Goal: Information Seeking & Learning: Understand process/instructions

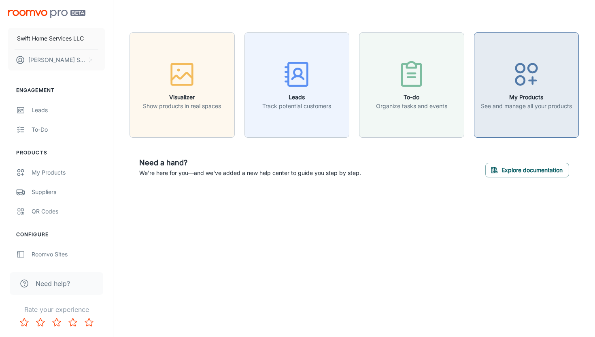
click at [529, 79] on icon "button" at bounding box center [527, 74] width 30 height 30
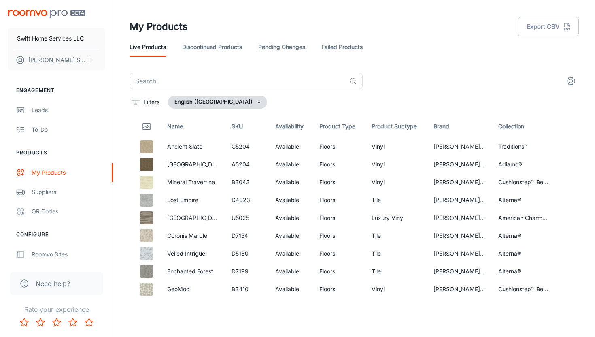
click at [331, 128] on th "Product Type" at bounding box center [339, 126] width 52 height 23
click at [386, 129] on th "Product Subtype" at bounding box center [396, 126] width 62 height 23
click at [162, 104] on button "Filters" at bounding box center [146, 102] width 32 height 13
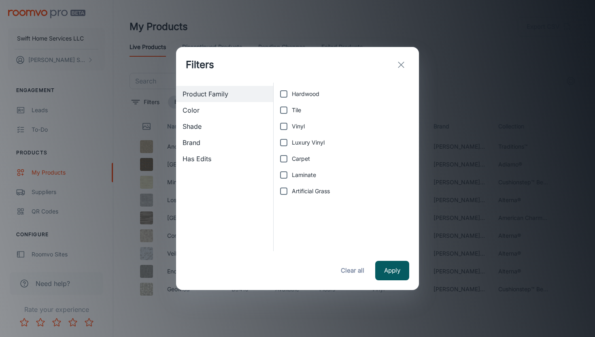
click at [286, 98] on input "Hardwood" at bounding box center [284, 94] width 16 height 16
checkbox input "true"
click at [403, 274] on button "Apply" at bounding box center [392, 270] width 34 height 19
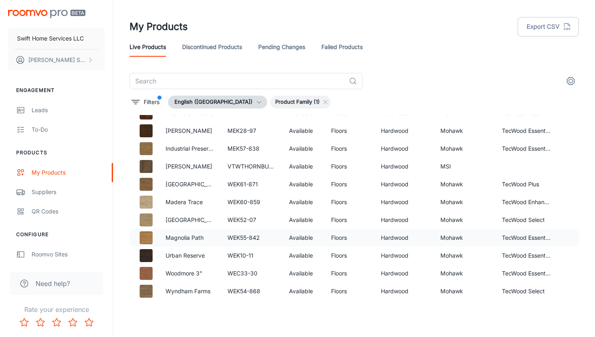
scroll to position [3347, 0]
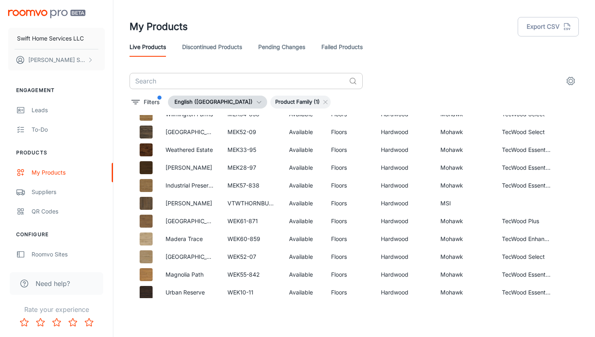
click at [168, 84] on input "text" at bounding box center [238, 81] width 216 height 16
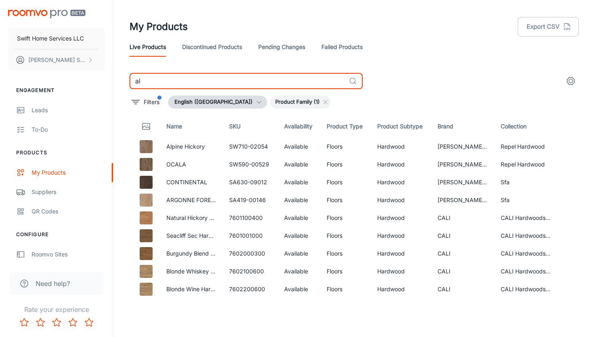
type input "a"
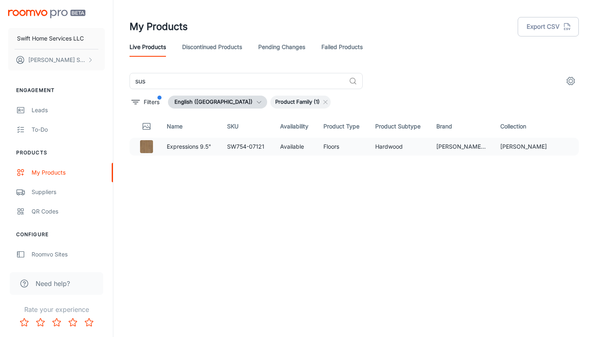
click at [209, 152] on td "Expressions 9.5"" at bounding box center [190, 147] width 61 height 18
click at [153, 150] on img at bounding box center [146, 146] width 13 height 13
click at [280, 150] on td "Available" at bounding box center [295, 147] width 43 height 18
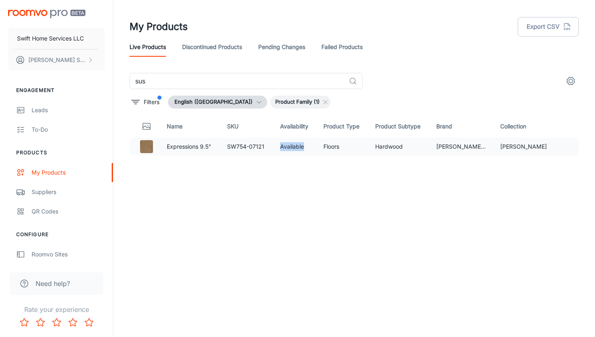
click at [280, 150] on td "Available" at bounding box center [295, 147] width 43 height 18
click at [267, 149] on td "SW754-07121" at bounding box center [247, 147] width 53 height 18
click at [182, 147] on p "Expressions 9.5"" at bounding box center [191, 146] width 48 height 9
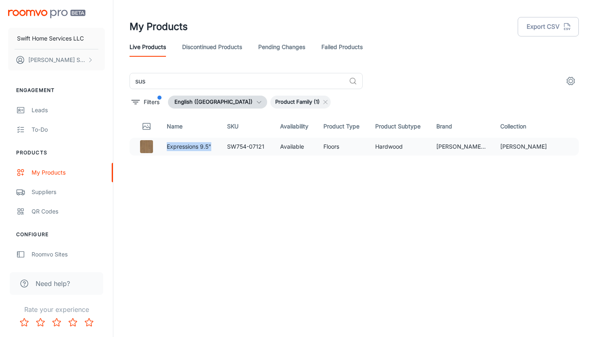
click at [142, 143] on img at bounding box center [146, 146] width 13 height 13
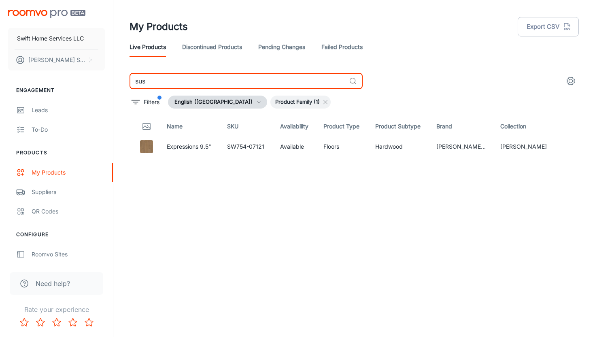
click at [187, 80] on input "sus" at bounding box center [238, 81] width 216 height 16
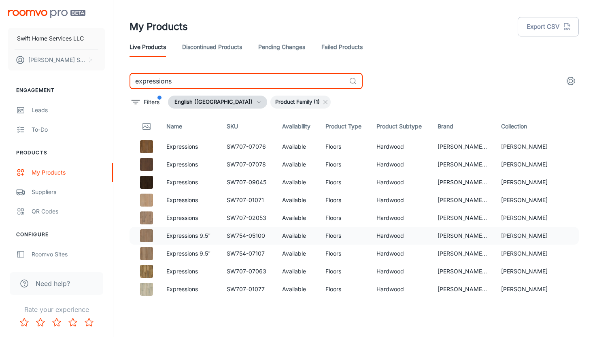
type input "expressions"
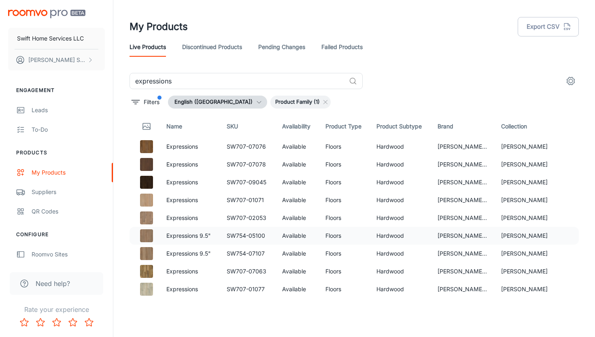
click at [144, 237] on img at bounding box center [146, 235] width 13 height 13
click at [147, 205] on img at bounding box center [146, 200] width 13 height 13
click at [70, 197] on link "Suppliers" at bounding box center [56, 191] width 113 height 19
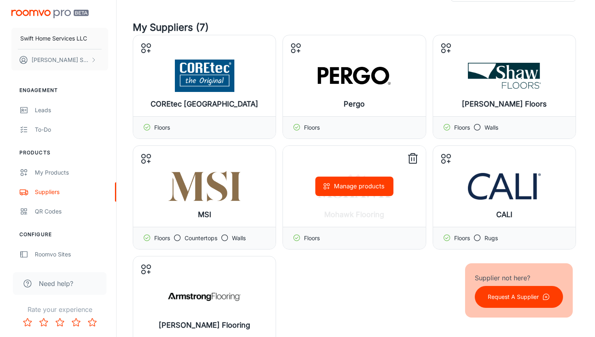
scroll to position [33, 0]
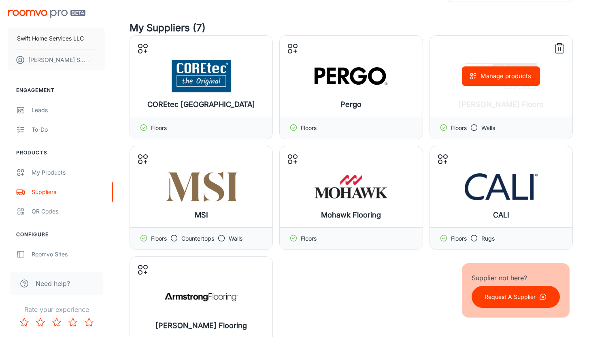
click at [510, 79] on button "Manage products" at bounding box center [501, 75] width 78 height 19
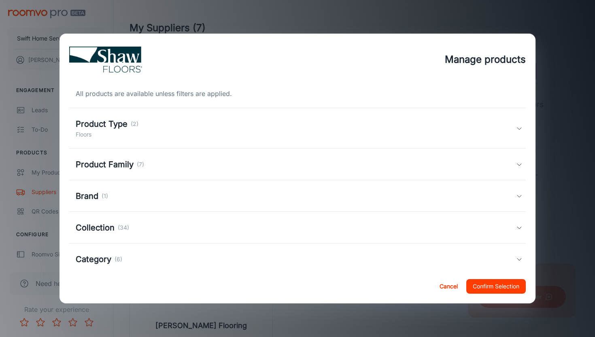
click at [351, 129] on div "Product Type (2) Floors" at bounding box center [296, 128] width 441 height 21
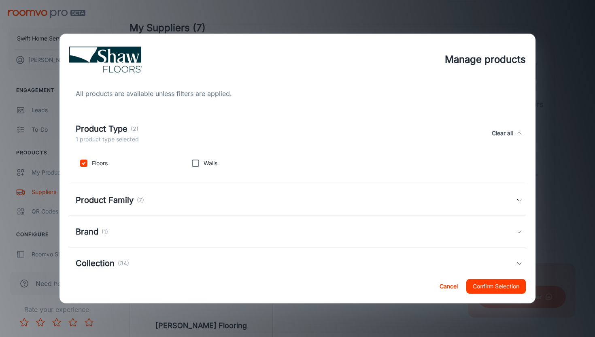
click at [351, 129] on div "Product Type (2) 1 product type selected Clear all" at bounding box center [296, 133] width 441 height 21
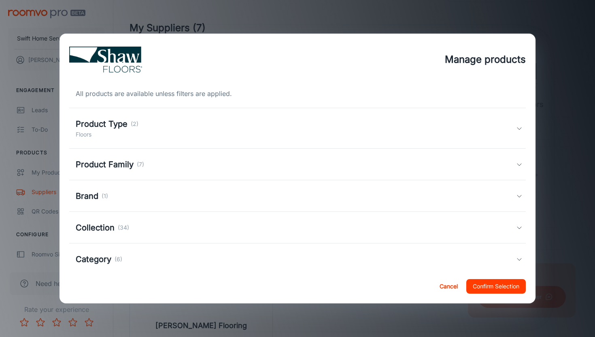
click at [347, 156] on div "Product Family (7)" at bounding box center [297, 165] width 457 height 32
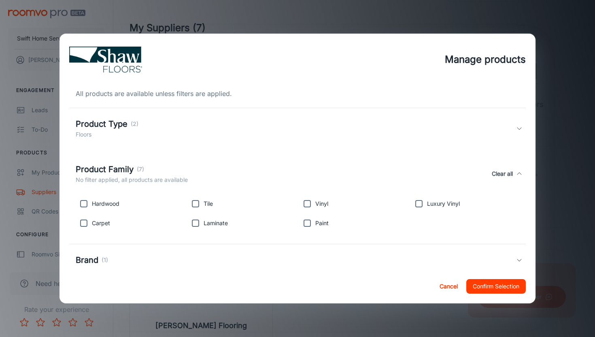
click at [230, 174] on div "Product Family (7) No filter applied, all products are available Clear all" at bounding box center [296, 173] width 441 height 21
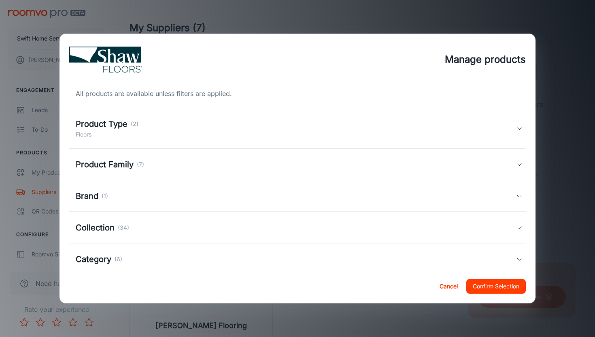
click at [176, 202] on div "Brand (1)" at bounding box center [297, 196] width 457 height 32
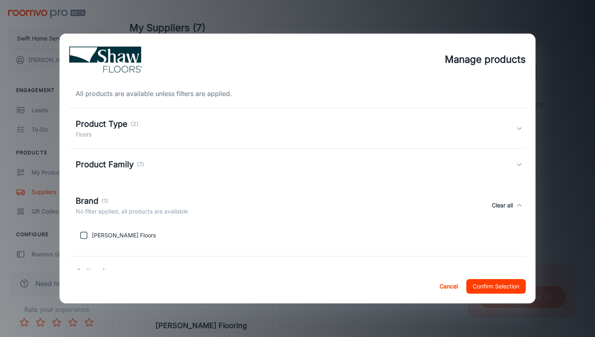
click at [176, 202] on div "Brand (1)" at bounding box center [132, 201] width 112 height 12
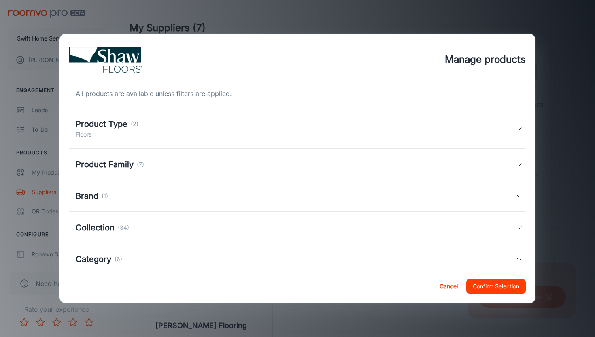
click at [177, 242] on div "Collection (34)" at bounding box center [297, 228] width 457 height 32
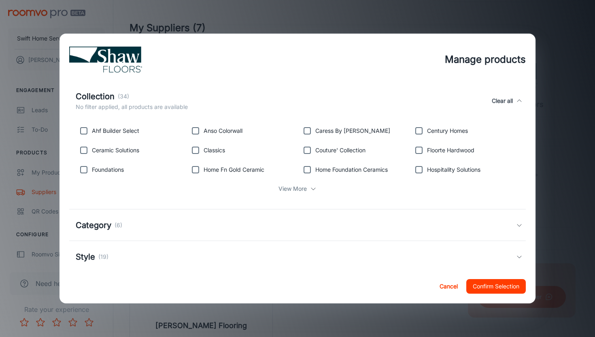
scroll to position [149, 0]
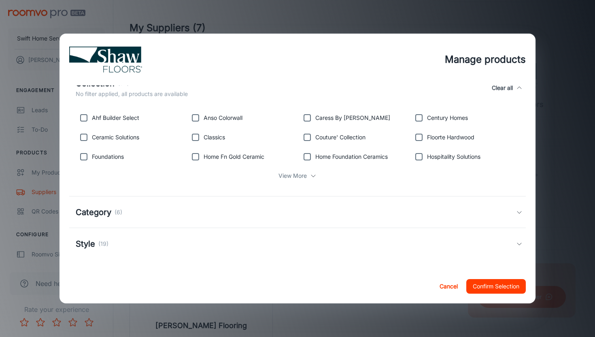
click at [299, 179] on p "View More" at bounding box center [293, 175] width 28 height 9
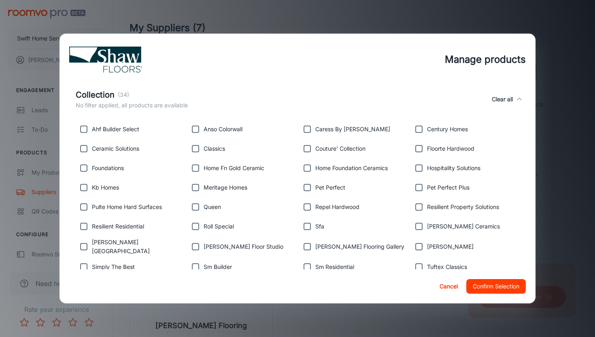
scroll to position [0, 0]
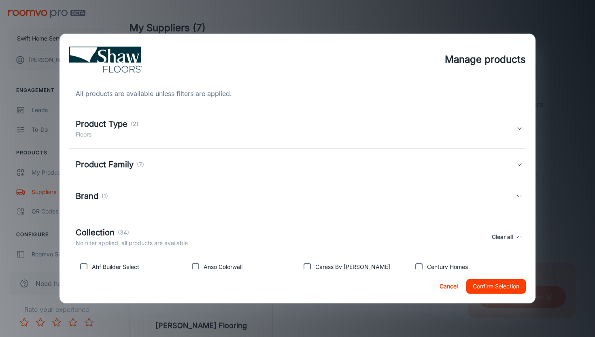
click at [208, 128] on div "Product Type (2) Floors" at bounding box center [296, 128] width 441 height 21
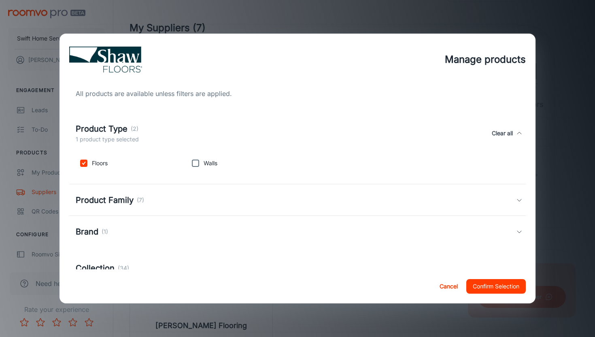
click at [136, 209] on div "Product Family (7)" at bounding box center [297, 200] width 457 height 32
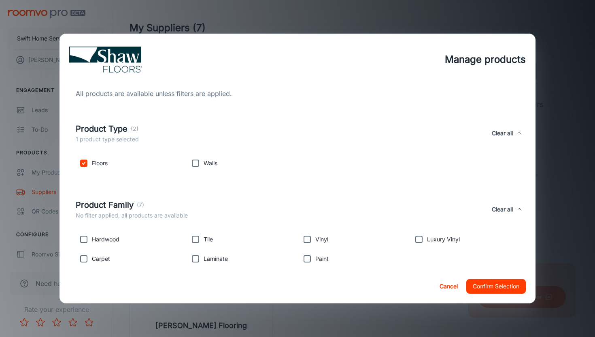
click at [108, 239] on p "Hardwood" at bounding box center [106, 239] width 28 height 9
click at [86, 240] on input "checkbox" at bounding box center [84, 239] width 16 height 16
checkbox input "true"
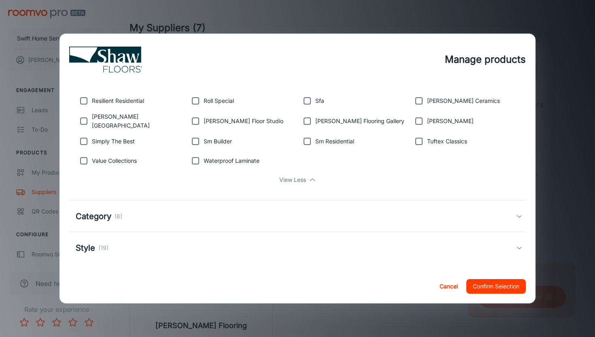
scroll to position [365, 0]
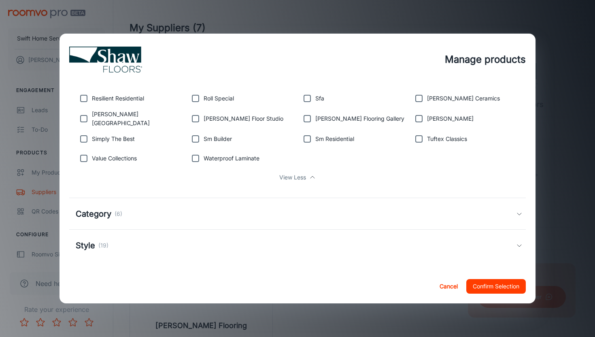
click at [318, 208] on div "Category (6)" at bounding box center [296, 214] width 441 height 12
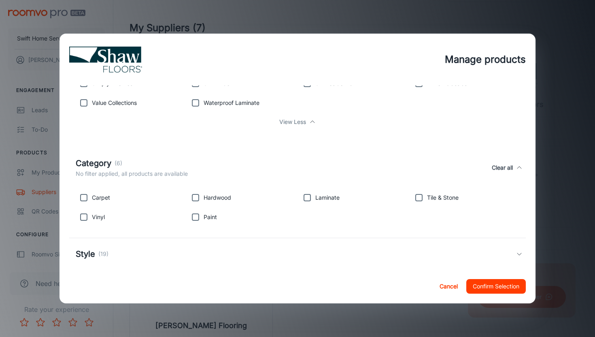
scroll to position [429, 0]
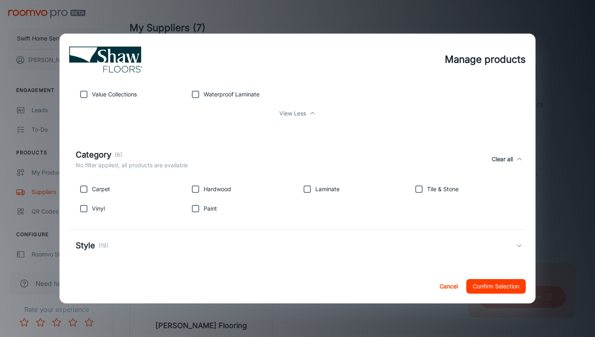
click at [305, 234] on div "Style (19)" at bounding box center [297, 246] width 457 height 32
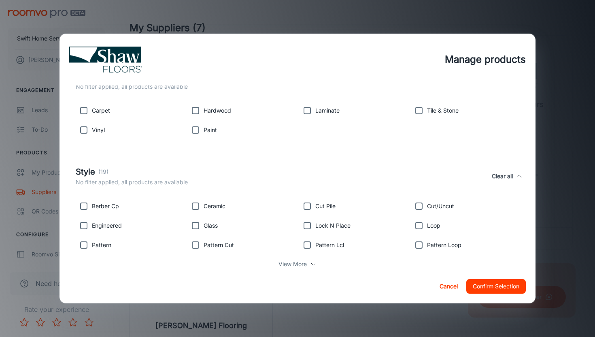
scroll to position [525, 0]
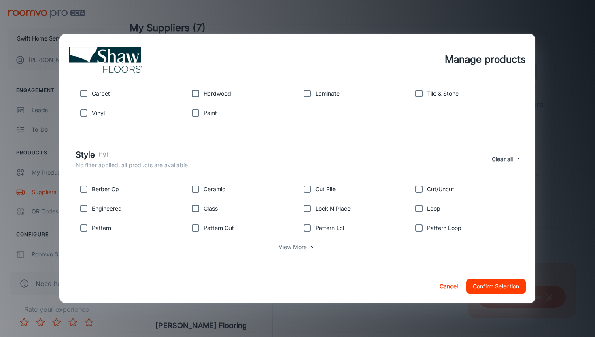
click at [294, 243] on p "View More" at bounding box center [293, 247] width 28 height 9
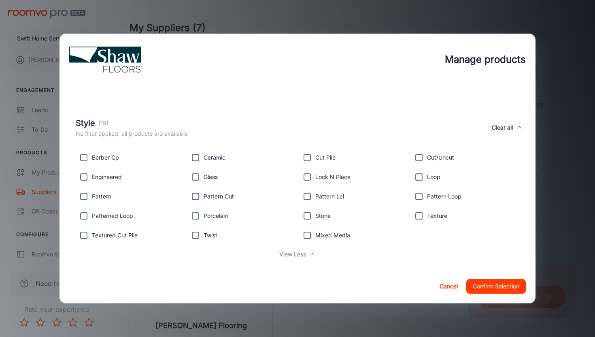
scroll to position [564, 0]
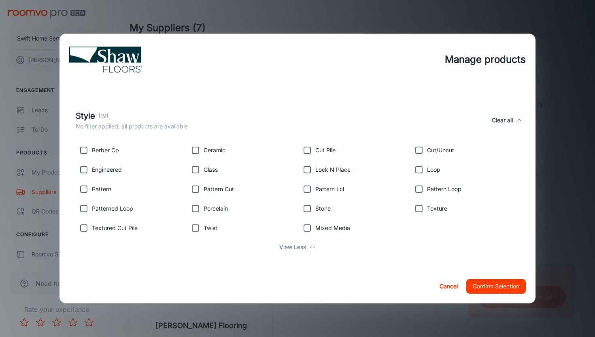
click at [107, 175] on div "Engineered" at bounding box center [129, 167] width 112 height 19
click at [107, 173] on div "Engineered" at bounding box center [129, 167] width 112 height 19
click at [105, 167] on p "Engineered" at bounding box center [107, 169] width 30 height 9
click at [85, 166] on input "checkbox" at bounding box center [84, 170] width 16 height 16
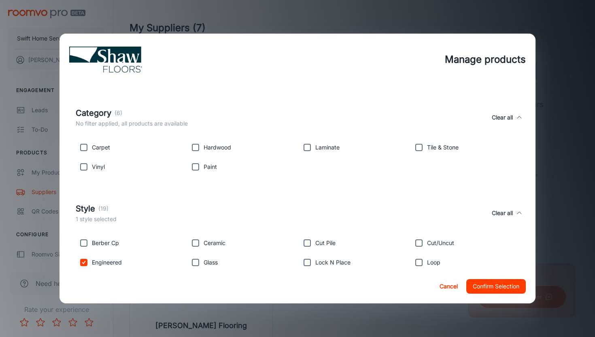
scroll to position [466, 0]
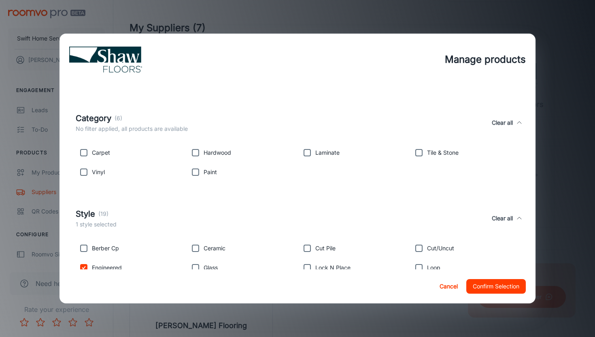
click at [494, 219] on button "Clear all" at bounding box center [503, 218] width 28 height 21
checkbox input "false"
click at [491, 123] on button "Clear all" at bounding box center [503, 122] width 28 height 21
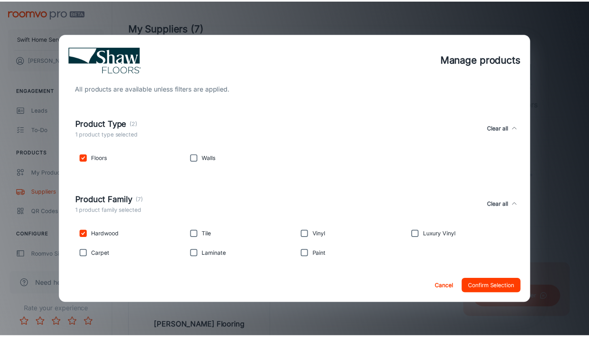
scroll to position [0, 0]
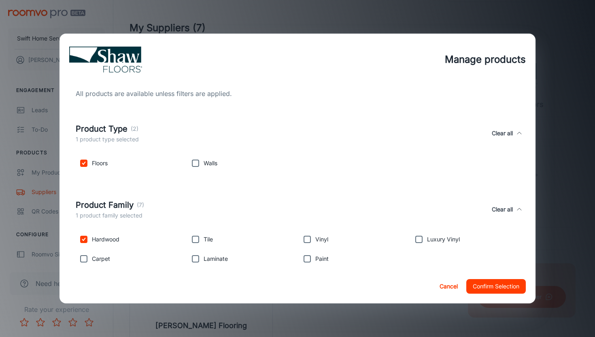
click at [496, 137] on button "Clear all" at bounding box center [503, 133] width 28 height 21
checkbox input "false"
click at [493, 200] on button "Clear all" at bounding box center [503, 209] width 28 height 21
checkbox input "false"
click at [450, 288] on button "Cancel" at bounding box center [449, 286] width 26 height 15
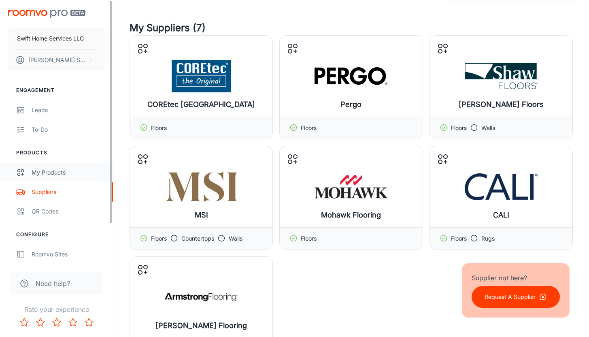
click at [49, 172] on div "My Products" at bounding box center [68, 172] width 73 height 9
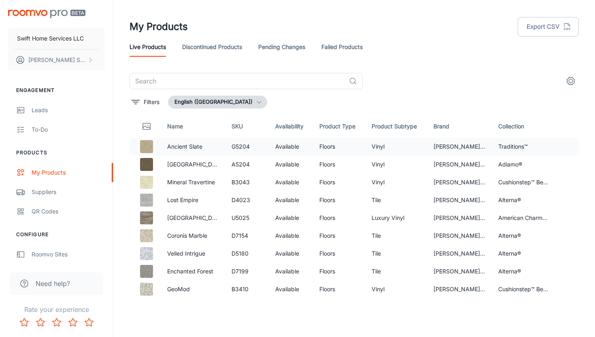
click at [321, 144] on td "Floors" at bounding box center [339, 147] width 52 height 18
click at [569, 81] on icon "settings" at bounding box center [571, 81] width 10 height 10
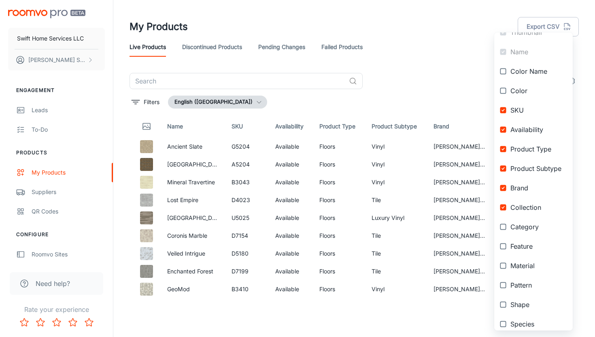
scroll to position [22, 0]
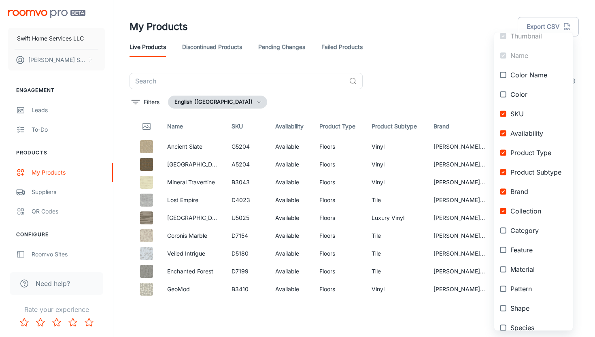
click at [525, 78] on span "Color Name" at bounding box center [539, 75] width 56 height 10
checkbox input "true"
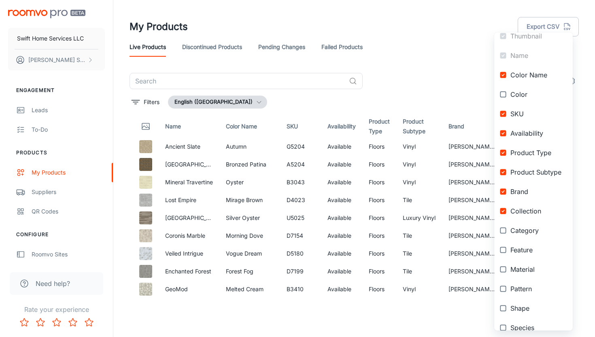
click at [447, 85] on div at bounding box center [297, 168] width 595 height 337
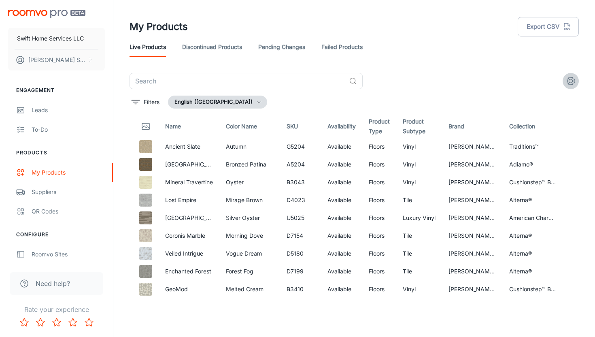
click at [572, 81] on icon "settings" at bounding box center [571, 81] width 10 height 10
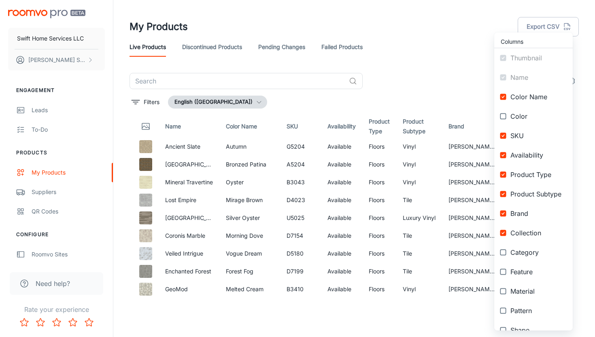
scroll to position [110, 0]
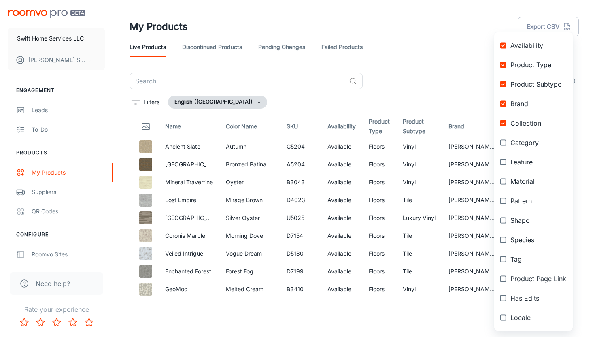
click at [427, 61] on div at bounding box center [297, 168] width 595 height 337
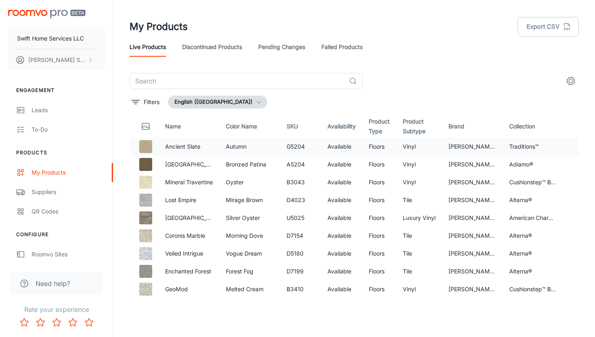
click at [403, 150] on td "Vinyl" at bounding box center [420, 147] width 46 height 18
click at [370, 146] on td "Floors" at bounding box center [380, 147] width 34 height 18
click at [210, 48] on link "Discontinued Products" at bounding box center [212, 46] width 60 height 19
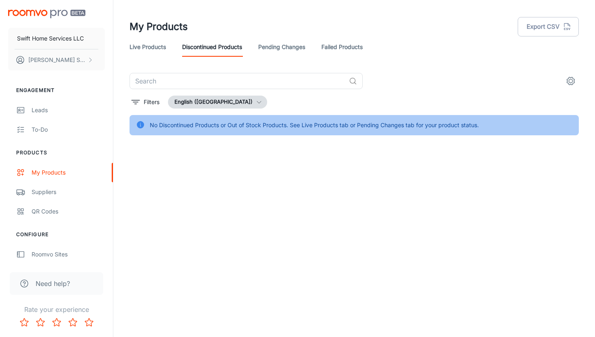
click at [134, 48] on link "Live Products" at bounding box center [148, 46] width 36 height 19
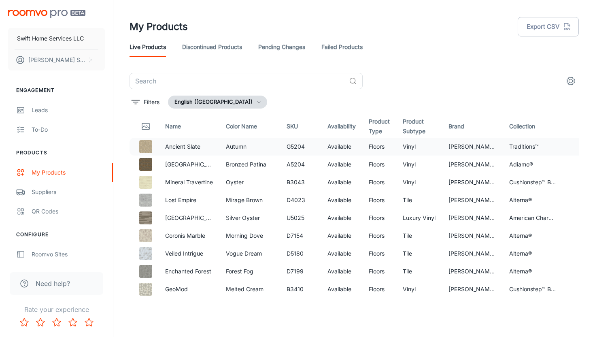
click at [333, 141] on td "Available" at bounding box center [341, 147] width 41 height 18
drag, startPoint x: 337, startPoint y: 149, endPoint x: 292, endPoint y: 151, distance: 45.0
click at [292, 151] on tr "Ancient Slate Autumn G5204 Available Floors Vinyl Armstrong Flooring Traditions™" at bounding box center [357, 147] width 455 height 18
click at [155, 143] on td at bounding box center [144, 147] width 29 height 18
click at [143, 147] on img at bounding box center [145, 146] width 13 height 13
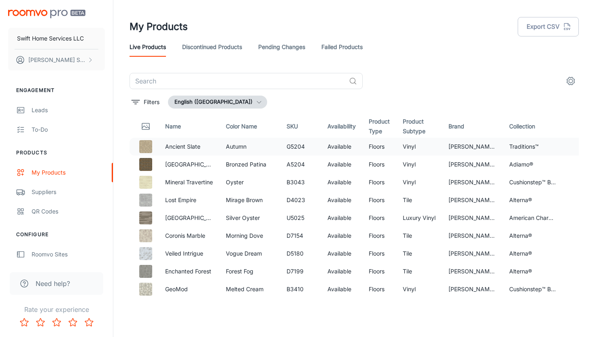
click at [152, 150] on td at bounding box center [144, 147] width 29 height 18
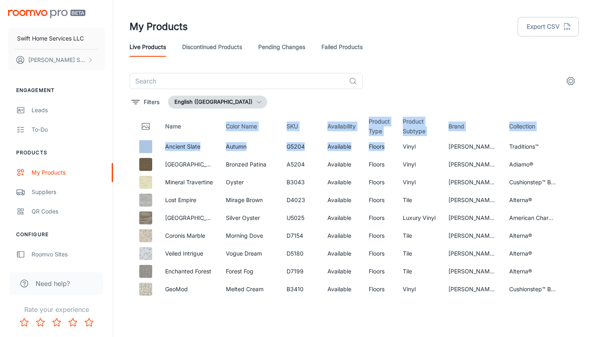
drag, startPoint x: 388, startPoint y: 148, endPoint x: 264, endPoint y: 121, distance: 126.1
click at [233, 151] on td "Autumn" at bounding box center [250, 147] width 61 height 18
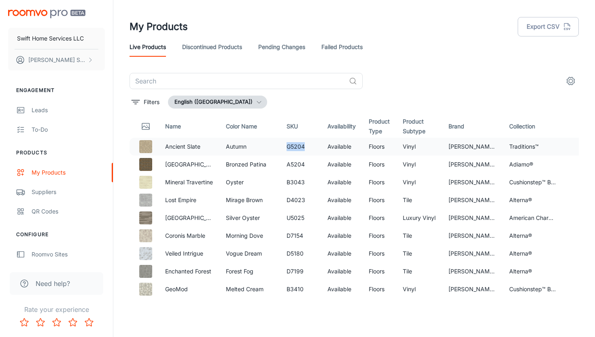
drag, startPoint x: 233, startPoint y: 151, endPoint x: 280, endPoint y: 154, distance: 47.5
click at [280, 154] on tr "Ancient Slate Autumn G5204 Available Floors Vinyl Armstrong Flooring Traditions™" at bounding box center [357, 147] width 455 height 18
click at [569, 83] on icon "settings" at bounding box center [571, 81] width 10 height 10
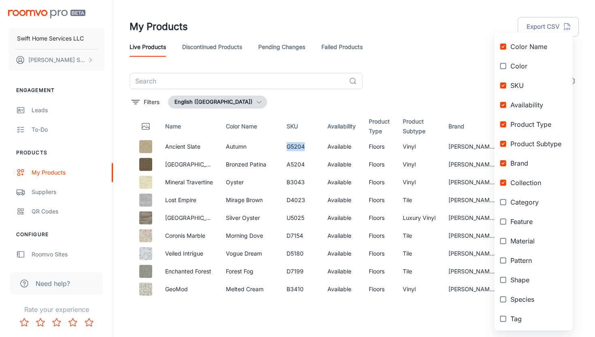
scroll to position [55, 0]
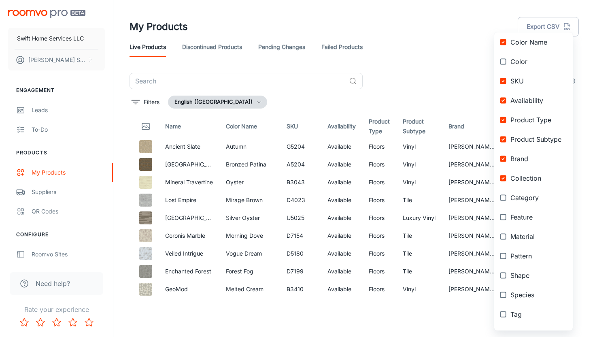
click at [422, 100] on div at bounding box center [297, 168] width 595 height 337
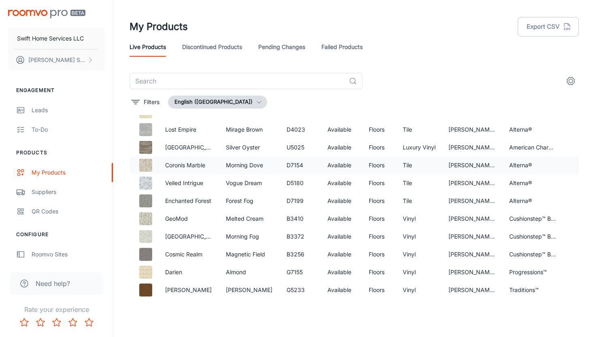
scroll to position [53, 0]
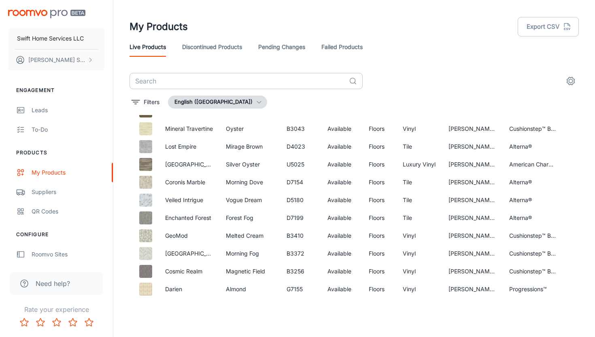
click at [206, 81] on input "text" at bounding box center [238, 81] width 216 height 16
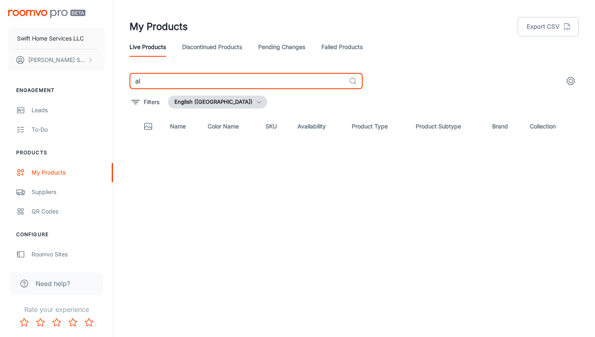
type input "a"
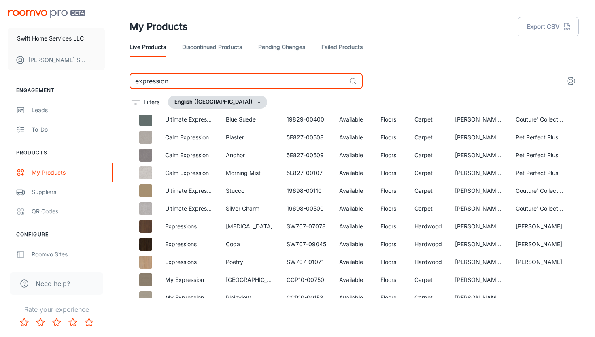
scroll to position [158, 0]
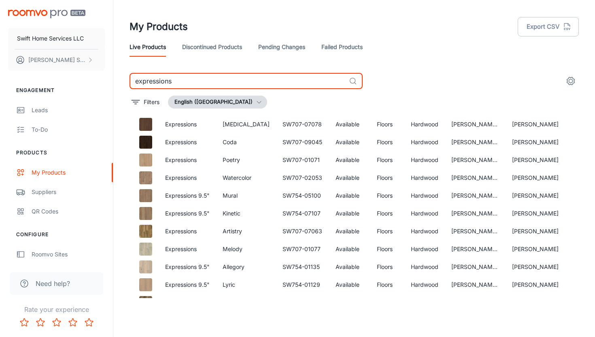
scroll to position [39, 0]
type input "expressions"
click at [570, 83] on icon "settings" at bounding box center [571, 81] width 10 height 10
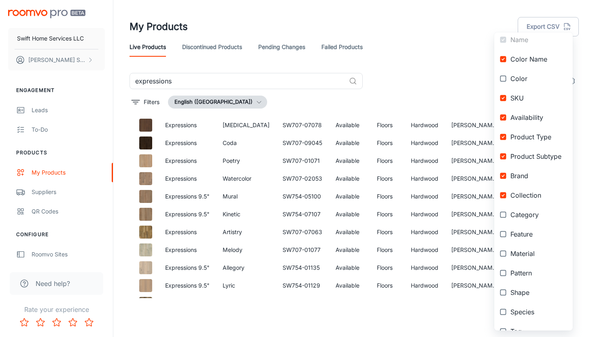
scroll to position [41, 0]
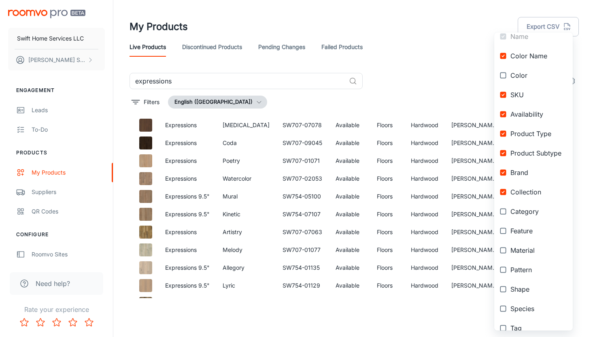
click at [503, 211] on input "checkbox" at bounding box center [503, 211] width 15 height 15
checkbox input "true"
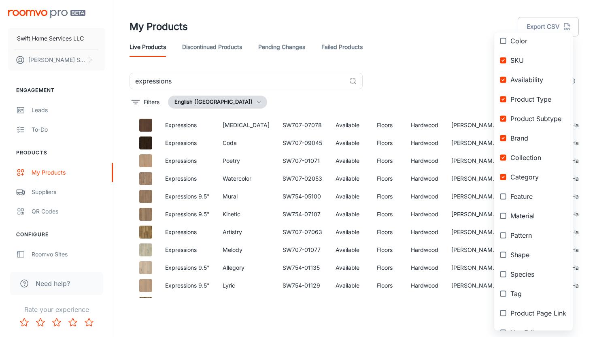
scroll to position [110, 0]
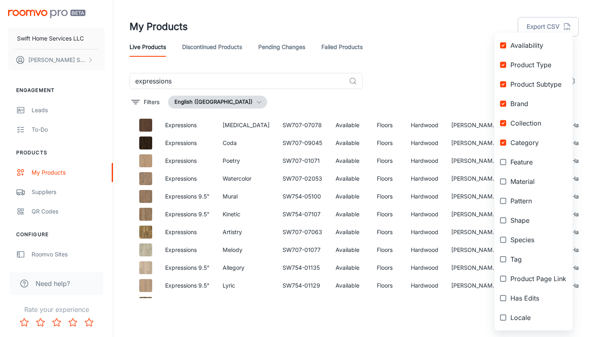
click at [535, 179] on span "Material" at bounding box center [539, 182] width 56 height 10
checkbox input "true"
click at [450, 93] on div at bounding box center [297, 168] width 595 height 337
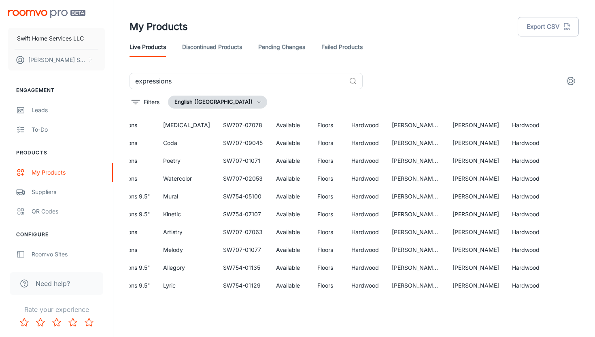
scroll to position [39, 0]
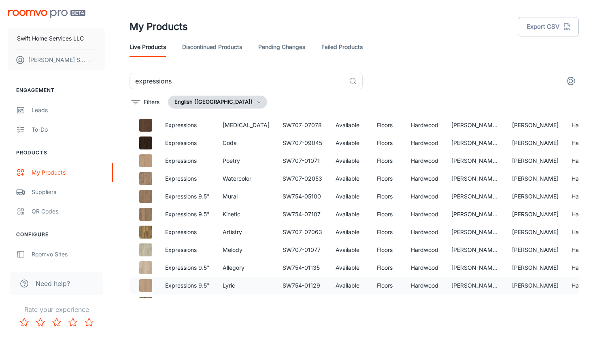
click at [215, 284] on td "Expressions 9.5"" at bounding box center [188, 286] width 58 height 18
click at [202, 268] on p "Expressions 9.5"" at bounding box center [187, 267] width 45 height 9
click at [65, 62] on button "Justin Swift" at bounding box center [56, 59] width 97 height 21
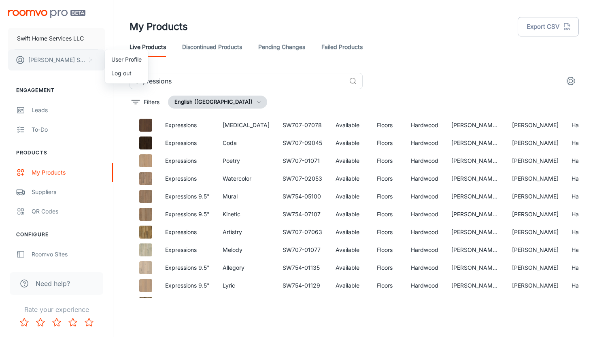
click at [65, 62] on div at bounding box center [297, 168] width 595 height 337
click at [340, 49] on link "Failed Products" at bounding box center [342, 46] width 41 height 19
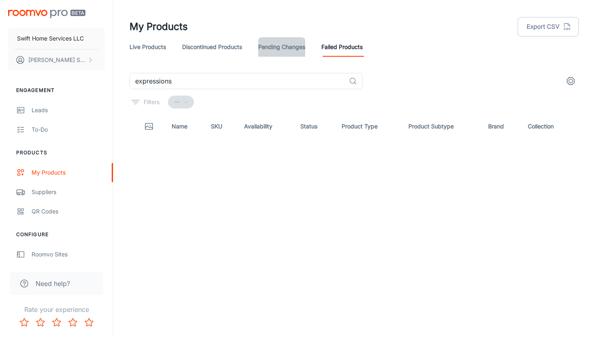
click at [293, 49] on link "Pending Changes" at bounding box center [281, 46] width 47 height 19
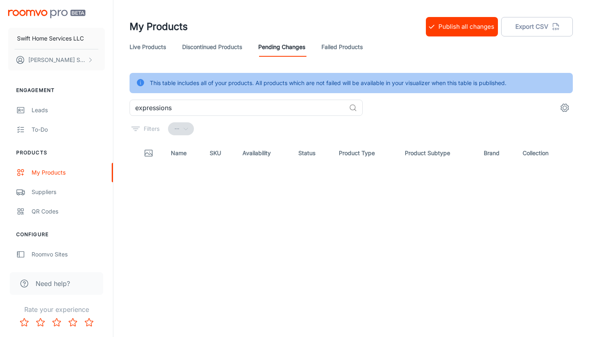
click at [214, 40] on link "Discontinued Products" at bounding box center [212, 46] width 60 height 19
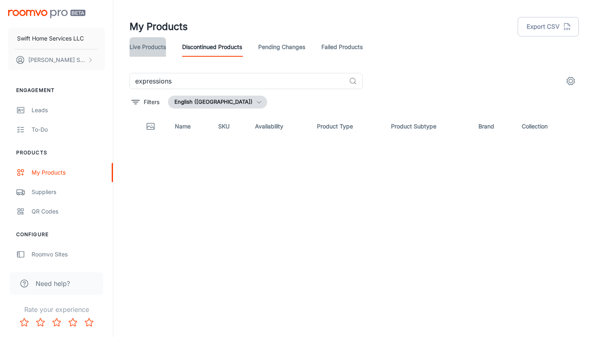
click at [156, 47] on link "Live Products" at bounding box center [148, 46] width 36 height 19
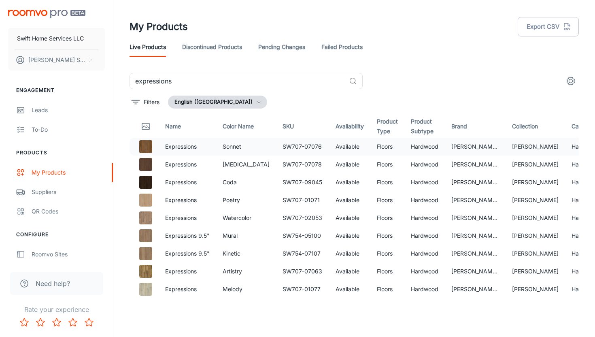
click at [200, 146] on p "Expressions" at bounding box center [187, 146] width 45 height 9
click at [186, 147] on p "Expressions" at bounding box center [187, 146] width 45 height 9
click at [565, 128] on th "Category" at bounding box center [585, 126] width 41 height 23
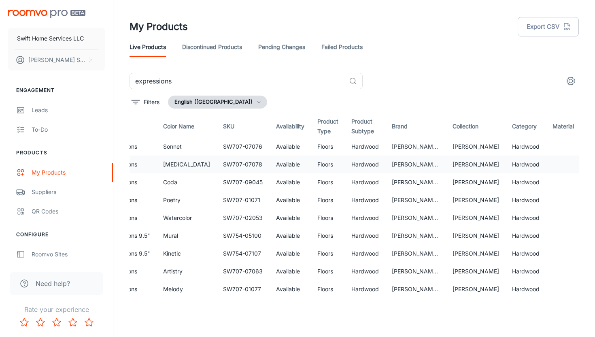
click at [546, 156] on td at bounding box center [565, 165] width 38 height 18
click at [546, 141] on td at bounding box center [565, 147] width 38 height 18
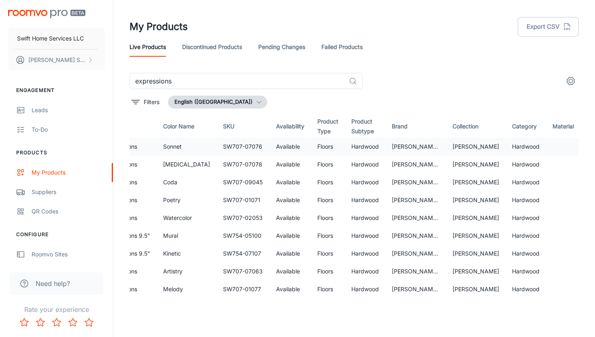
click at [546, 142] on td at bounding box center [565, 147] width 38 height 18
click at [567, 79] on icon "settings" at bounding box center [571, 81] width 10 height 10
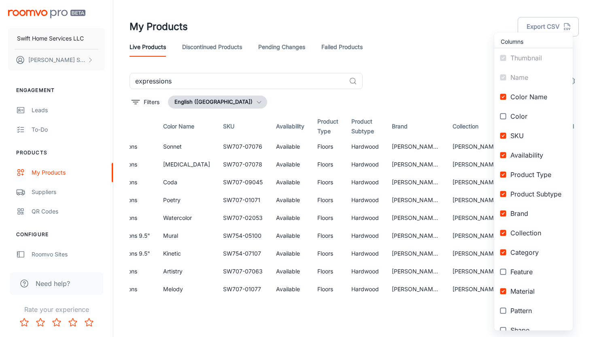
click at [548, 110] on li "Color" at bounding box center [534, 116] width 79 height 19
checkbox input "true"
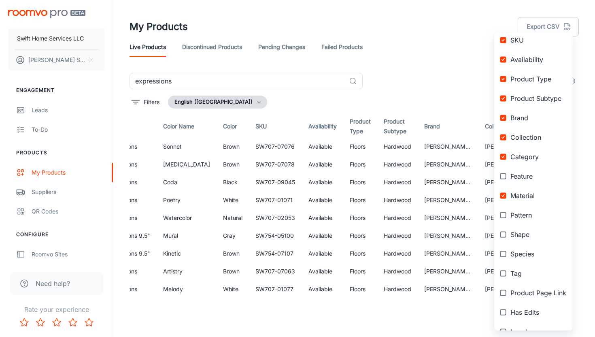
scroll to position [97, 0]
click at [531, 176] on span "Feature" at bounding box center [539, 175] width 56 height 10
checkbox input "true"
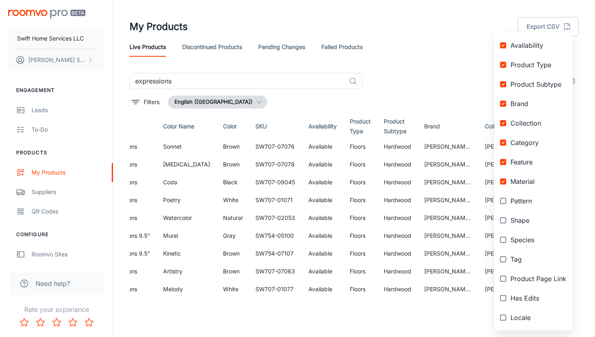
click at [528, 248] on li "Species" at bounding box center [534, 239] width 79 height 19
checkbox input "true"
drag, startPoint x: 416, startPoint y: 296, endPoint x: 483, endPoint y: 296, distance: 66.4
click at [483, 296] on div at bounding box center [297, 168] width 595 height 337
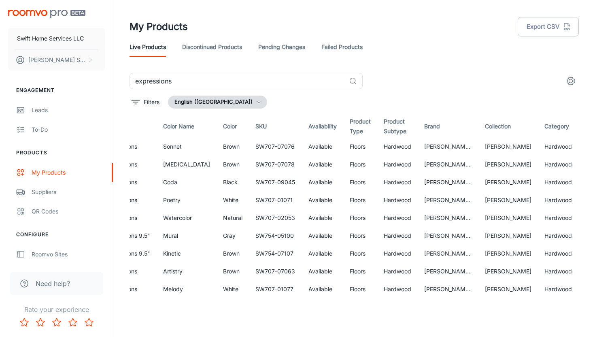
click at [483, 296] on div "Columns Thumbnail Name Color Name Color SKU Availability Product Type Product S…" at bounding box center [297, 168] width 595 height 337
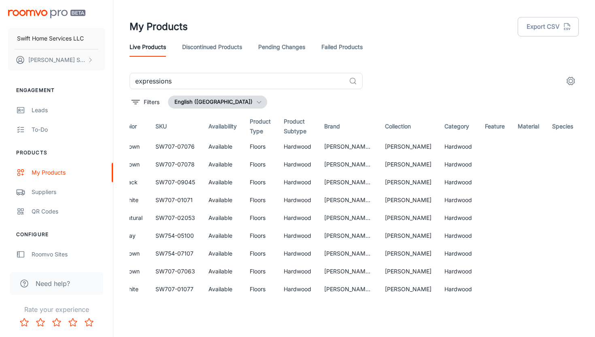
click at [573, 81] on circle "settings" at bounding box center [571, 81] width 4 height 4
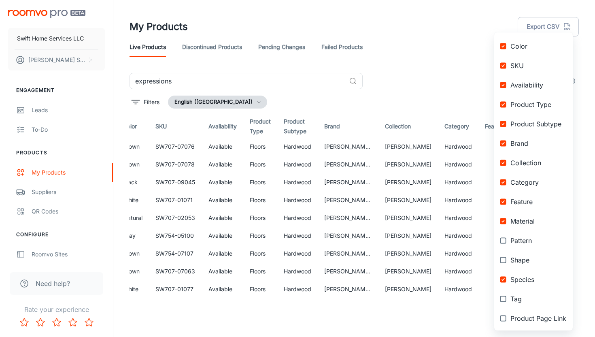
scroll to position [110, 0]
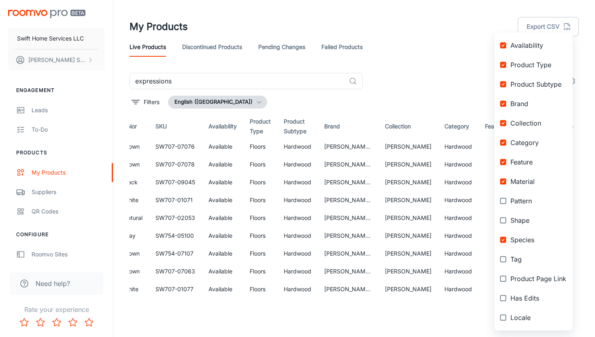
click at [516, 202] on span "Pattern" at bounding box center [539, 201] width 56 height 10
checkbox input "true"
click at [516, 221] on span "Shape" at bounding box center [539, 220] width 56 height 10
checkbox input "true"
click at [523, 262] on span "Tag" at bounding box center [539, 259] width 56 height 10
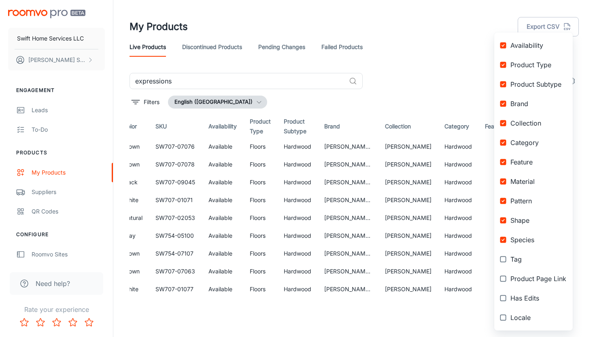
checkbox input "true"
click at [526, 284] on li "Product Page Link" at bounding box center [534, 278] width 79 height 19
checkbox input "true"
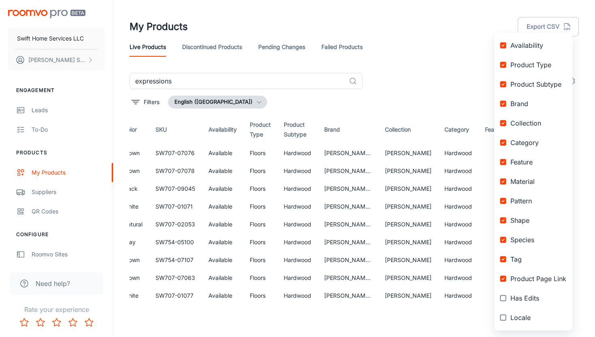
click at [526, 294] on span "Has Edits" at bounding box center [539, 298] width 56 height 10
checkbox input "true"
click at [524, 314] on span "Locale" at bounding box center [539, 318] width 56 height 10
checkbox input "true"
drag, startPoint x: 463, startPoint y: 298, endPoint x: 492, endPoint y: 296, distance: 28.8
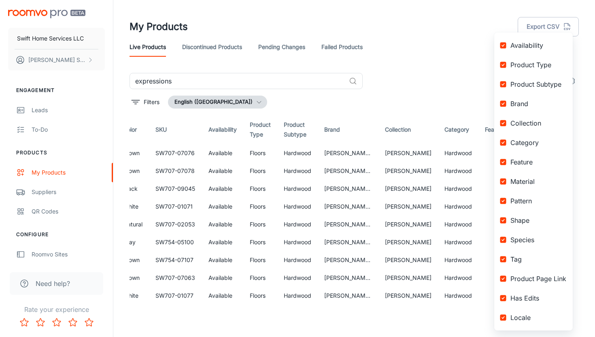
click at [492, 296] on div at bounding box center [297, 168] width 595 height 337
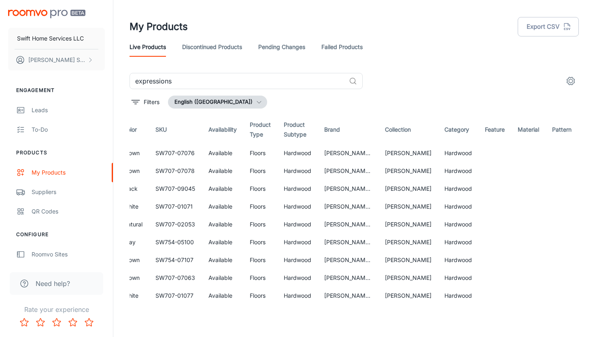
click at [491, 299] on div "Columns Thumbnail Name Color Name Color SKU Availability Product Type Product S…" at bounding box center [297, 168] width 595 height 337
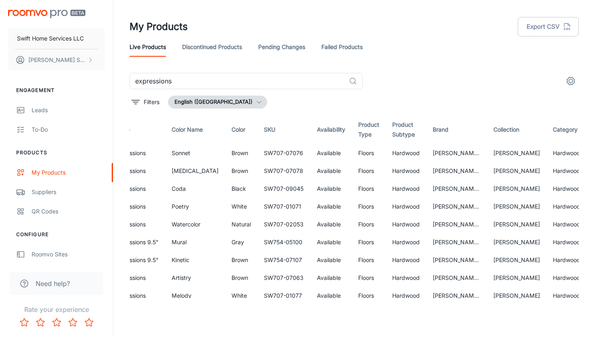
scroll to position [0, 0]
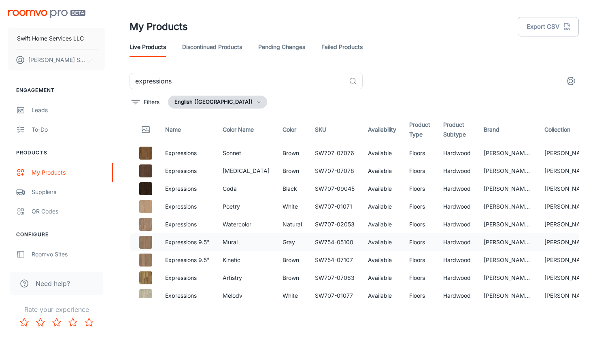
click at [309, 238] on td "SW754-05100" at bounding box center [335, 242] width 53 height 18
click at [217, 104] on button "English ([GEOGRAPHIC_DATA])" at bounding box center [217, 102] width 99 height 13
click at [217, 104] on div at bounding box center [297, 168] width 595 height 337
click at [147, 102] on p "Filters" at bounding box center [152, 102] width 16 height 9
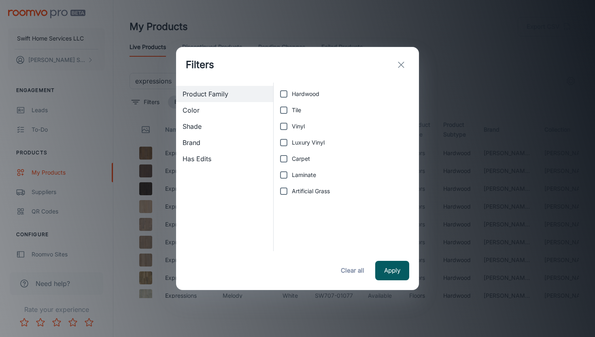
click at [407, 62] on button "exit" at bounding box center [401, 65] width 16 height 16
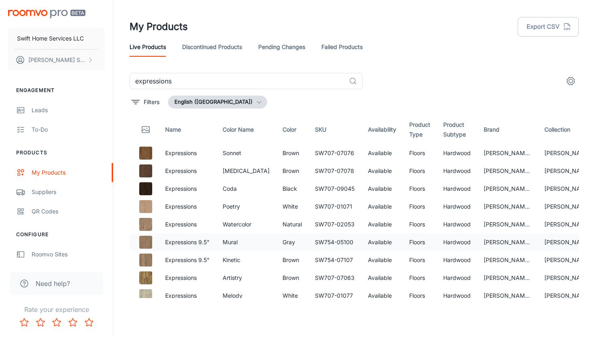
click at [183, 246] on p "Expressions 9.5"" at bounding box center [187, 242] width 45 height 9
click at [188, 241] on p "Expressions 9.5"" at bounding box center [187, 242] width 45 height 9
click at [53, 114] on div "Leads" at bounding box center [68, 110] width 73 height 9
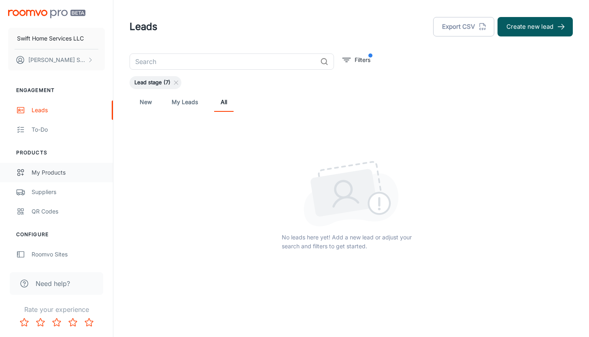
click at [45, 172] on div "My Products" at bounding box center [68, 172] width 73 height 9
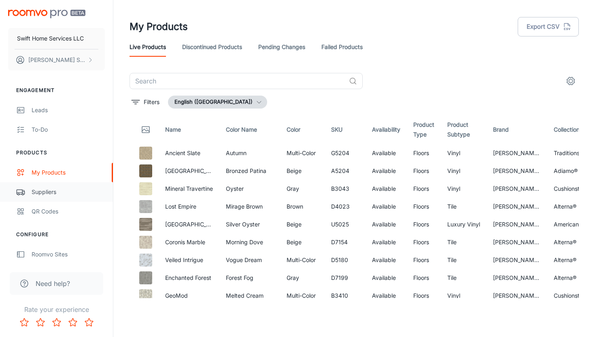
click at [50, 201] on link "Suppliers" at bounding box center [56, 191] width 113 height 19
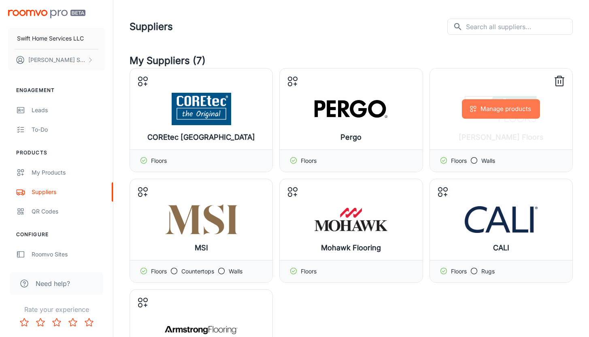
click at [524, 105] on button "Manage products" at bounding box center [501, 108] width 78 height 19
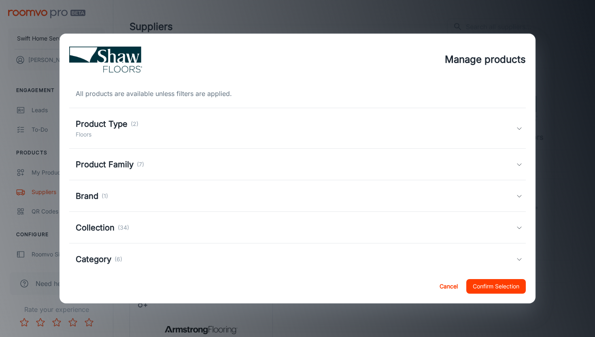
click at [322, 125] on div "Product Type (2) Floors" at bounding box center [296, 128] width 441 height 21
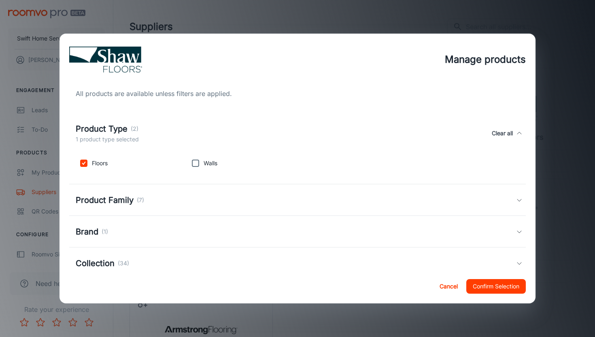
click at [322, 125] on div "Product Type (2) 1 product type selected Clear all" at bounding box center [296, 133] width 441 height 21
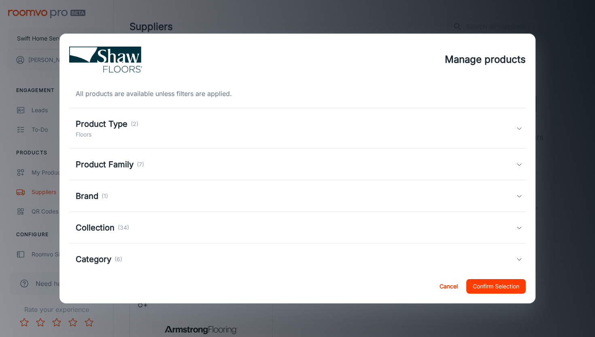
click at [206, 131] on div "Product Type (2) Floors" at bounding box center [296, 128] width 441 height 21
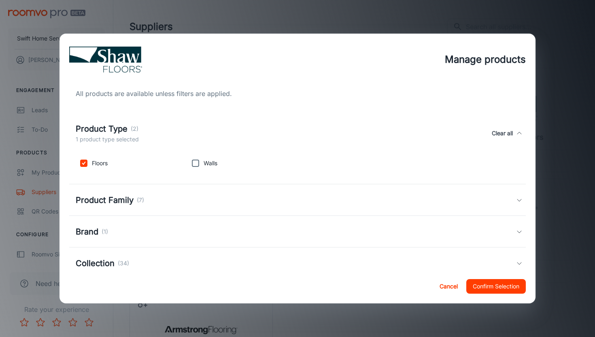
click at [206, 131] on div "Product Type (2) 1 product type selected Clear all" at bounding box center [296, 133] width 441 height 21
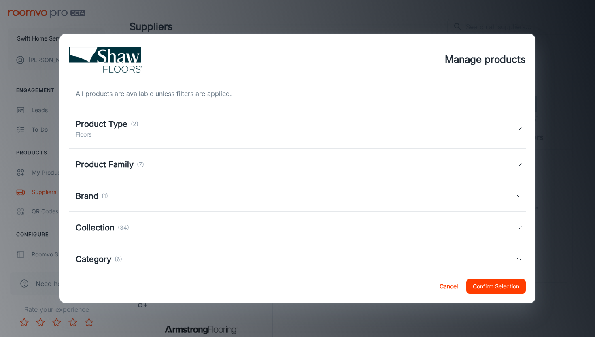
click at [177, 159] on div "Product Family (7)" at bounding box center [296, 164] width 441 height 12
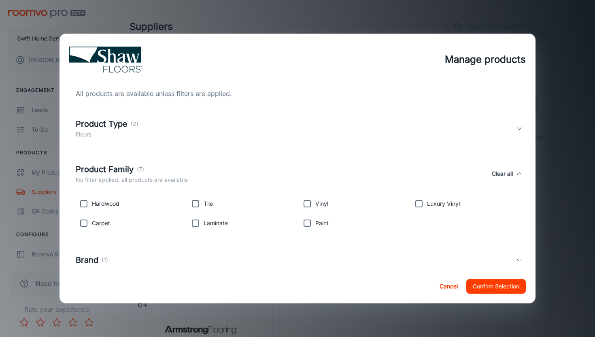
click at [105, 206] on p "Hardwood" at bounding box center [106, 203] width 28 height 9
click at [86, 204] on input "checkbox" at bounding box center [84, 204] width 16 height 16
checkbox input "true"
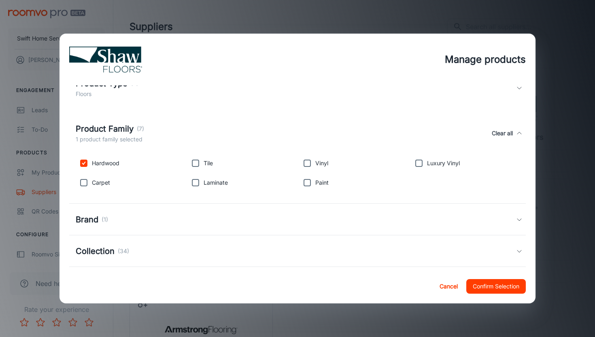
scroll to position [57, 0]
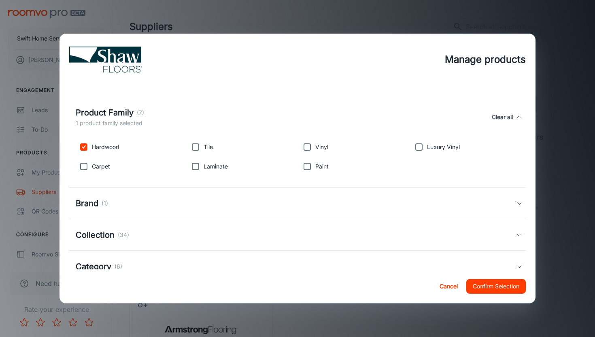
click at [415, 148] on input "checkbox" at bounding box center [419, 147] width 16 height 16
checkbox input "true"
click at [349, 200] on div "Brand (1)" at bounding box center [296, 203] width 441 height 12
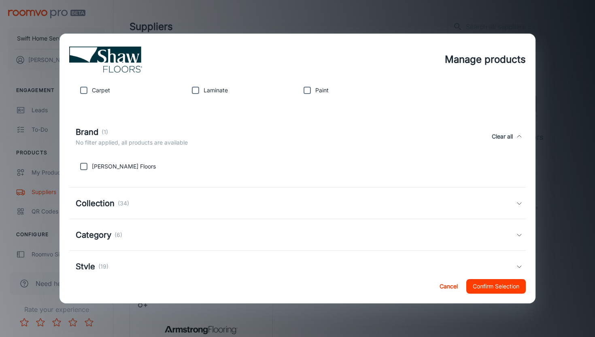
scroll to position [134, 0]
click at [264, 196] on div "Collection (34)" at bounding box center [296, 202] width 441 height 12
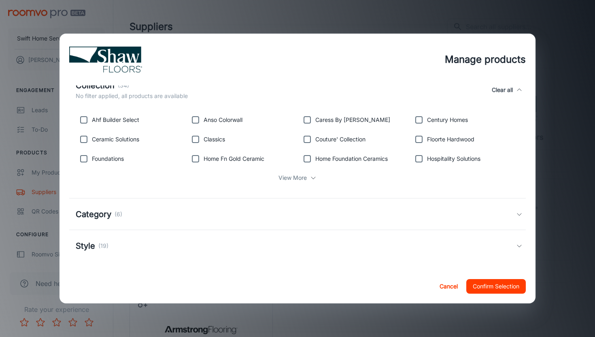
scroll to position [258, 0]
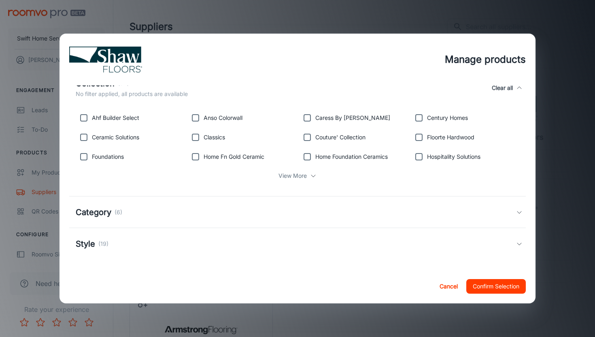
click at [289, 175] on p "View More" at bounding box center [293, 175] width 28 height 9
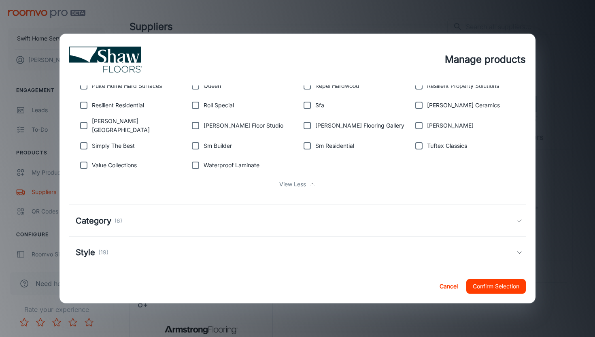
scroll to position [374, 0]
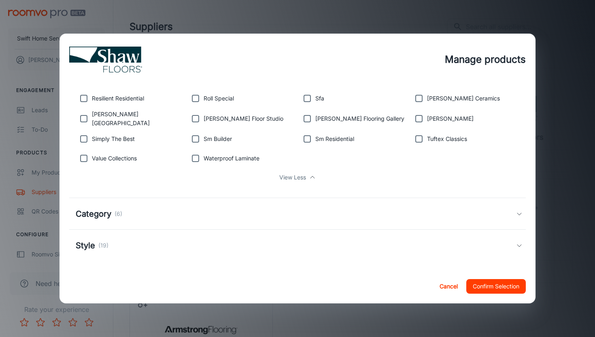
click at [269, 212] on div "Category (6)" at bounding box center [296, 214] width 441 height 12
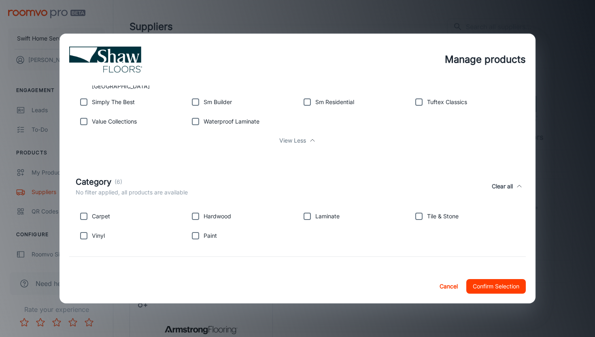
scroll to position [438, 0]
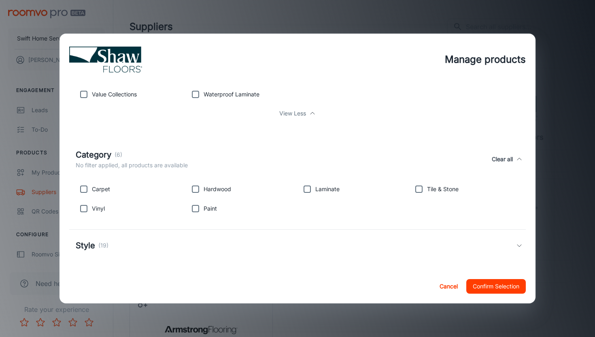
click at [204, 188] on p "Hardwood" at bounding box center [218, 189] width 28 height 9
click at [194, 187] on input "checkbox" at bounding box center [196, 189] width 16 height 16
checkbox input "true"
click at [167, 239] on div "Style (19)" at bounding box center [296, 245] width 441 height 12
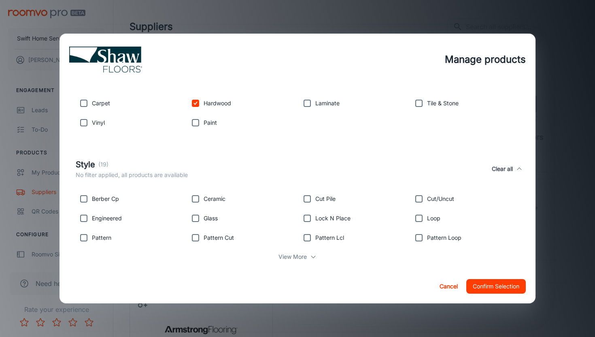
scroll to position [534, 0]
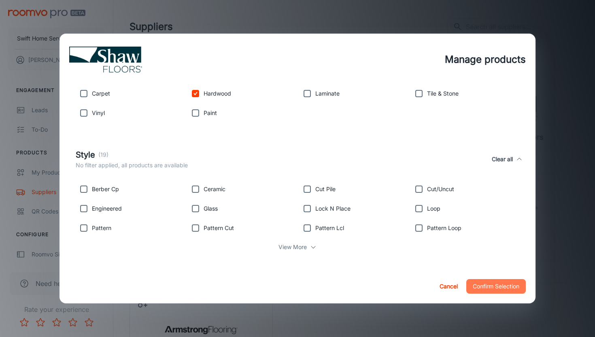
click at [478, 290] on button "Confirm Selection" at bounding box center [497, 286] width 60 height 15
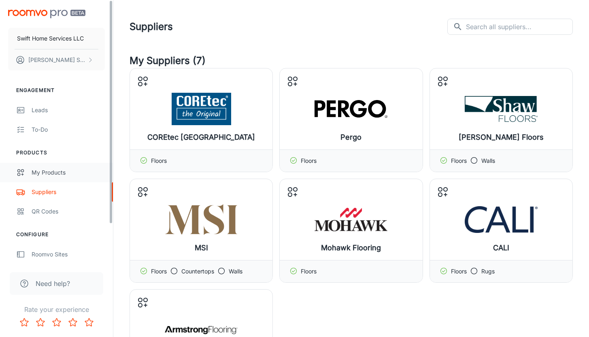
click at [58, 173] on div "My Products" at bounding box center [68, 172] width 73 height 9
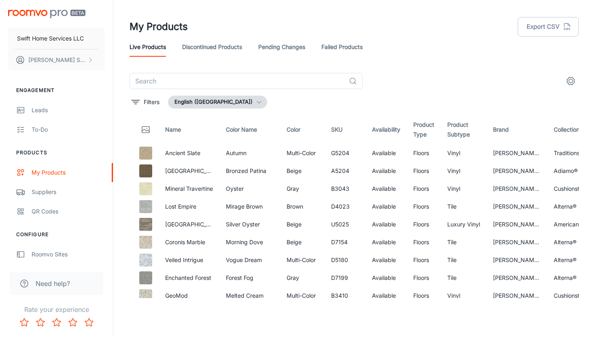
click at [209, 100] on button "English ([GEOGRAPHIC_DATA])" at bounding box center [217, 102] width 99 height 13
click at [209, 100] on div at bounding box center [297, 168] width 595 height 337
click at [158, 98] on p "Filters" at bounding box center [152, 102] width 16 height 9
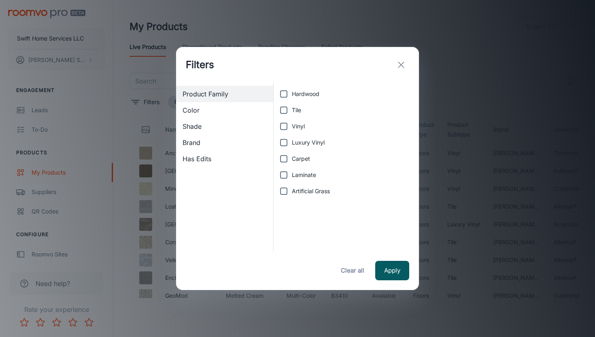
click at [206, 144] on span "Brand" at bounding box center [225, 143] width 84 height 10
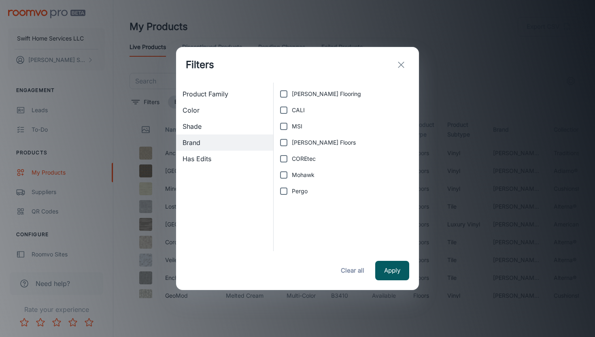
click at [297, 139] on span "Shaw Floors" at bounding box center [324, 142] width 64 height 9
click at [292, 139] on input "Shaw Floors" at bounding box center [284, 142] width 16 height 16
checkbox input "true"
click at [381, 265] on button "Apply" at bounding box center [392, 270] width 34 height 19
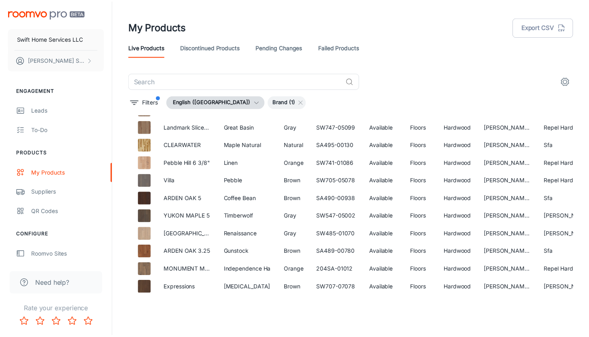
scroll to position [604, 0]
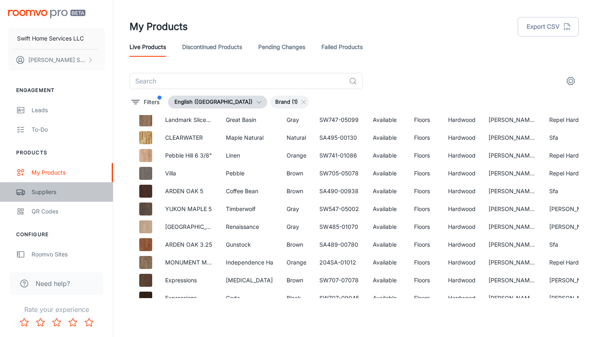
click at [64, 194] on div "Suppliers" at bounding box center [68, 192] width 73 height 9
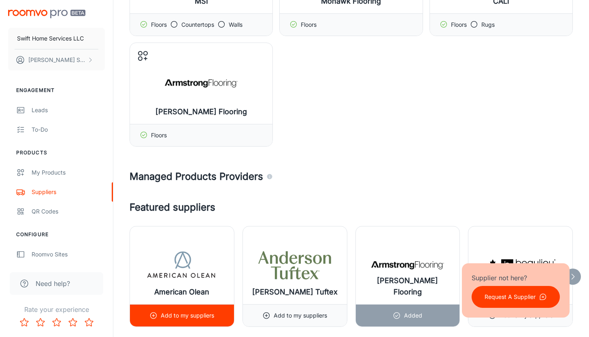
scroll to position [246, 0]
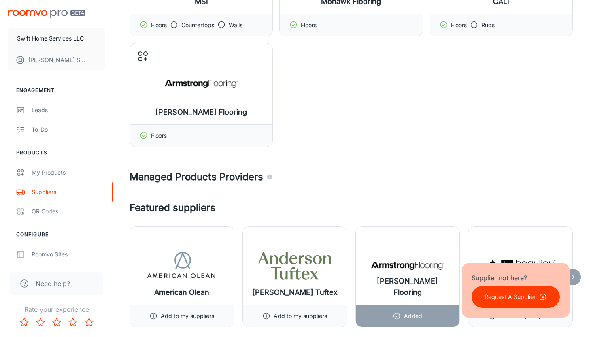
click at [252, 178] on h4 "Managed Products Providers" at bounding box center [352, 177] width 444 height 15
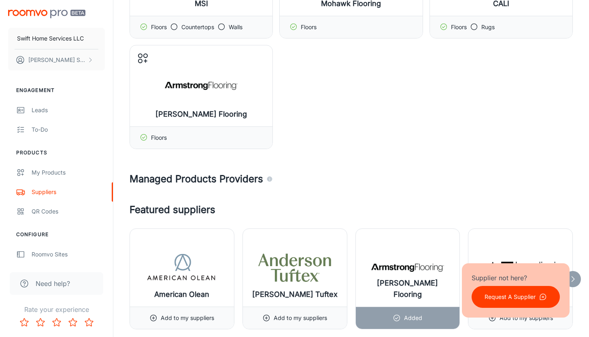
click at [273, 179] on h4 "Managed Products Providers" at bounding box center [352, 179] width 444 height 15
click at [268, 179] on icon "Agencies and suppliers who work with us to automatically identify the specific …" at bounding box center [269, 179] width 5 height 5
click at [51, 178] on link "My Products" at bounding box center [56, 172] width 113 height 19
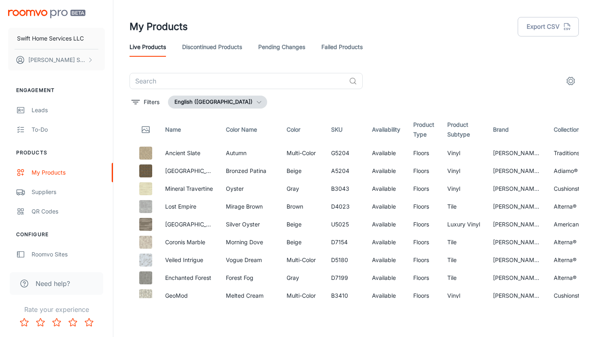
click at [557, 79] on div "​" at bounding box center [355, 81] width 450 height 16
click at [567, 78] on icon "settings" at bounding box center [571, 81] width 10 height 10
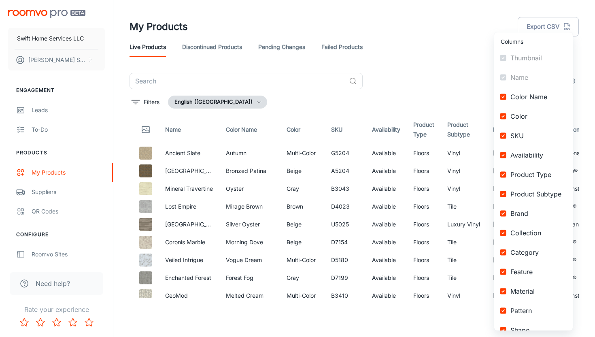
click at [441, 50] on div at bounding box center [297, 168] width 595 height 337
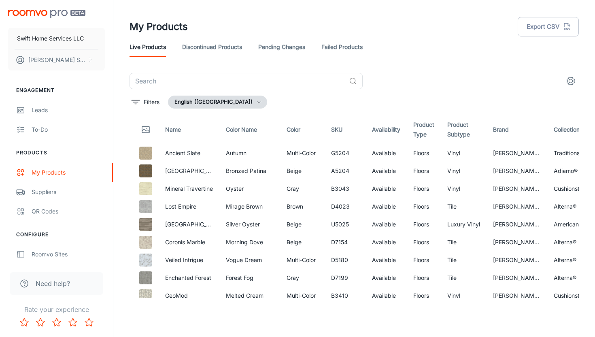
click at [271, 51] on link "Pending Changes" at bounding box center [281, 46] width 47 height 19
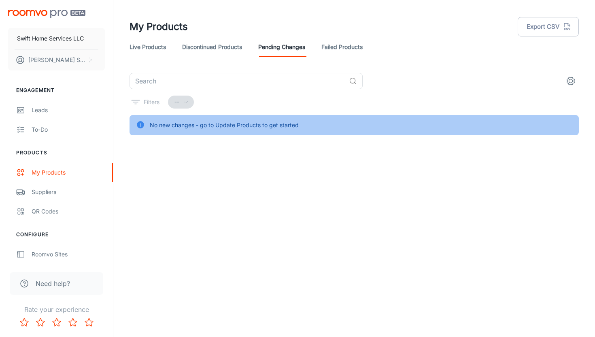
click at [239, 128] on div "No new changes - go to Update Products to get started" at bounding box center [224, 124] width 149 height 15
click at [137, 126] on icon at bounding box center [140, 124] width 9 height 9
click at [140, 126] on icon at bounding box center [140, 124] width 7 height 7
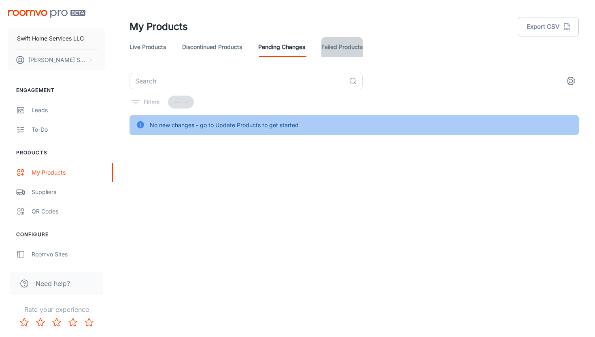
click at [356, 46] on link "Failed Products" at bounding box center [342, 46] width 41 height 19
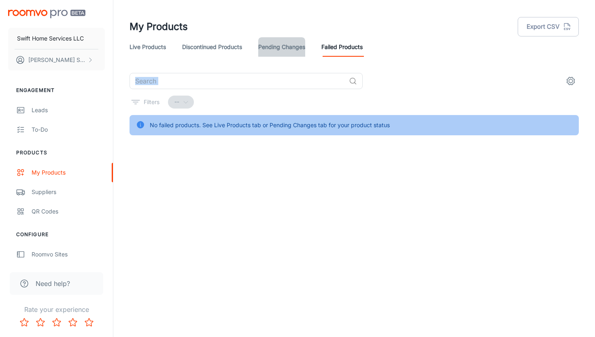
click at [273, 39] on link "Pending Changes" at bounding box center [281, 46] width 47 height 19
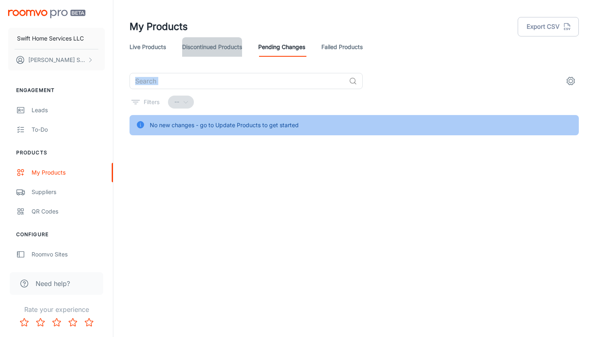
click at [211, 54] on link "Discontinued Products" at bounding box center [212, 46] width 60 height 19
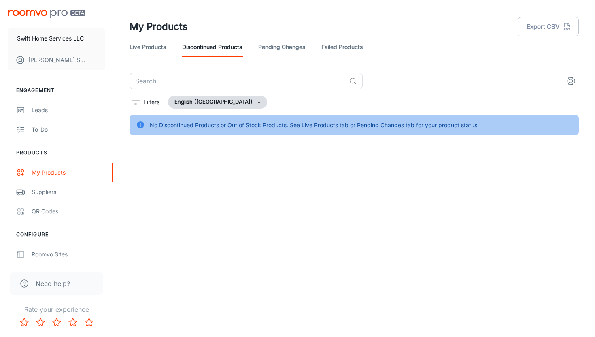
click at [145, 44] on link "Live Products" at bounding box center [148, 46] width 36 height 19
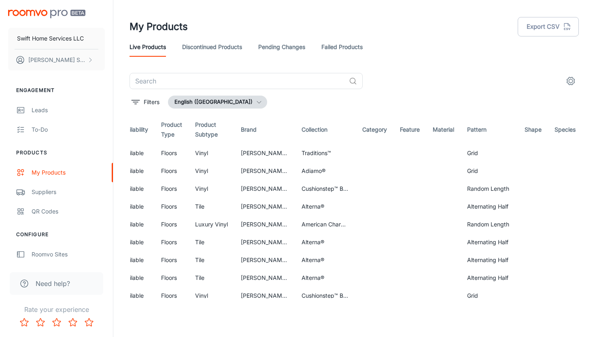
scroll to position [0, 256]
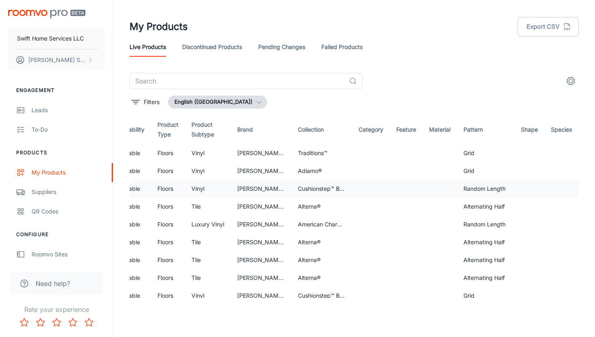
click at [386, 195] on td at bounding box center [371, 189] width 38 height 18
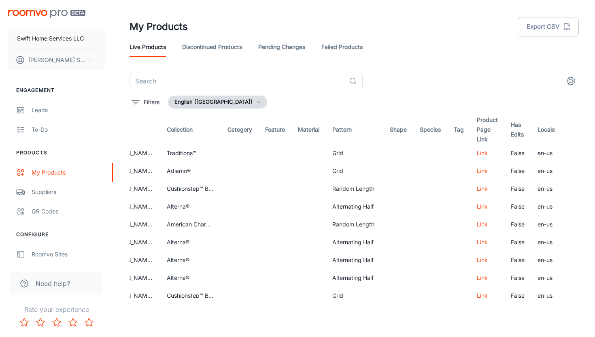
scroll to position [0, 402]
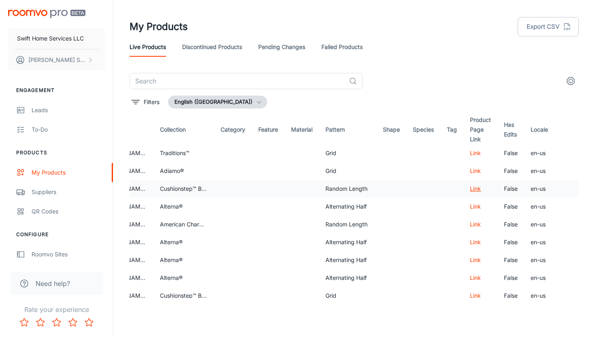
click at [471, 189] on link "Link" at bounding box center [475, 188] width 11 height 7
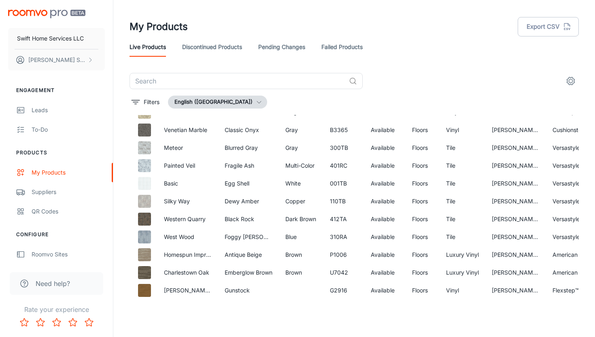
scroll to position [293, 1]
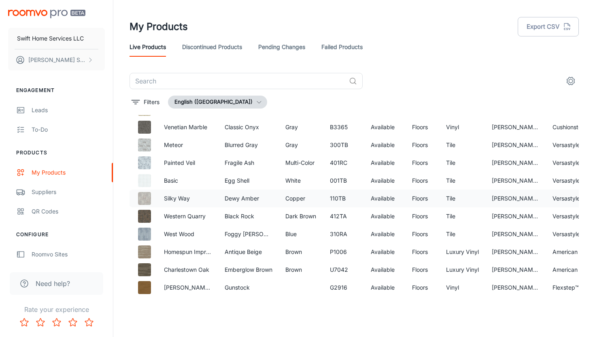
click at [163, 205] on td "Silky Way" at bounding box center [188, 199] width 61 height 18
click at [149, 202] on img at bounding box center [144, 198] width 13 height 13
drag, startPoint x: 195, startPoint y: 136, endPoint x: 297, endPoint y: 136, distance: 102.1
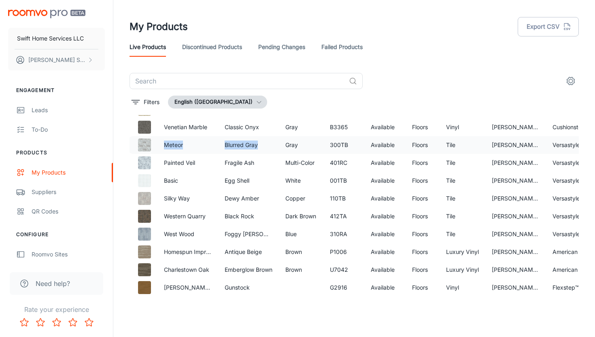
click at [297, 136] on tr "Meteor Blurred Gray Gray 300TB Available Floors Tile Armstrong Flooring Versast…" at bounding box center [548, 145] width 841 height 18
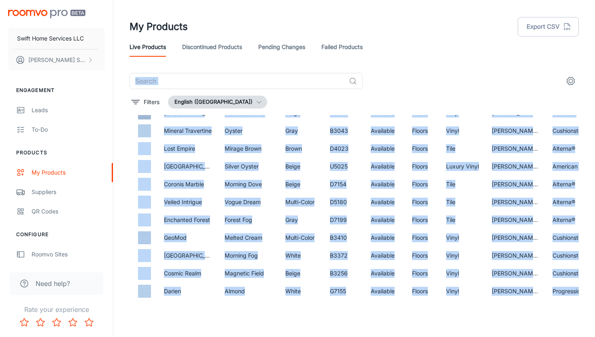
scroll to position [0, 1]
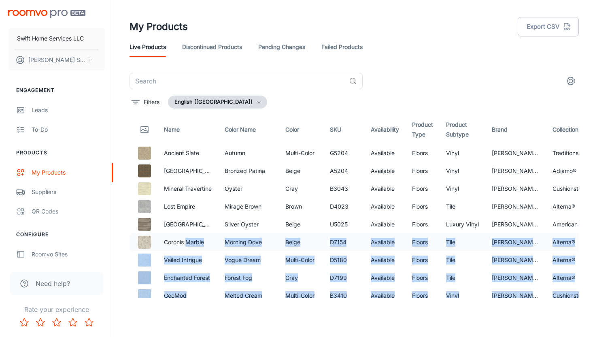
drag, startPoint x: 212, startPoint y: 181, endPoint x: 185, endPoint y: 242, distance: 67.1
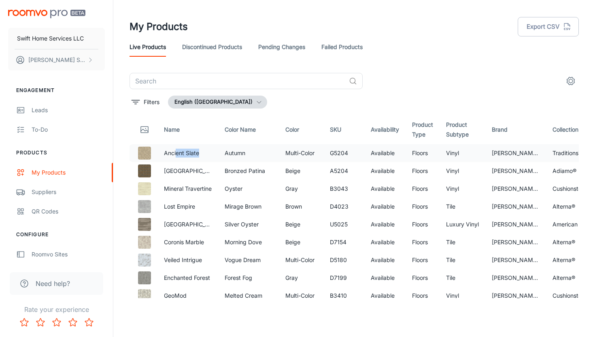
drag, startPoint x: 176, startPoint y: 150, endPoint x: 204, endPoint y: 149, distance: 28.0
click at [205, 149] on p "Ancient Slate" at bounding box center [188, 153] width 48 height 9
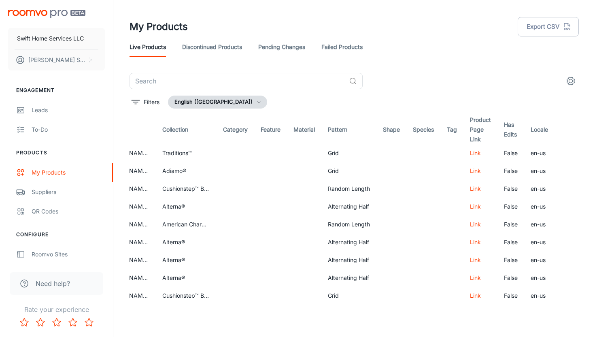
scroll to position [0, 399]
click at [508, 154] on td "false" at bounding box center [511, 153] width 27 height 18
click at [501, 150] on td "false" at bounding box center [511, 153] width 27 height 18
click at [569, 81] on icon "settings" at bounding box center [571, 81] width 10 height 10
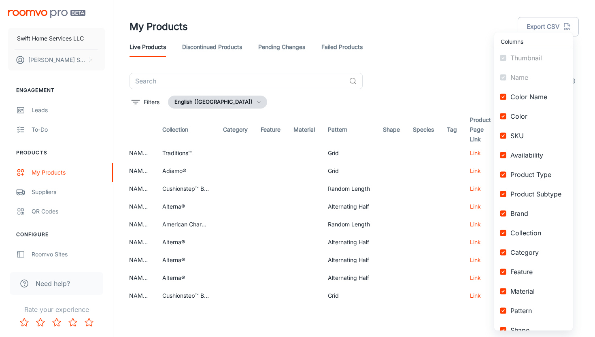
click at [424, 57] on div at bounding box center [297, 168] width 595 height 337
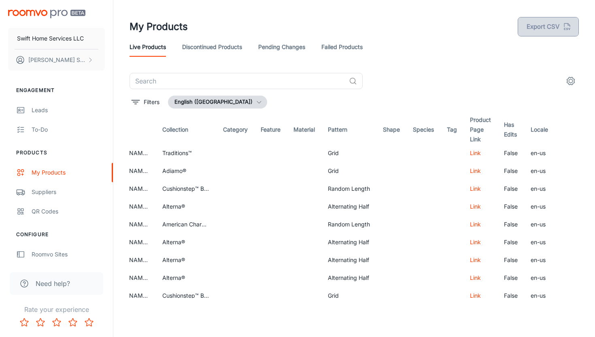
click at [537, 34] on button "Export CSV" at bounding box center [548, 26] width 61 height 19
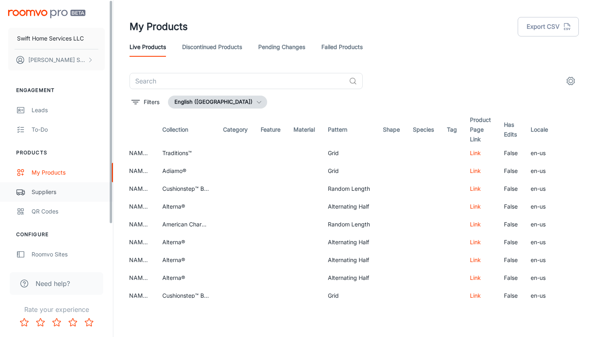
scroll to position [45, 0]
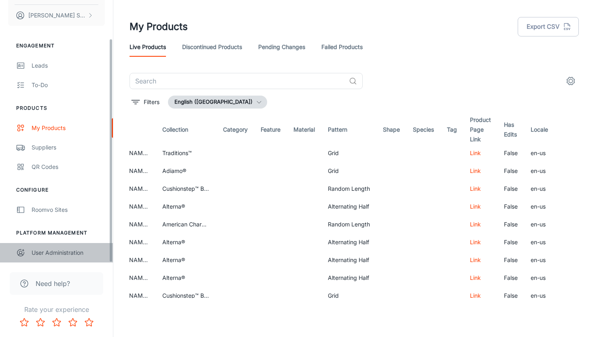
click at [72, 252] on div "User Administration" at bounding box center [68, 252] width 73 height 9
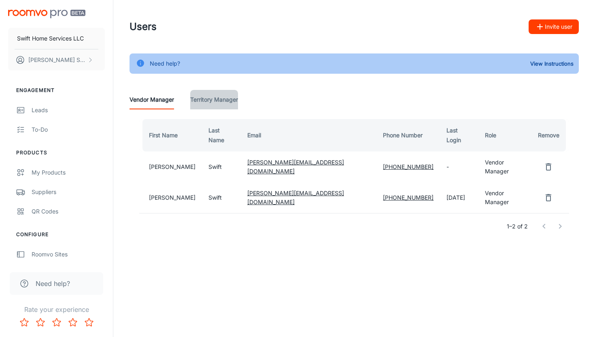
click at [235, 100] on Manager "Territory Manager" at bounding box center [214, 99] width 48 height 19
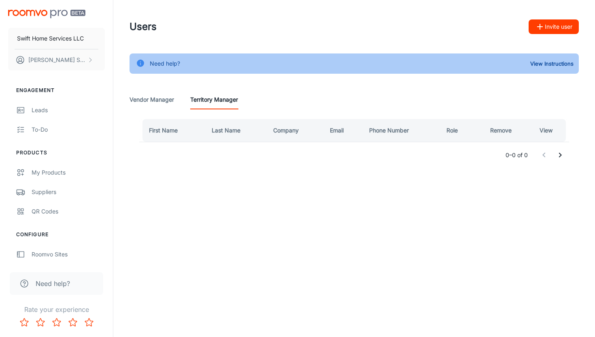
click at [514, 139] on th "Remove" at bounding box center [501, 130] width 51 height 23
click at [369, 127] on th "Phone Number" at bounding box center [401, 130] width 77 height 23
click at [366, 166] on div "0–0 of 0" at bounding box center [354, 155] width 430 height 26
click at [162, 63] on div "Need help?" at bounding box center [165, 63] width 30 height 15
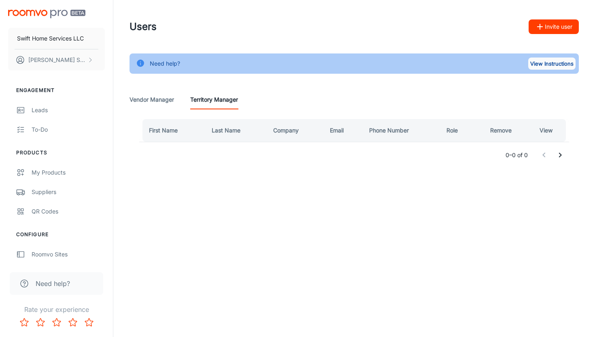
click at [542, 69] on button "View Instructions" at bounding box center [552, 64] width 47 height 12
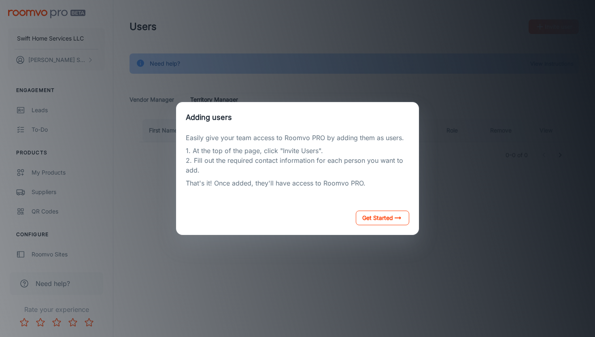
click at [388, 221] on button "Get Started" at bounding box center [382, 218] width 53 height 15
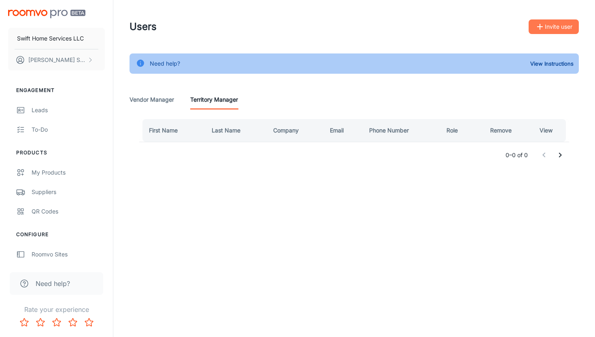
click at [543, 32] on button "Invite user" at bounding box center [554, 26] width 50 height 15
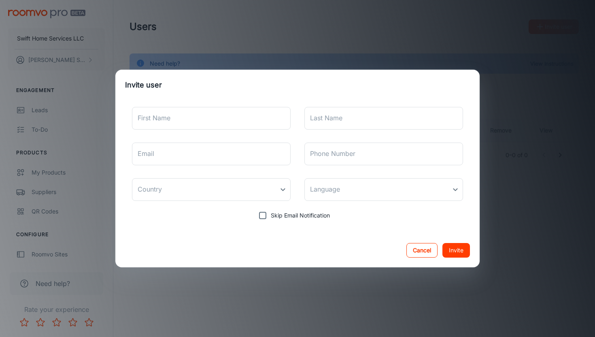
click at [425, 255] on button "Cancel" at bounding box center [422, 250] width 31 height 15
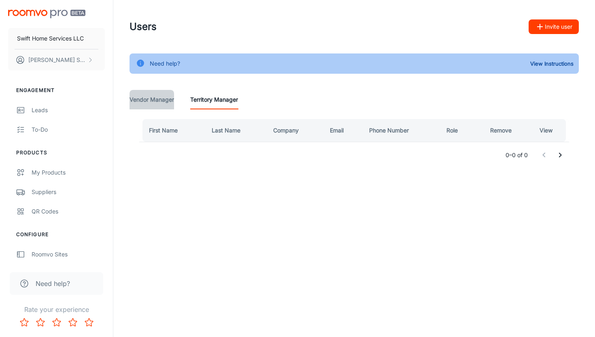
click at [150, 100] on Manager "Vendor Manager" at bounding box center [152, 99] width 45 height 19
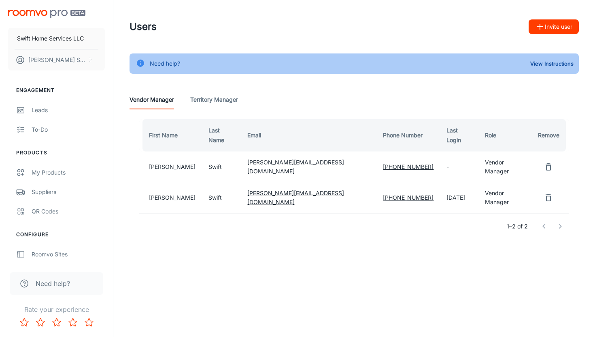
click at [204, 104] on Manager "Territory Manager" at bounding box center [214, 99] width 48 height 19
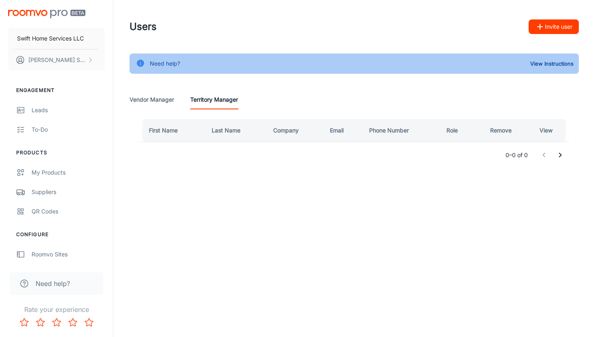
click at [561, 25] on button "Invite user" at bounding box center [554, 26] width 50 height 15
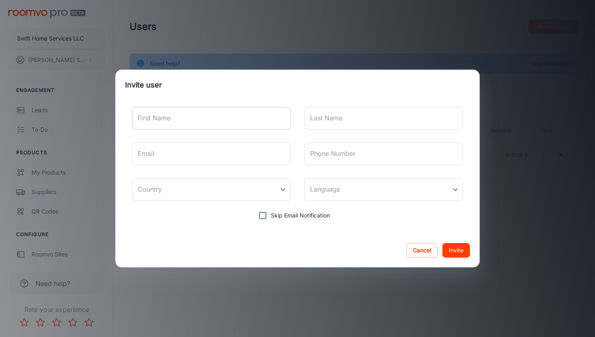
click at [189, 113] on input "First Name" at bounding box center [211, 118] width 159 height 23
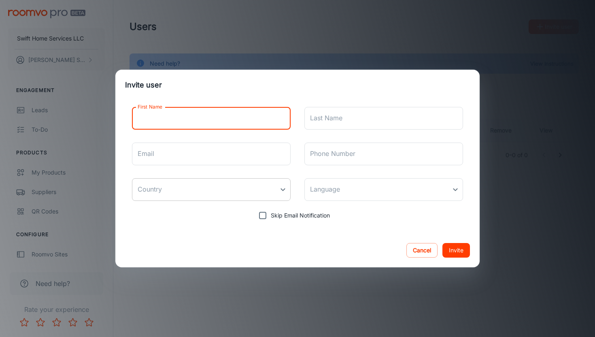
click at [259, 190] on body "Swift Home Services LLC Justin Swift Engagement Leads To-do Products My Product…" at bounding box center [297, 168] width 595 height 337
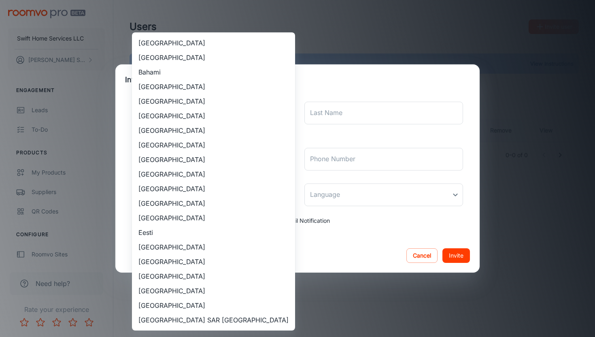
click at [392, 227] on div at bounding box center [297, 168] width 595 height 337
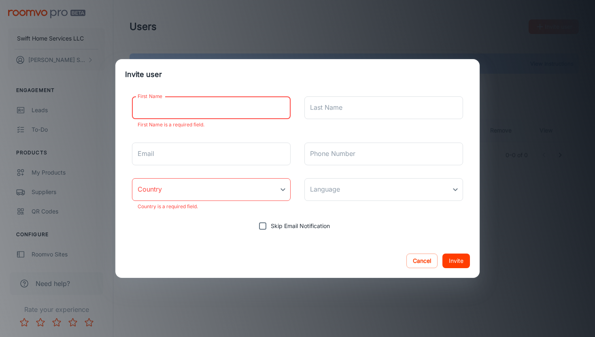
click at [233, 111] on input "First Name" at bounding box center [211, 107] width 159 height 23
click at [419, 254] on button "Cancel" at bounding box center [422, 261] width 31 height 15
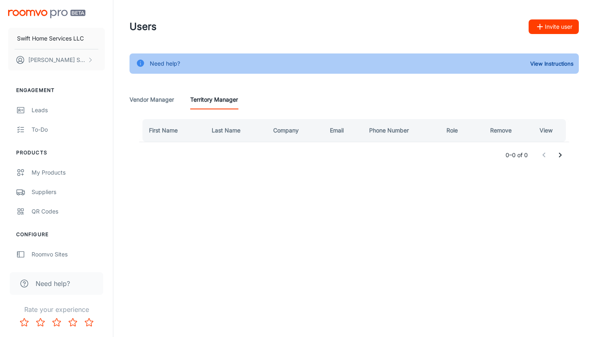
click at [144, 96] on Manager "Vendor Manager" at bounding box center [152, 99] width 45 height 19
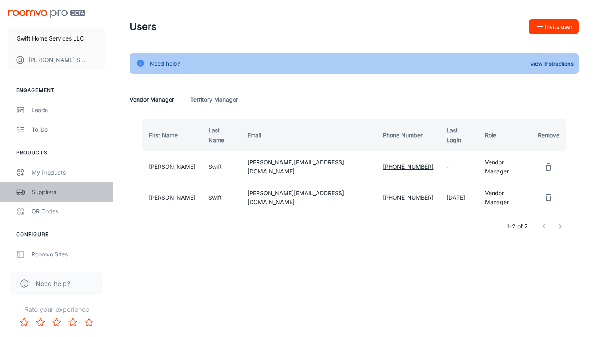
click at [64, 186] on link "Suppliers" at bounding box center [56, 191] width 113 height 19
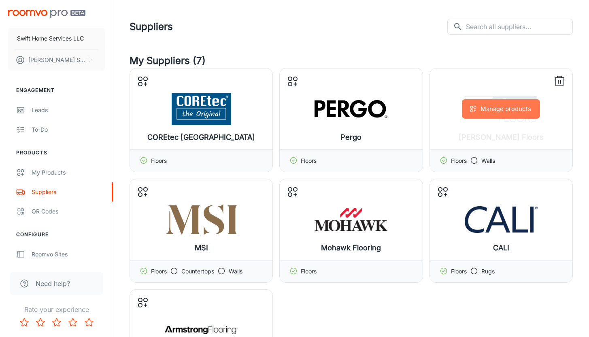
click at [505, 114] on button "Manage products" at bounding box center [501, 108] width 78 height 19
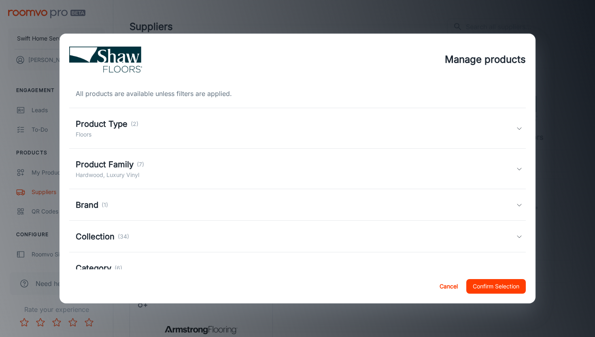
scroll to position [65, 0]
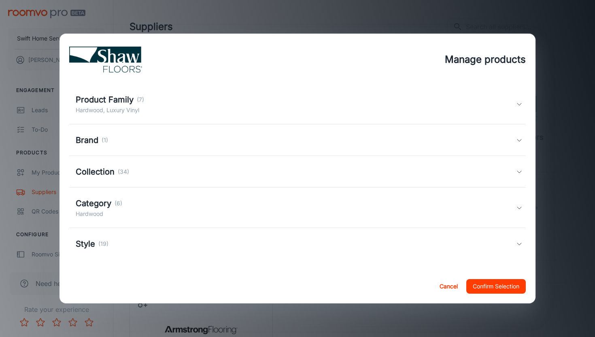
click at [384, 238] on div "Style (19)" at bounding box center [296, 244] width 441 height 12
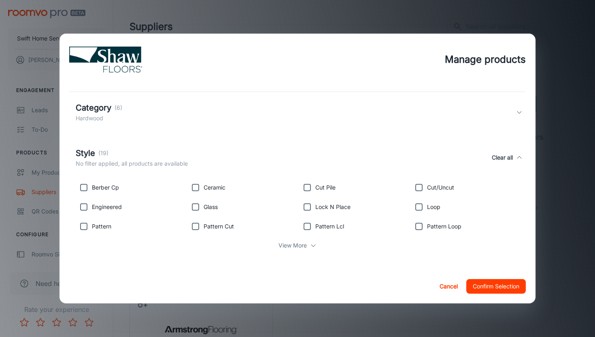
click at [124, 206] on div "Engineered" at bounding box center [129, 205] width 112 height 19
click at [105, 205] on p "Engineered" at bounding box center [107, 207] width 30 height 9
click at [87, 205] on input "checkbox" at bounding box center [84, 207] width 16 height 16
checkbox input "true"
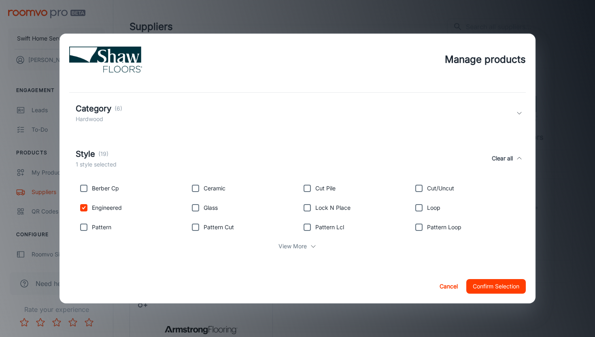
click at [297, 250] on p "View More" at bounding box center [293, 246] width 28 height 9
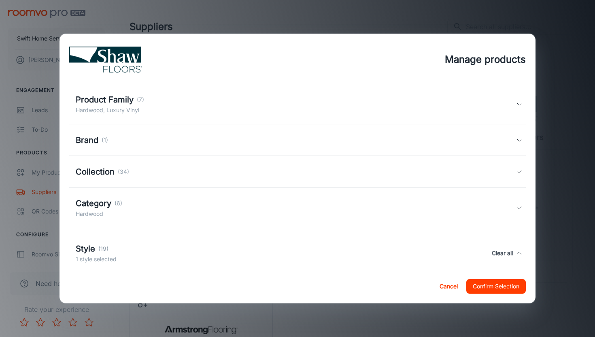
scroll to position [63, 0]
click at [249, 176] on div "Collection (34)" at bounding box center [296, 173] width 441 height 12
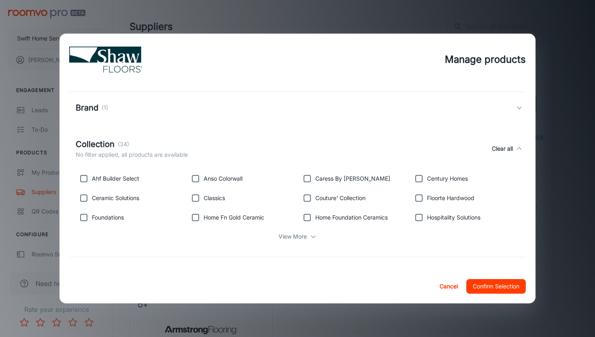
scroll to position [100, 0]
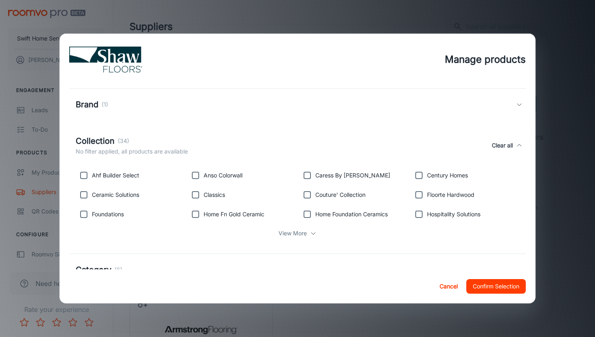
click at [289, 234] on p "View More" at bounding box center [293, 233] width 28 height 9
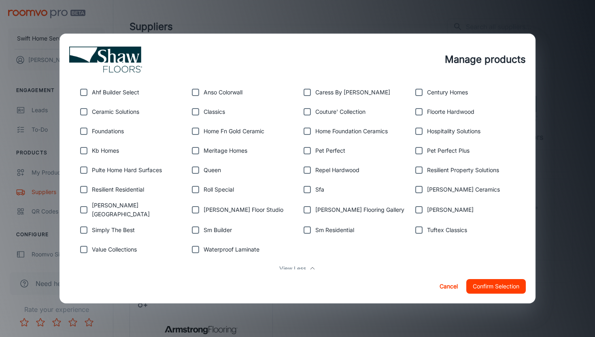
scroll to position [184, 0]
click at [332, 207] on p "Shaw Flooring Gallery" at bounding box center [360, 209] width 89 height 9
click at [301, 211] on input "checkbox" at bounding box center [307, 209] width 16 height 16
checkbox input "true"
click at [488, 290] on button "Confirm Selection" at bounding box center [497, 286] width 60 height 15
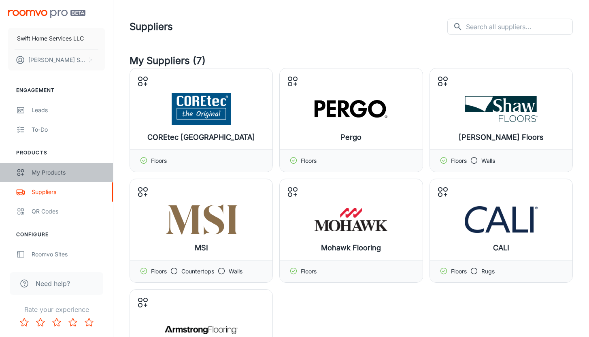
click at [48, 173] on div "My Products" at bounding box center [68, 172] width 73 height 9
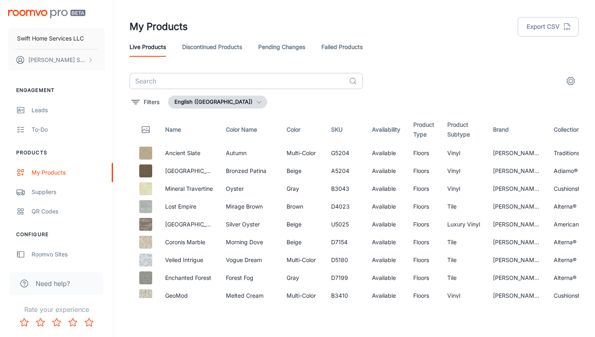
click at [228, 76] on input "text" at bounding box center [238, 81] width 216 height 16
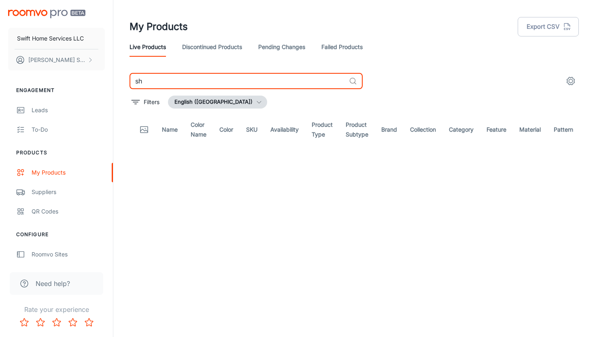
type input "s"
type input "a"
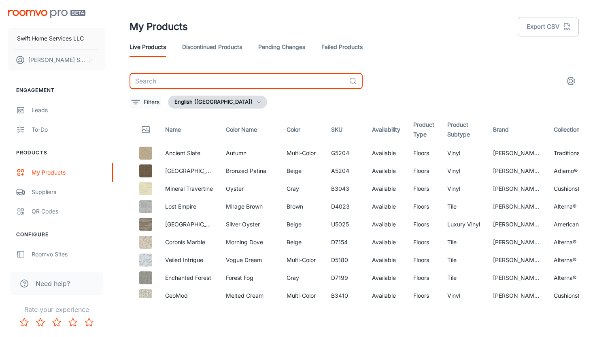
click at [148, 102] on p "Filters" at bounding box center [152, 102] width 16 height 9
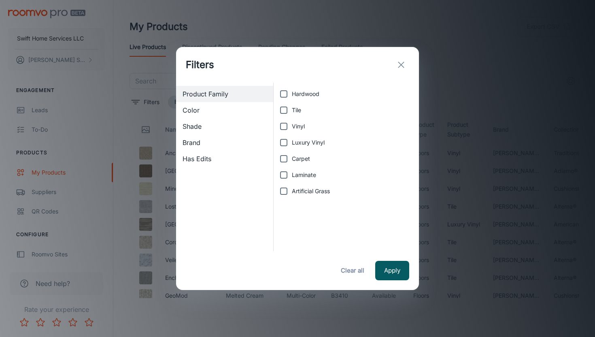
click at [222, 136] on div "Brand" at bounding box center [224, 142] width 97 height 16
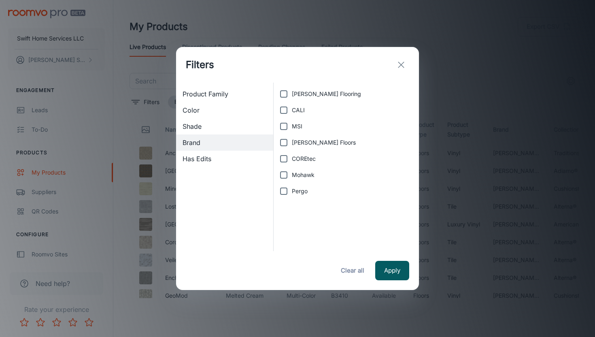
click at [309, 138] on label "Shaw Floors" at bounding box center [344, 142] width 137 height 16
click at [292, 138] on input "Shaw Floors" at bounding box center [284, 142] width 16 height 16
checkbox input "true"
click at [390, 264] on button "Apply" at bounding box center [392, 270] width 34 height 19
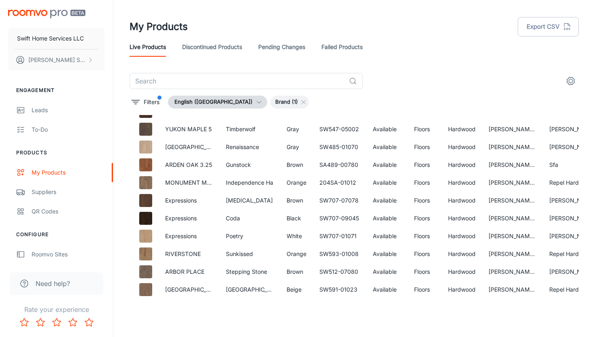
scroll to position [646, 0]
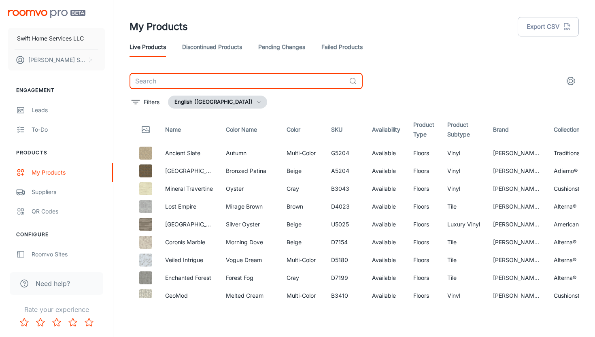
click at [198, 82] on input "text" at bounding box center [238, 81] width 216 height 16
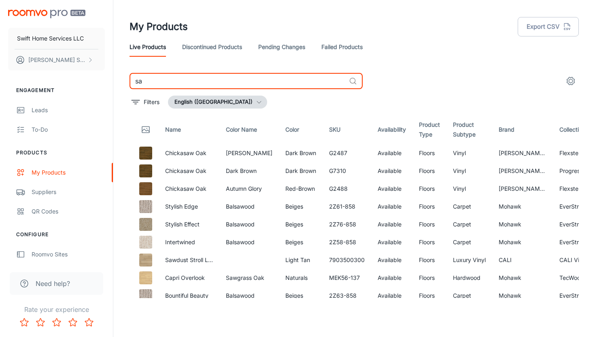
type input "s"
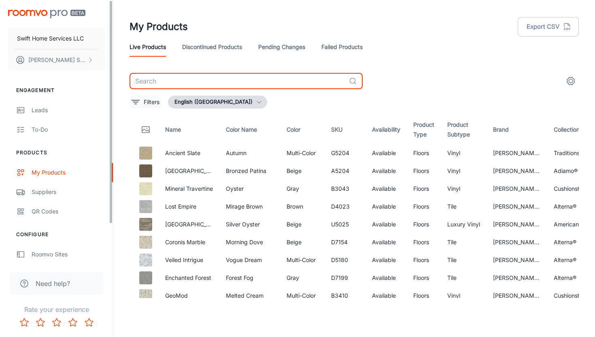
click at [144, 102] on p "Filters" at bounding box center [152, 102] width 16 height 9
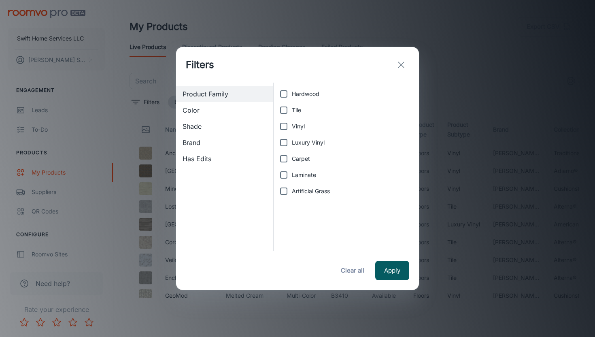
click at [203, 147] on span "Brand" at bounding box center [225, 143] width 84 height 10
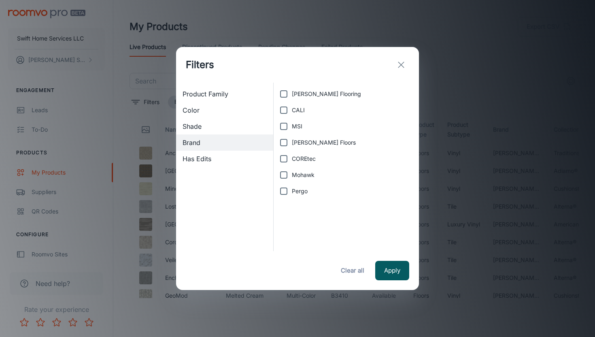
click at [311, 145] on span "[PERSON_NAME] Floors" at bounding box center [324, 142] width 64 height 9
click at [292, 145] on input "[PERSON_NAME] Floors" at bounding box center [284, 142] width 16 height 16
checkbox input "true"
click at [403, 277] on button "Apply" at bounding box center [392, 270] width 34 height 19
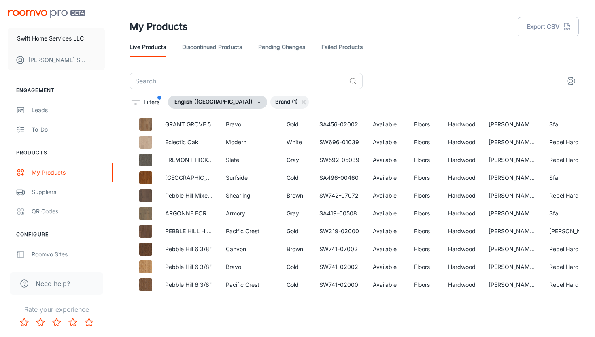
scroll to position [993, 0]
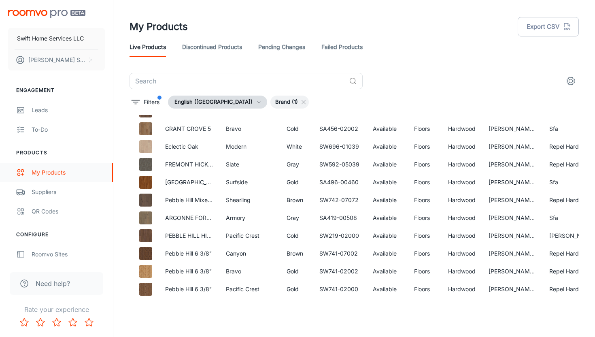
click at [49, 176] on div "My Products" at bounding box center [68, 172] width 73 height 9
click at [40, 198] on link "Suppliers" at bounding box center [56, 191] width 113 height 19
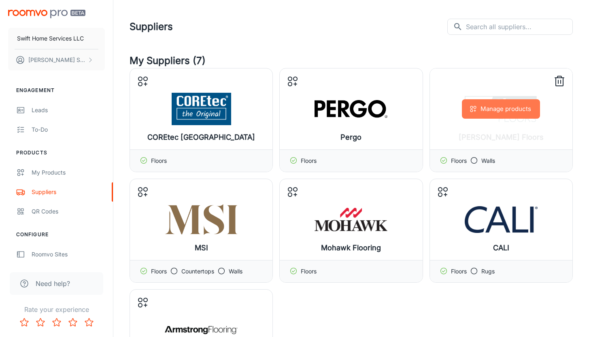
click at [504, 103] on button "Manage products" at bounding box center [501, 108] width 78 height 19
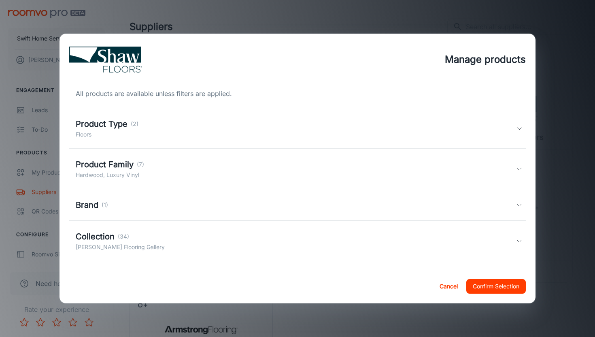
click at [204, 173] on div "Product Family (7) Hardwood, Luxury Vinyl" at bounding box center [296, 168] width 441 height 21
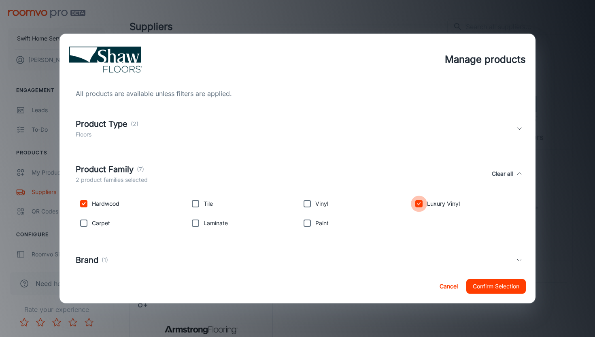
click at [417, 206] on input "checkbox" at bounding box center [419, 204] width 16 height 16
checkbox input "false"
click at [390, 157] on div "Product Family (7) 1 product family selected Clear all" at bounding box center [297, 173] width 457 height 37
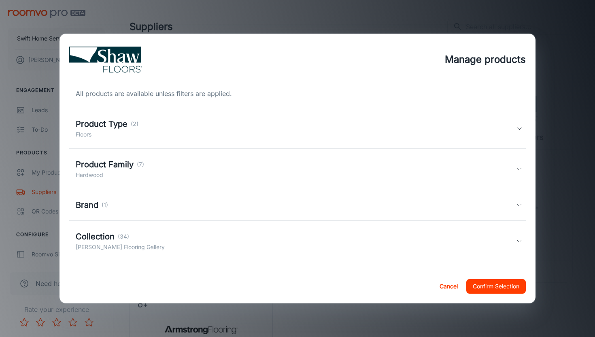
click at [370, 124] on div "Product Type (2) Floors" at bounding box center [296, 128] width 441 height 21
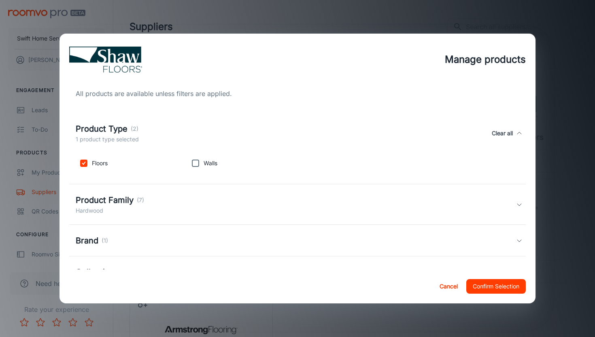
click at [370, 124] on div "Product Type (2) 1 product type selected Clear all" at bounding box center [296, 133] width 441 height 21
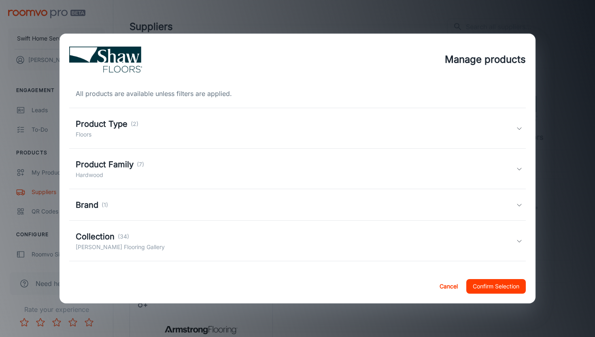
click at [274, 203] on div "Brand (1)" at bounding box center [296, 205] width 441 height 12
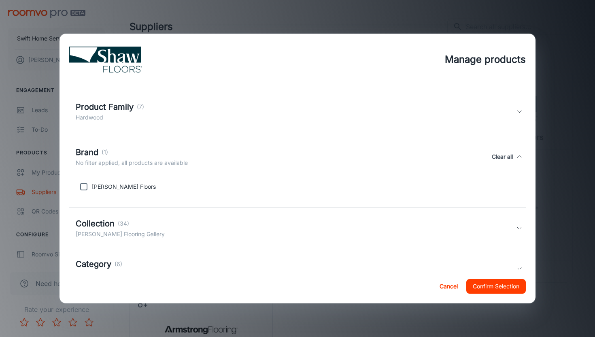
scroll to position [60, 0]
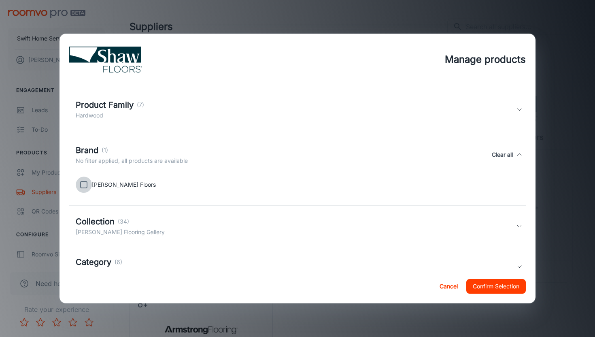
click at [87, 188] on input "checkbox" at bounding box center [84, 185] width 16 height 16
checkbox input "true"
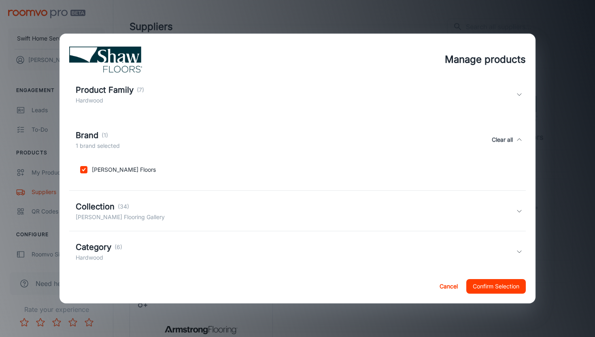
scroll to position [80, 0]
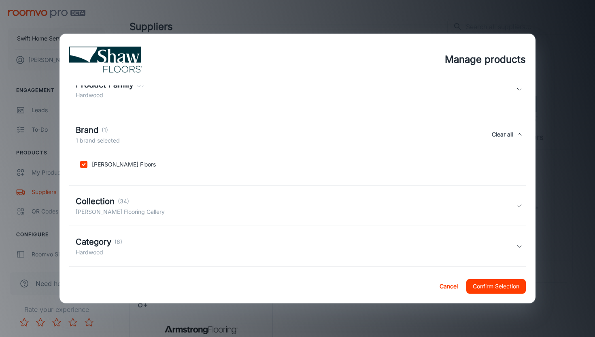
click at [104, 209] on p "Shaw Flooring Gallery" at bounding box center [120, 211] width 89 height 9
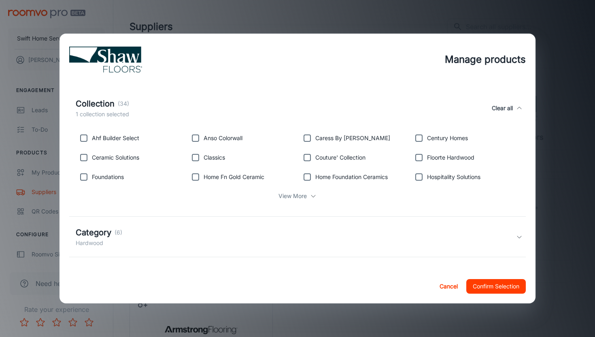
scroll to position [186, 0]
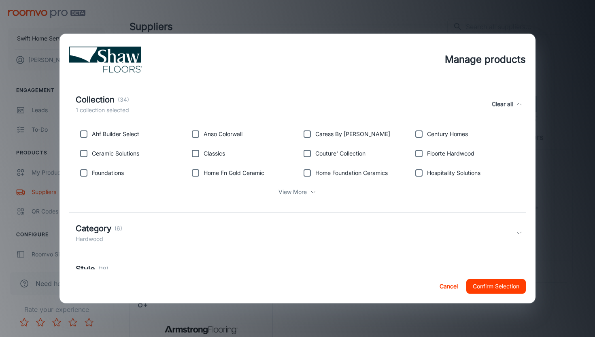
click at [282, 198] on div "View More" at bounding box center [298, 191] width 444 height 15
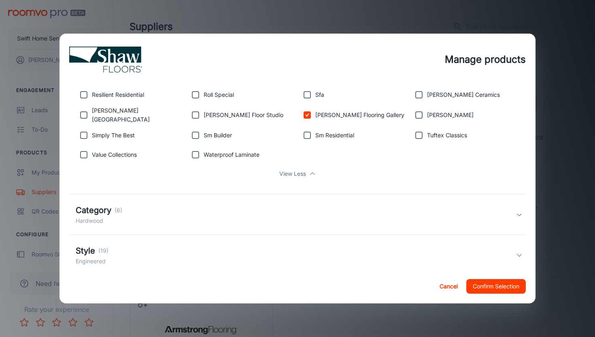
scroll to position [337, 0]
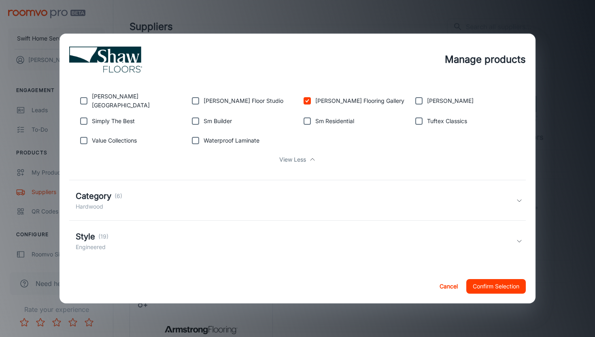
click at [282, 193] on div "Category (6) Hardwood" at bounding box center [296, 200] width 441 height 21
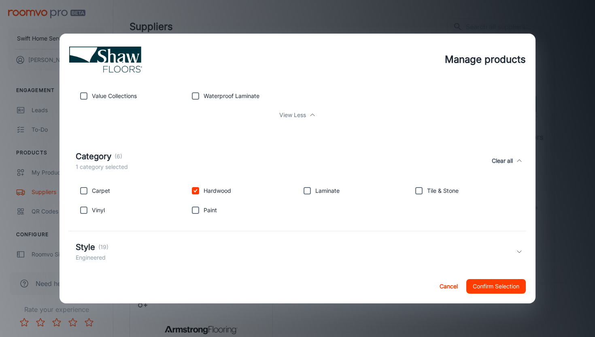
scroll to position [392, 0]
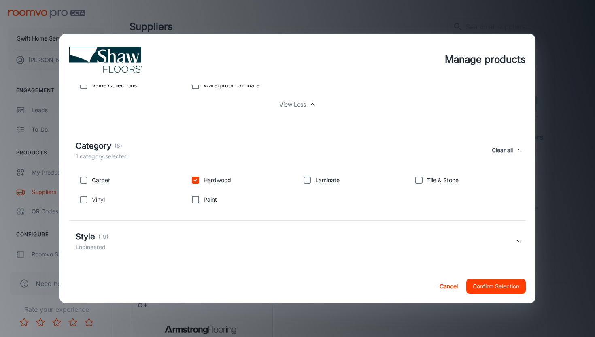
click at [287, 225] on div "Style (19) Engineered" at bounding box center [297, 241] width 457 height 41
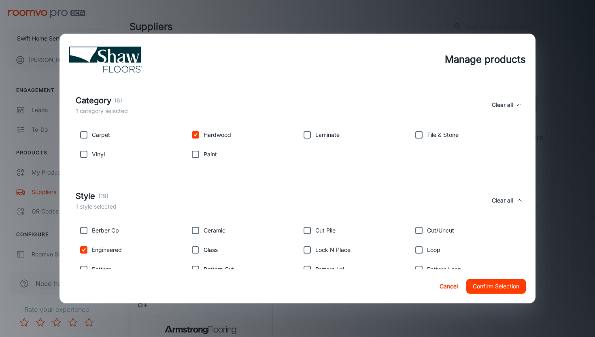
scroll to position [479, 0]
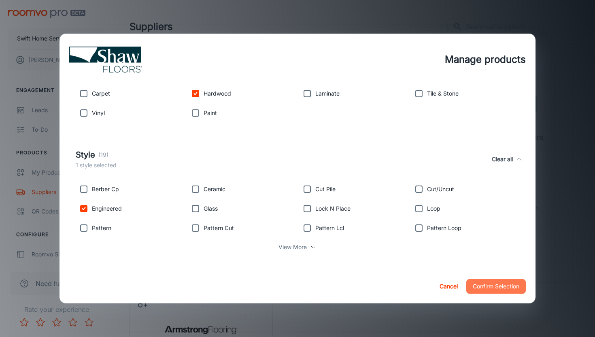
click at [476, 288] on button "Confirm Selection" at bounding box center [497, 286] width 60 height 15
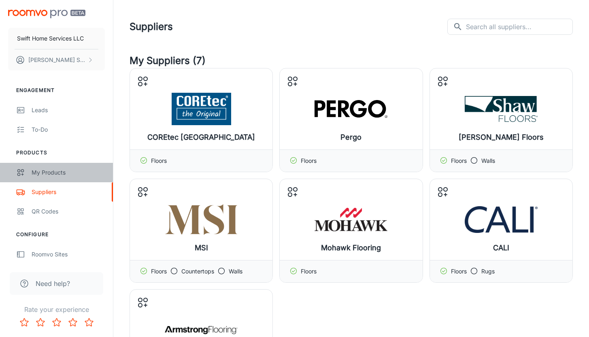
click at [59, 177] on link "My Products" at bounding box center [56, 172] width 113 height 19
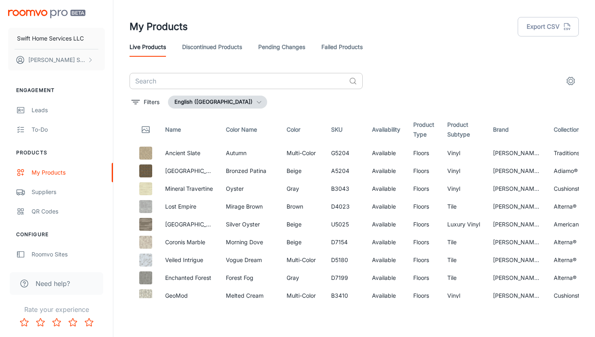
click at [219, 85] on input "text" at bounding box center [238, 81] width 216 height 16
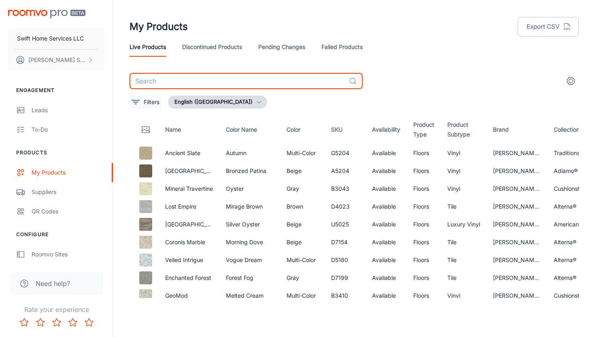
click at [145, 104] on p "Filters" at bounding box center [152, 102] width 16 height 9
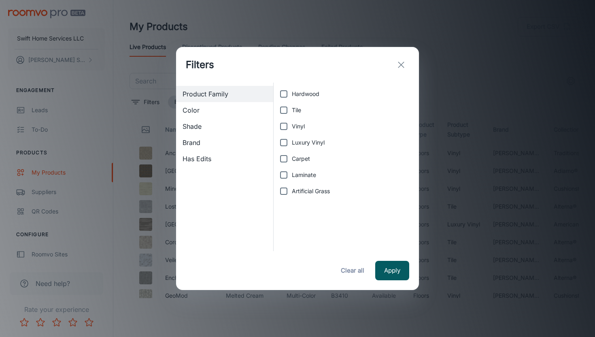
click at [215, 141] on span "Brand" at bounding box center [225, 143] width 84 height 10
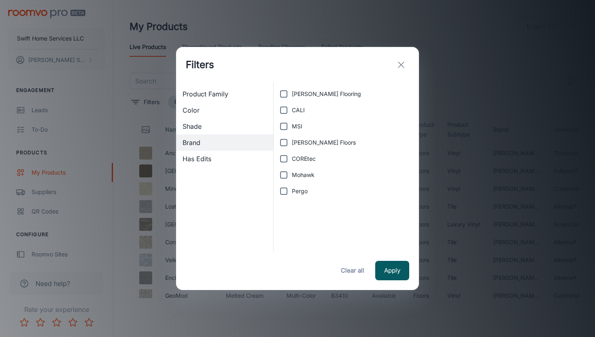
click at [317, 143] on span "Shaw Floors" at bounding box center [324, 142] width 64 height 9
click at [292, 143] on input "Shaw Floors" at bounding box center [284, 142] width 16 height 16
checkbox input "true"
click at [398, 275] on button "Apply" at bounding box center [392, 270] width 34 height 19
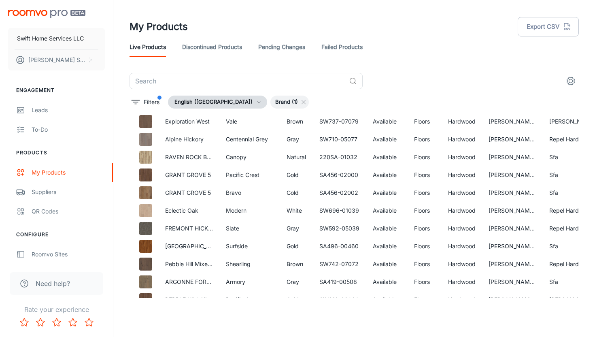
scroll to position [950, 0]
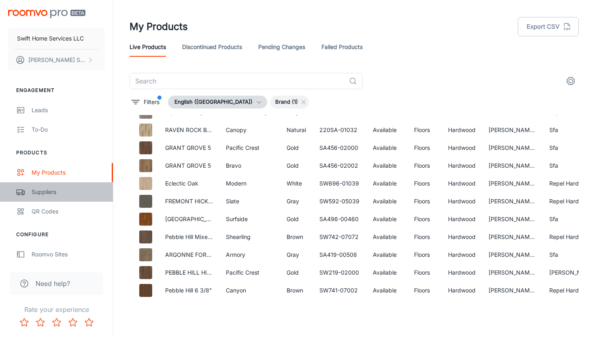
click at [50, 190] on div "Suppliers" at bounding box center [68, 192] width 73 height 9
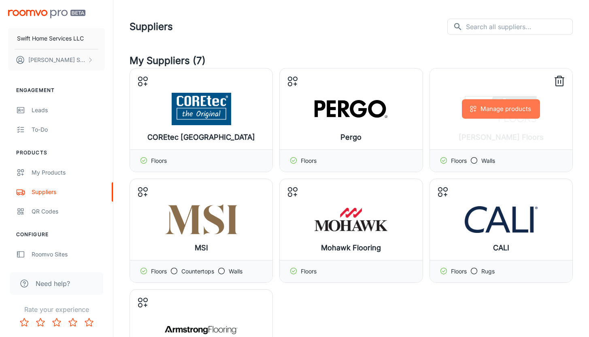
click at [509, 105] on button "Manage products" at bounding box center [501, 108] width 78 height 19
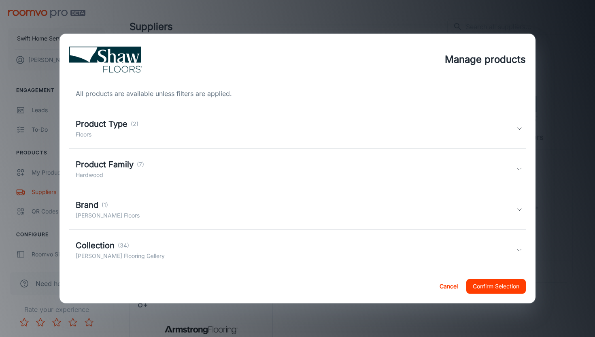
click at [458, 135] on div "Product Type (2) Floors" at bounding box center [296, 128] width 441 height 21
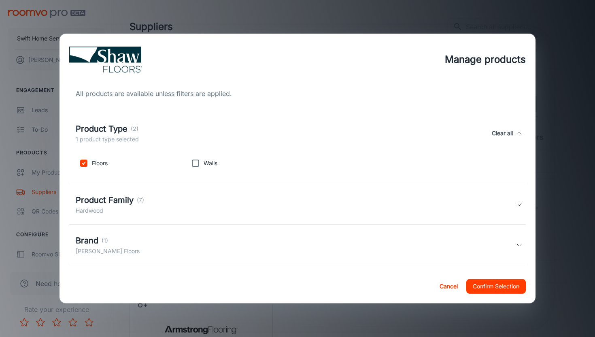
click at [407, 214] on div "Product Family (7) Hardwood" at bounding box center [296, 204] width 441 height 21
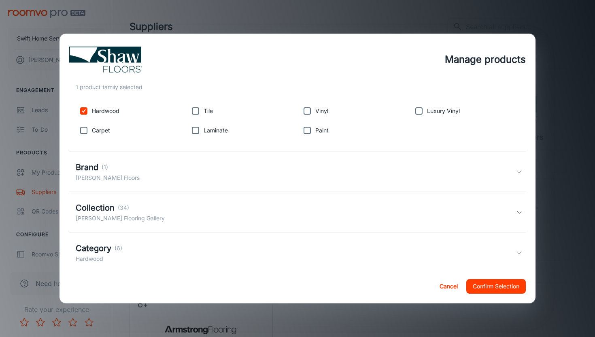
scroll to position [129, 0]
click at [407, 180] on div "Brand (1) Shaw Floors" at bounding box center [296, 171] width 441 height 21
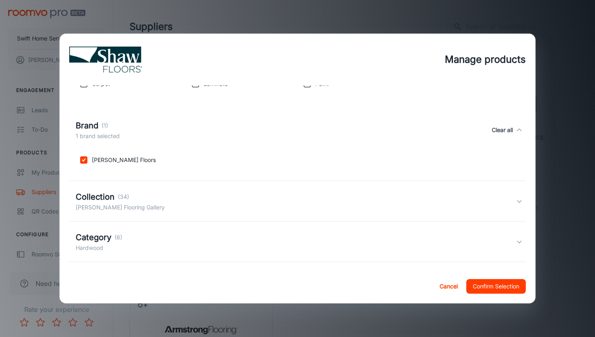
scroll to position [218, 0]
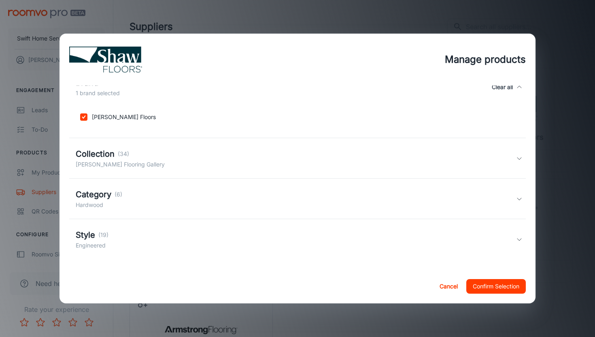
click at [395, 175] on div "Collection (34) Shaw Flooring Gallery" at bounding box center [297, 158] width 457 height 41
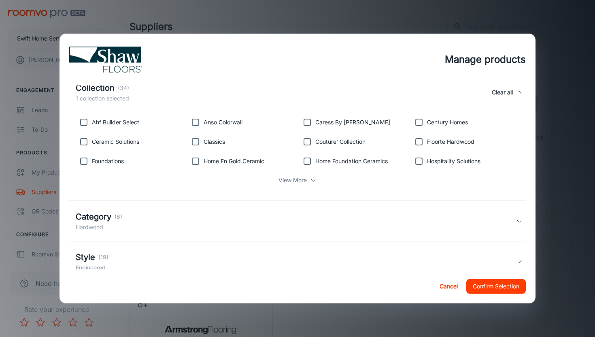
scroll to position [311, 0]
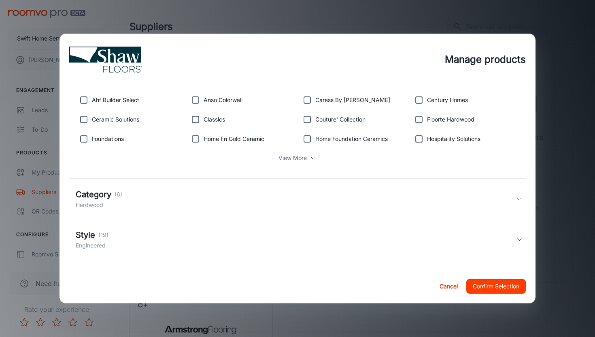
click at [279, 173] on div "All products are available unless filters are applied. Product Type (2) 1 produ…" at bounding box center [298, 177] width 476 height 184
click at [288, 154] on p "View More" at bounding box center [293, 158] width 28 height 9
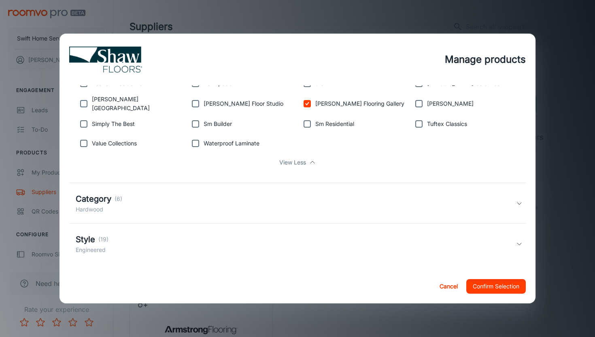
scroll to position [428, 0]
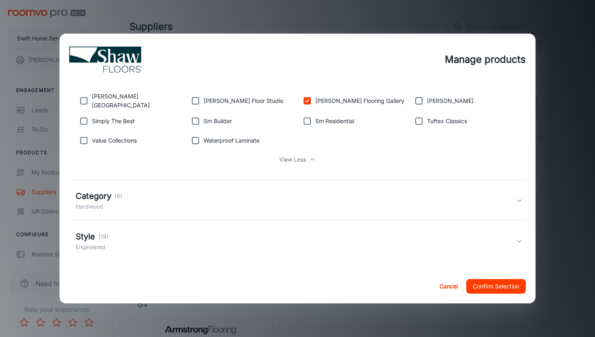
click at [280, 182] on div "Category (6) Hardwood" at bounding box center [297, 200] width 457 height 41
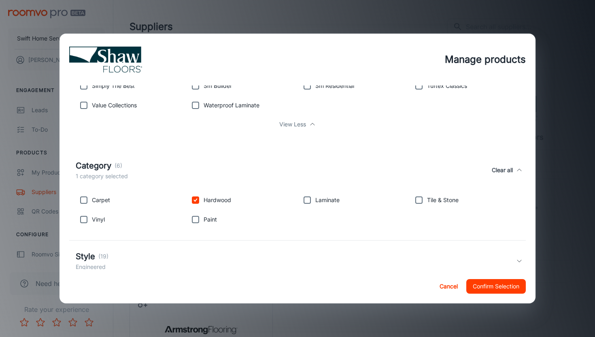
scroll to position [483, 0]
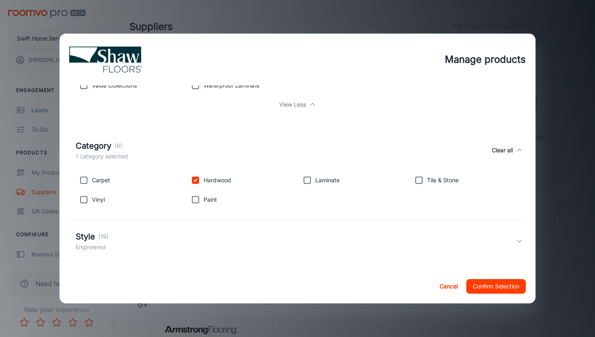
click at [280, 245] on div "Style (19) Engineered" at bounding box center [296, 240] width 441 height 21
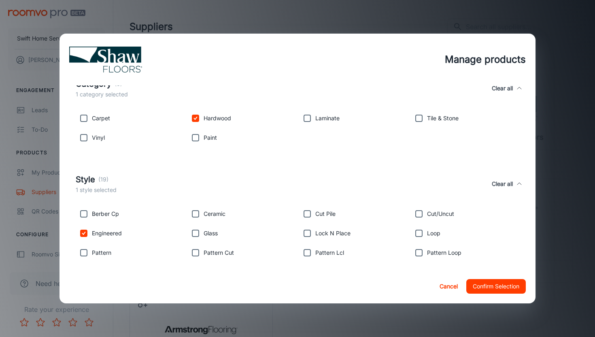
scroll to position [569, 0]
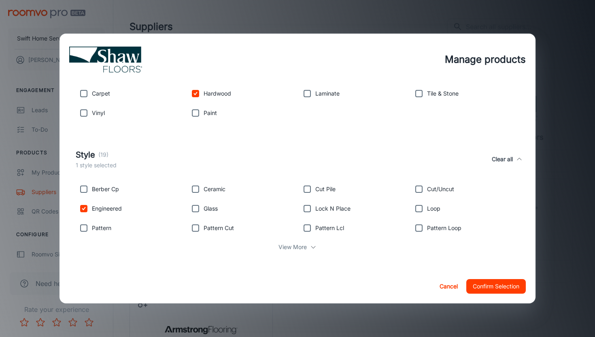
click at [488, 292] on button "Confirm Selection" at bounding box center [497, 286] width 60 height 15
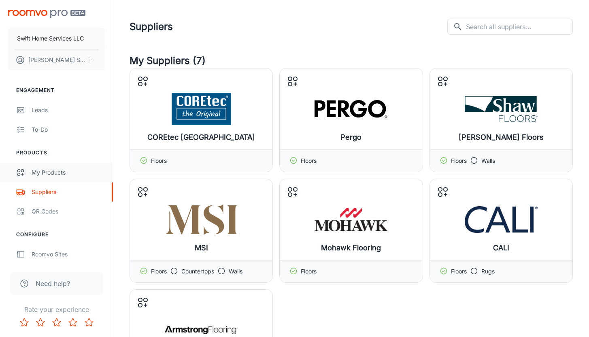
click at [59, 171] on div "My Products" at bounding box center [68, 172] width 73 height 9
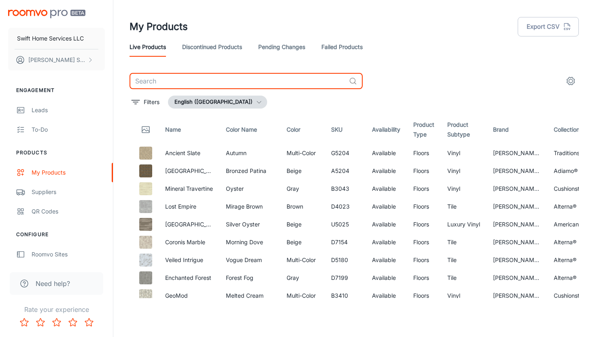
click at [248, 83] on input "text" at bounding box center [238, 81] width 216 height 16
type input "expressions"
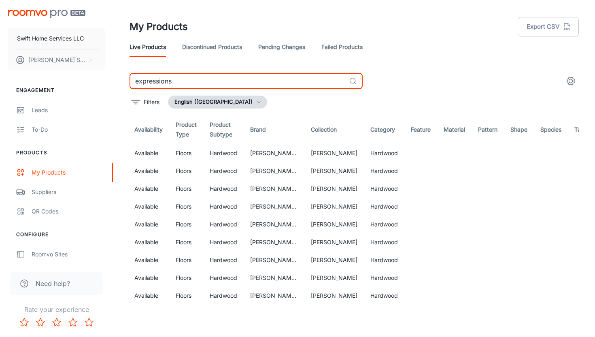
scroll to position [0, 234]
click at [59, 190] on div "Suppliers" at bounding box center [68, 192] width 73 height 9
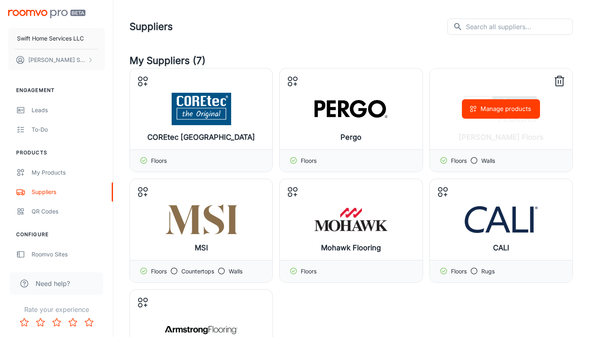
click at [512, 109] on button "Manage products" at bounding box center [501, 108] width 78 height 19
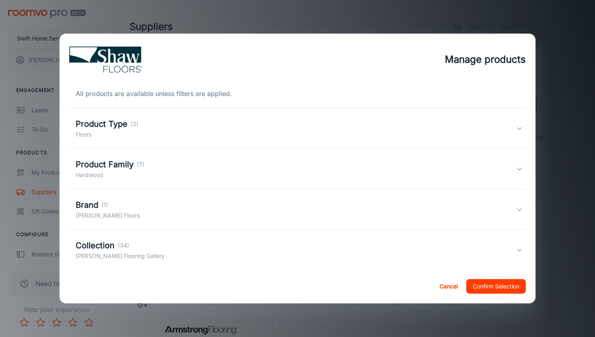
click at [144, 257] on div "Collection (34) Shaw Flooring Gallery" at bounding box center [296, 249] width 441 height 21
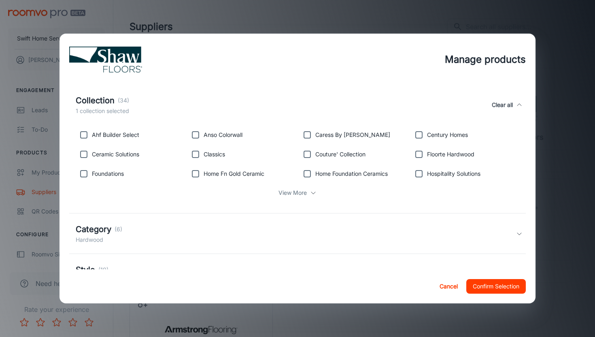
scroll to position [153, 0]
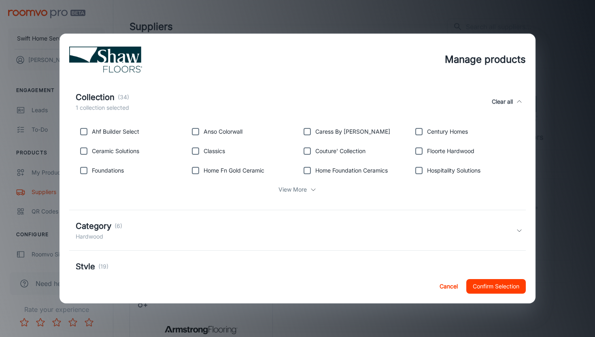
click at [295, 189] on p "View More" at bounding box center [293, 189] width 28 height 9
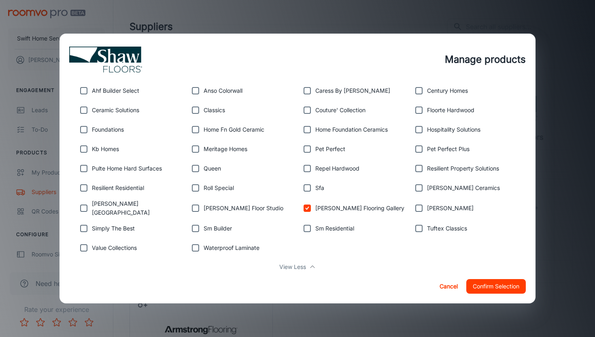
scroll to position [194, 0]
click at [306, 209] on input "checkbox" at bounding box center [307, 208] width 16 height 16
checkbox input "false"
click at [439, 208] on p "Shaw Hardwoods" at bounding box center [450, 207] width 47 height 9
click at [412, 205] on input "checkbox" at bounding box center [419, 208] width 16 height 16
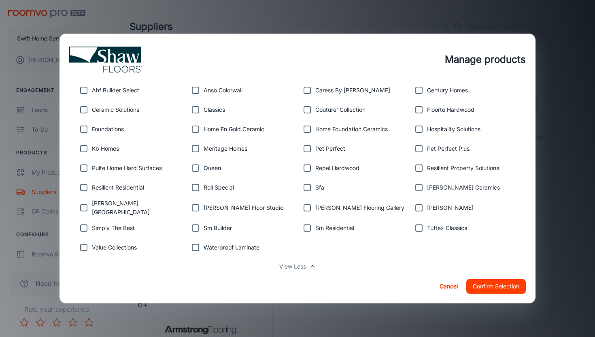
checkbox input "true"
click at [505, 286] on button "Confirm Selection" at bounding box center [497, 286] width 60 height 15
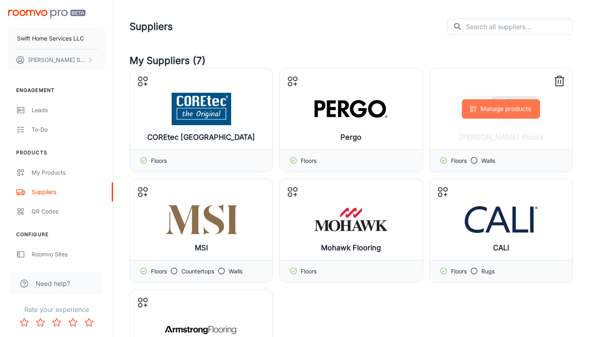
click at [492, 107] on button "Manage products" at bounding box center [501, 108] width 78 height 19
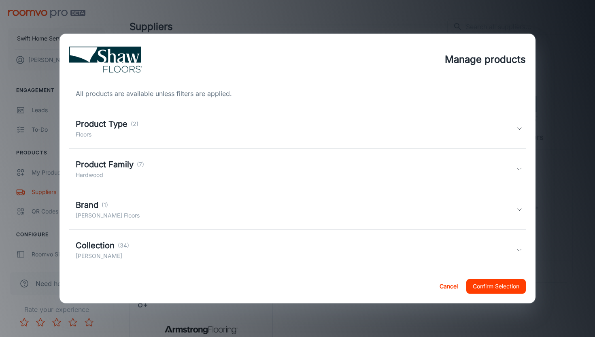
scroll to position [92, 0]
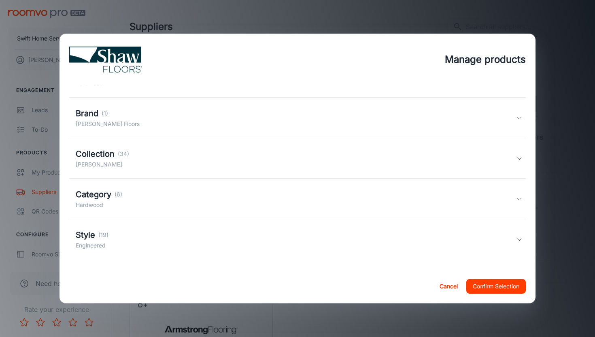
click at [193, 238] on div "Style (19) Engineered" at bounding box center [296, 239] width 441 height 21
click at [193, 246] on div "Style (19) 1 style selected Clear all" at bounding box center [296, 244] width 441 height 21
click at [195, 241] on div "Style (19) Engineered" at bounding box center [296, 239] width 441 height 21
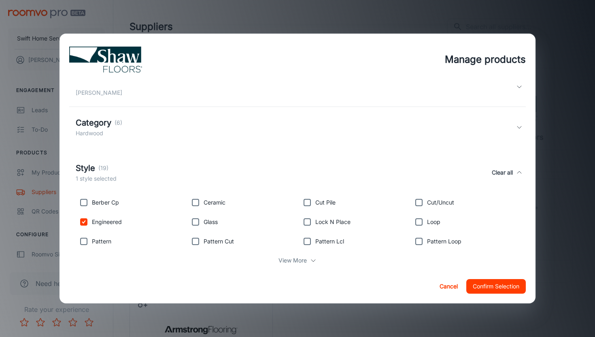
scroll to position [178, 0]
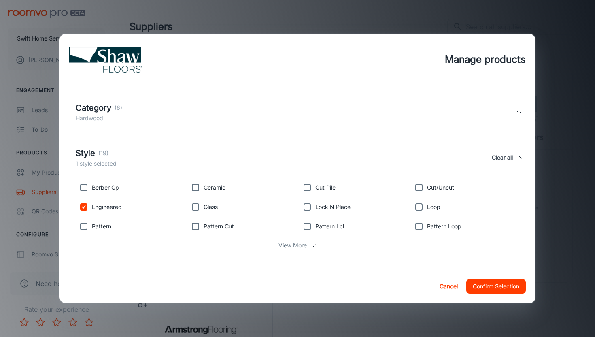
click at [263, 241] on div "View More" at bounding box center [298, 245] width 444 height 15
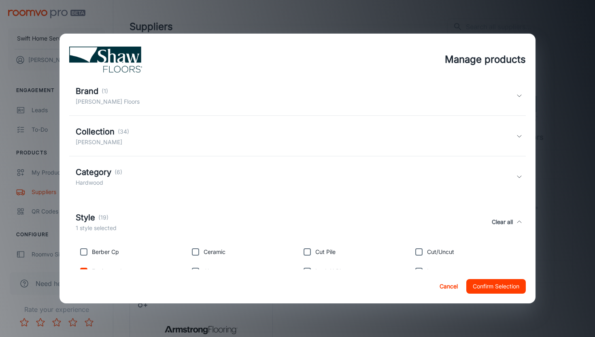
scroll to position [113, 0]
click at [256, 169] on div "Category (6) Hardwood" at bounding box center [296, 177] width 441 height 21
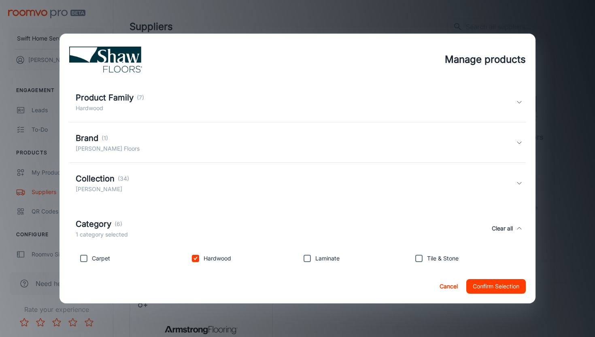
scroll to position [60, 0]
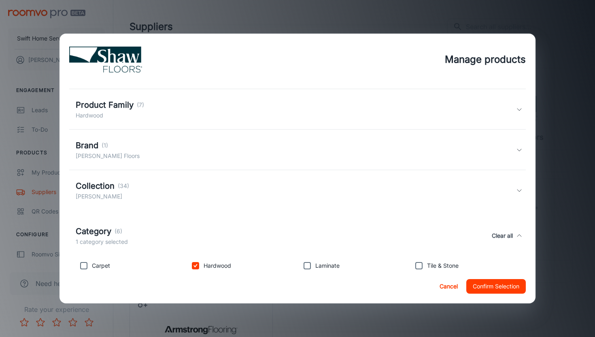
click at [256, 159] on div "Brand (1) Shaw Floors" at bounding box center [296, 149] width 441 height 21
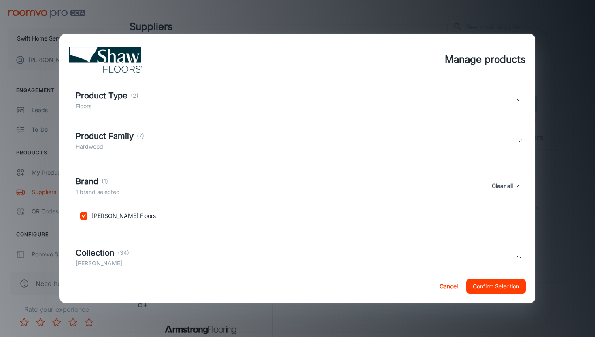
scroll to position [28, 0]
click at [262, 147] on div "Product Family (7) Hardwood" at bounding box center [296, 141] width 441 height 21
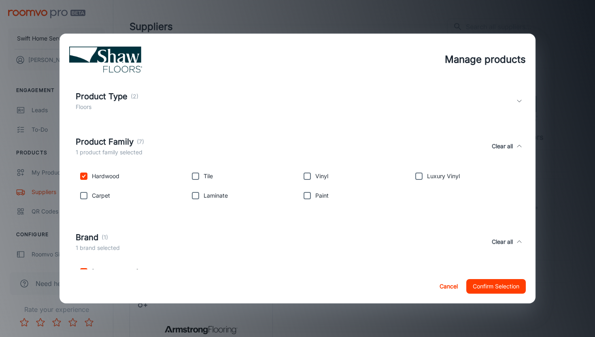
click at [255, 119] on div "Product Type (2) Floors" at bounding box center [297, 101] width 457 height 41
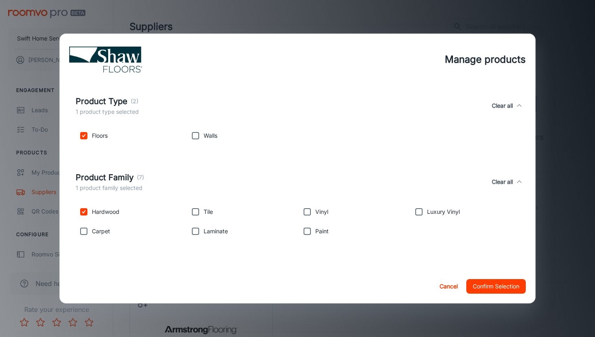
click at [255, 119] on div "Product Type (2) 1 product type selected Clear all" at bounding box center [297, 105] width 457 height 37
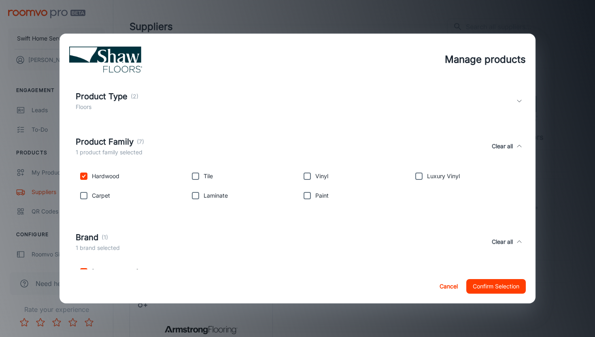
click at [254, 144] on div "Product Family (7) 1 product family selected Clear all" at bounding box center [296, 146] width 441 height 21
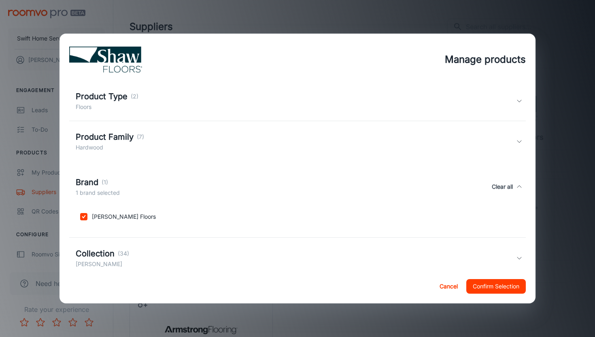
click at [240, 196] on div "Brand (1) 1 brand selected Clear all" at bounding box center [296, 186] width 441 height 21
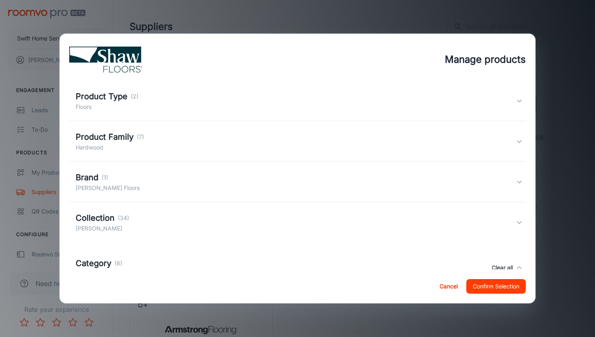
click at [232, 227] on div "Collection (34) Shaw Hardwoods" at bounding box center [296, 222] width 441 height 21
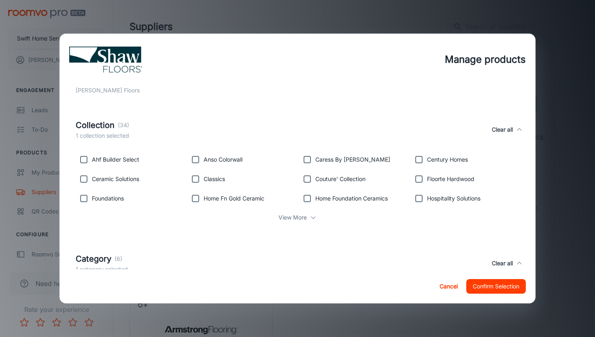
scroll to position [128, 0]
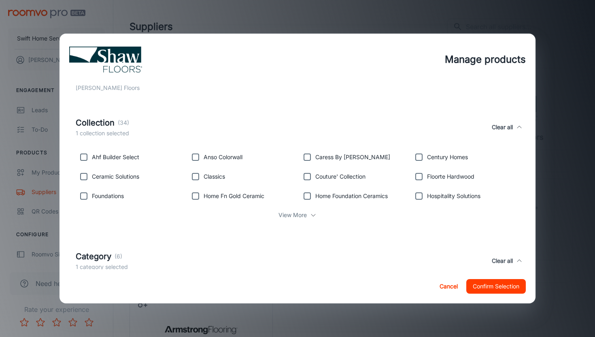
click at [281, 220] on div "View More" at bounding box center [298, 214] width 444 height 15
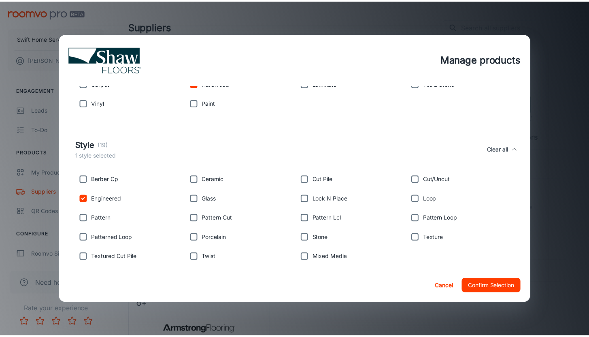
scroll to position [482, 0]
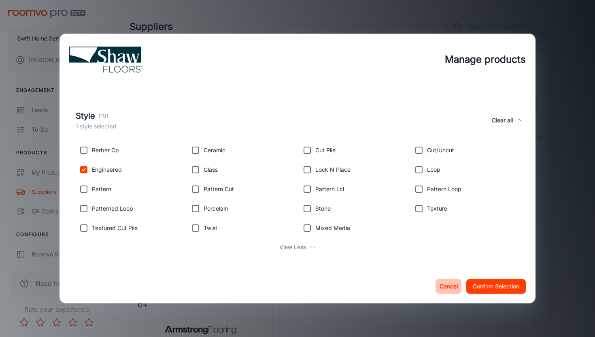
click at [451, 287] on button "Cancel" at bounding box center [449, 286] width 26 height 15
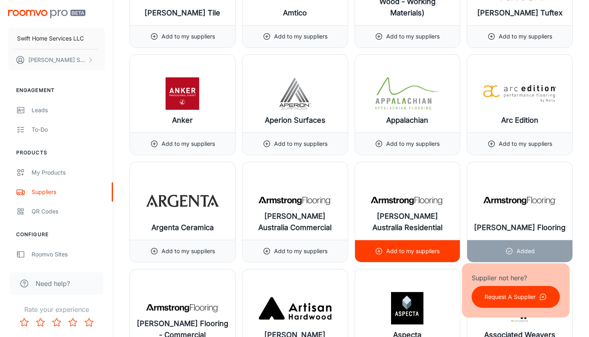
scroll to position [909, 0]
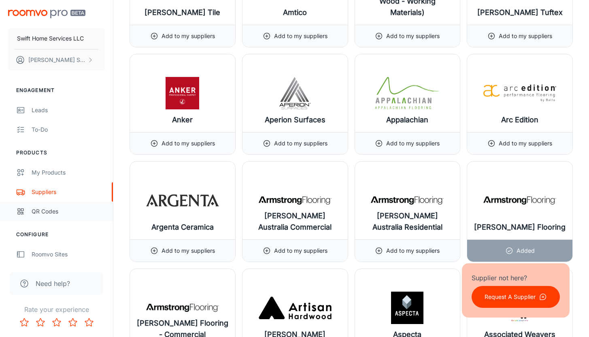
click at [62, 211] on div "QR Codes" at bounding box center [68, 211] width 73 height 9
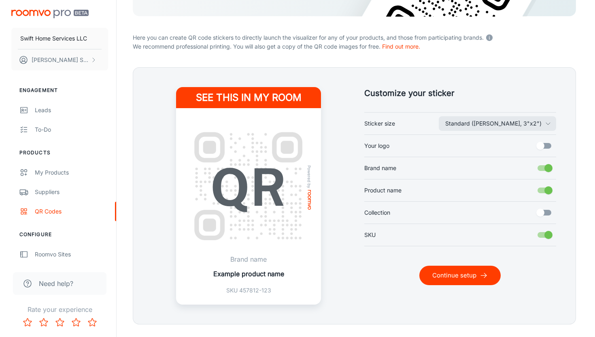
scroll to position [156, 0]
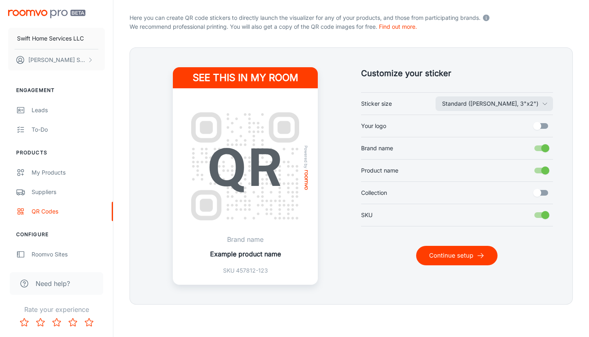
click at [521, 93] on div "Standard (Avery, 3"x2") Sticker size Your logo Brand name Product name Collecti…" at bounding box center [457, 159] width 192 height 134
click at [526, 106] on button "Standard (Avery, 3"x2")" at bounding box center [494, 103] width 117 height 15
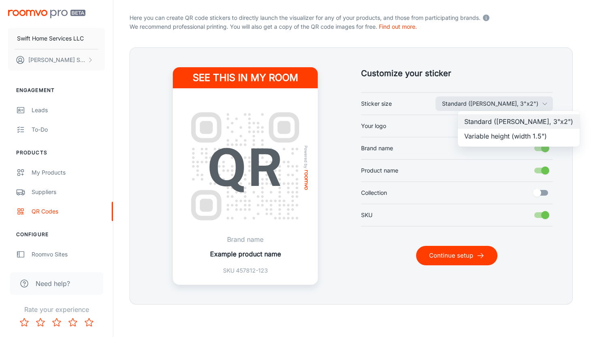
click at [509, 134] on li "Variable height (width 1.5")" at bounding box center [519, 136] width 122 height 15
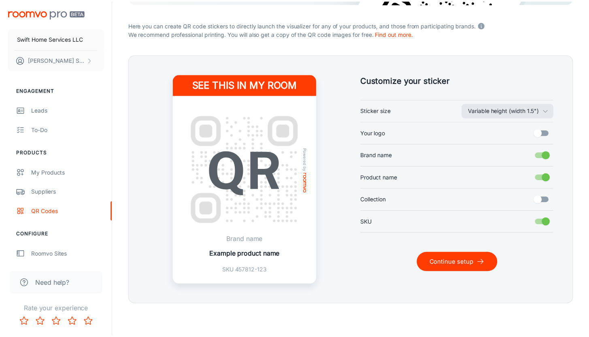
scroll to position [149, 0]
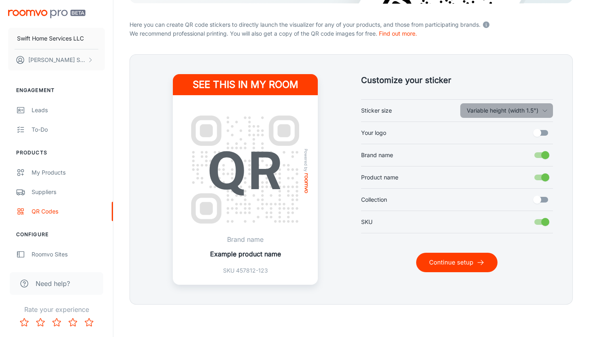
click at [522, 114] on button "Variable height (width 1.5")" at bounding box center [507, 110] width 93 height 15
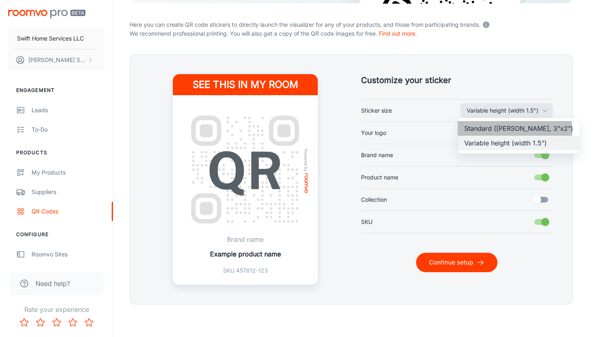
click at [515, 130] on li "Standard (Avery, 3"x2")" at bounding box center [519, 128] width 122 height 15
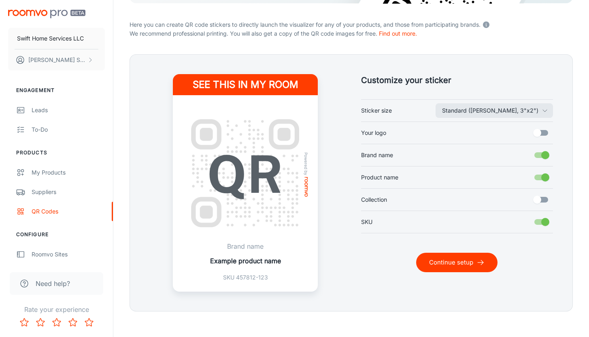
click at [543, 203] on input "Collection" at bounding box center [537, 199] width 46 height 15
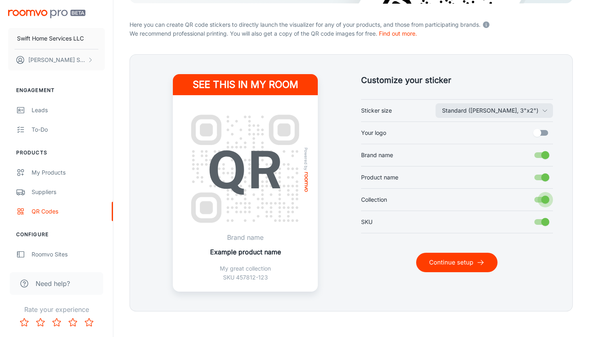
click at [543, 203] on input "Collection" at bounding box center [546, 199] width 46 height 15
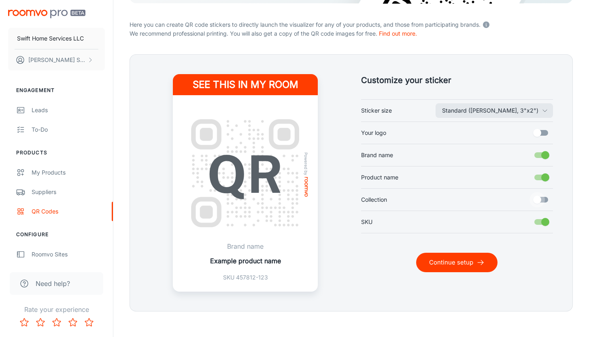
click at [543, 203] on input "Collection" at bounding box center [537, 199] width 46 height 15
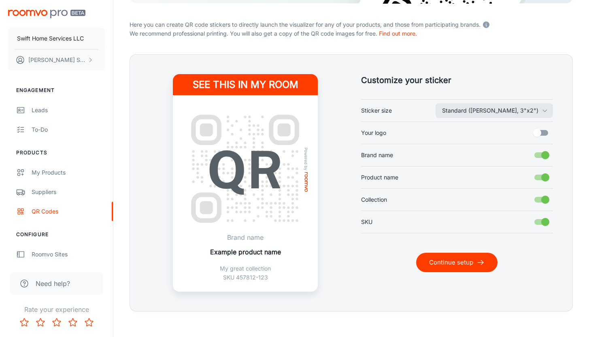
click at [543, 204] on input "Collection" at bounding box center [546, 199] width 46 height 15
checkbox input "false"
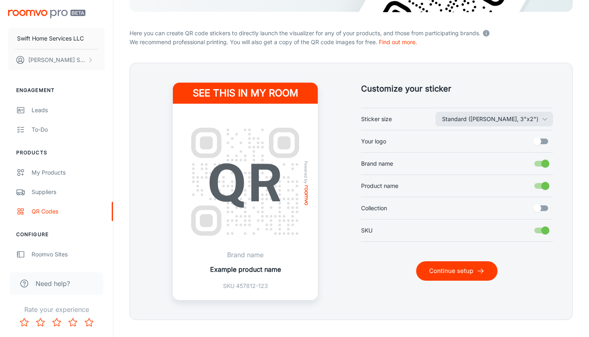
scroll to position [156, 0]
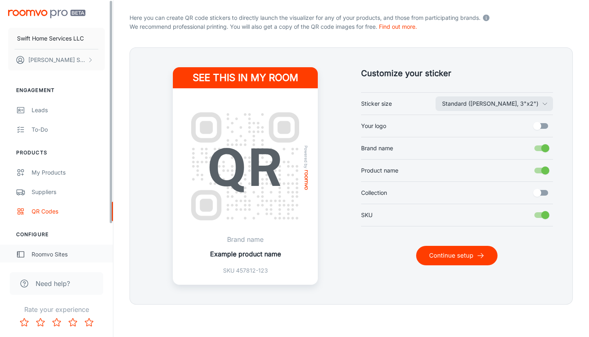
click at [66, 254] on div "Roomvo Sites" at bounding box center [68, 254] width 73 height 9
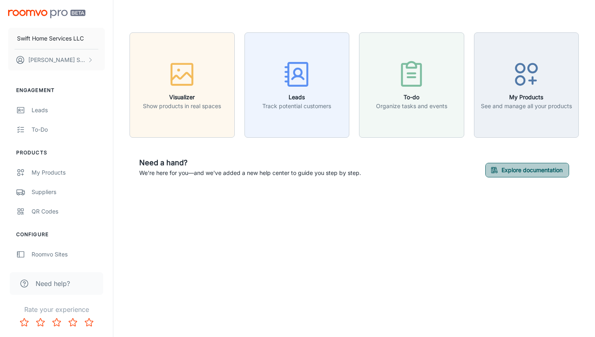
click at [513, 172] on button "Explore documentation" at bounding box center [528, 170] width 84 height 15
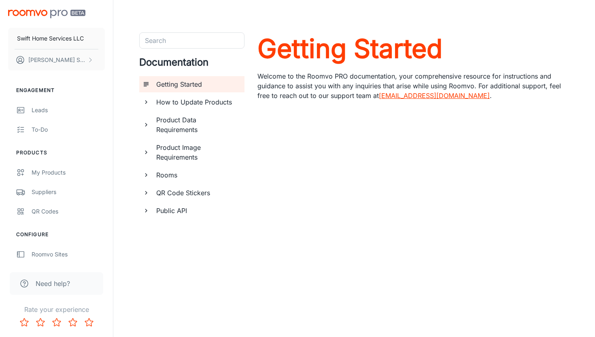
click at [173, 103] on h6 "How to Update Products" at bounding box center [197, 102] width 82 height 10
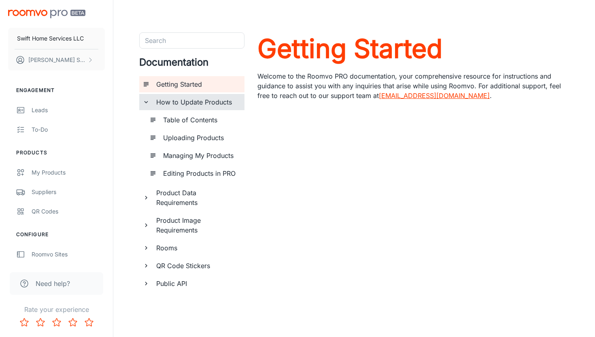
click at [178, 104] on h6 "How to Update Products" at bounding box center [197, 102] width 82 height 10
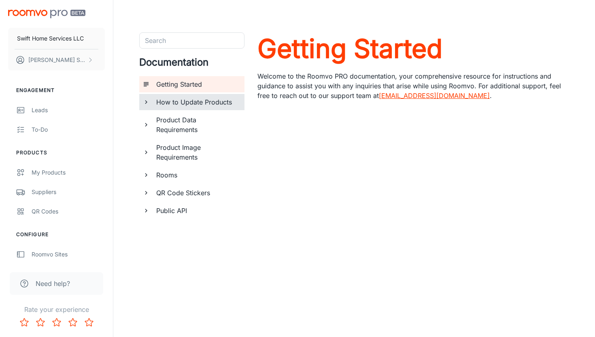
click at [178, 104] on h6 "How to Update Products" at bounding box center [197, 102] width 82 height 10
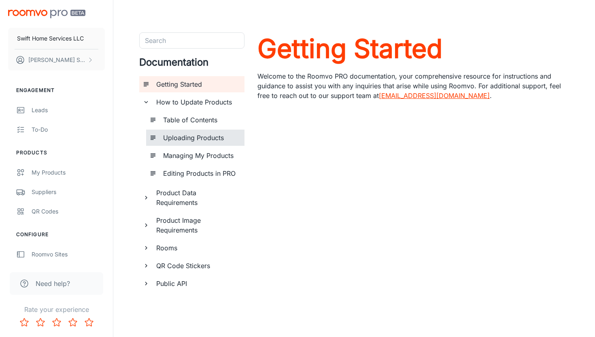
click at [188, 134] on h6 "Uploading Products" at bounding box center [200, 138] width 75 height 10
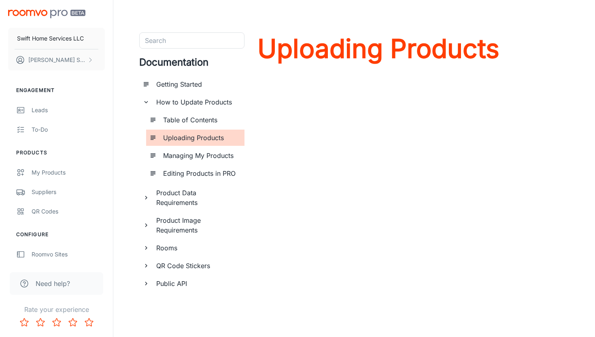
click at [223, 140] on h6 "Uploading Products" at bounding box center [200, 138] width 75 height 10
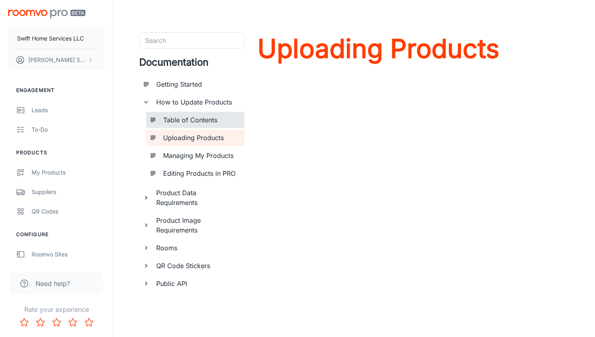
click at [214, 125] on div "Table of Contents" at bounding box center [200, 120] width 81 height 16
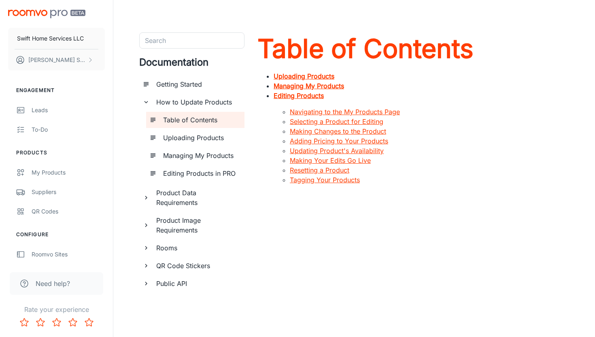
click at [294, 77] on strong "Uploading Products" at bounding box center [304, 76] width 61 height 8
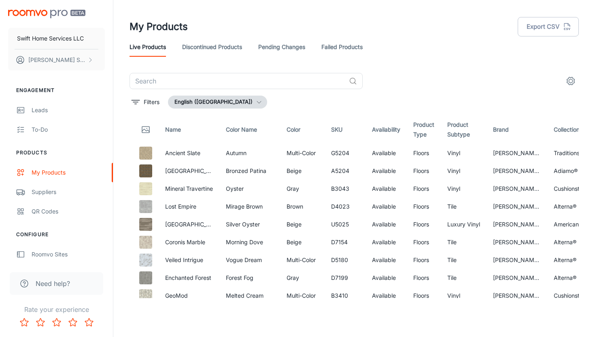
scroll to position [0, 402]
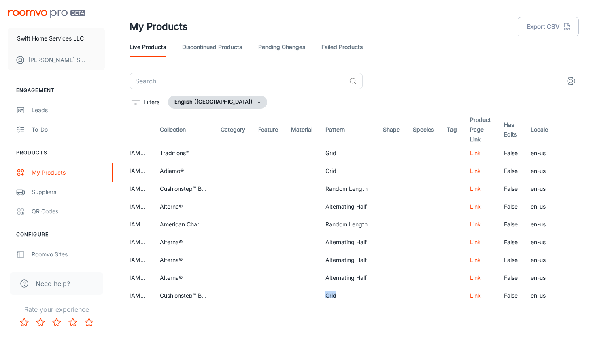
drag, startPoint x: 358, startPoint y: 298, endPoint x: 279, endPoint y: 292, distance: 80.0
click at [279, 292] on div "My Products Export CSV Live Products Discontinued Products Pending Changes Fail…" at bounding box center [354, 165] width 482 height 331
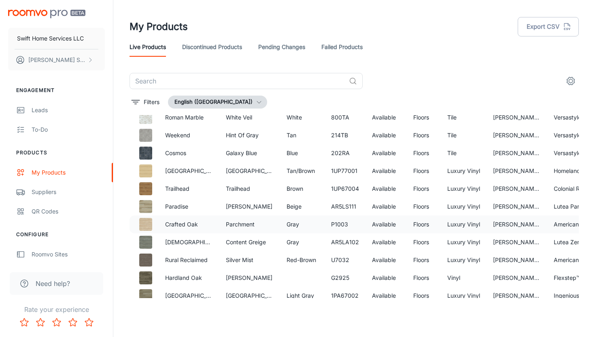
scroll to position [2090, 0]
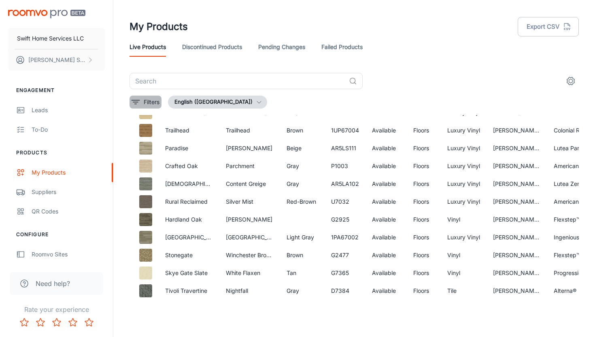
click at [145, 98] on p "Filters" at bounding box center [152, 102] width 16 height 9
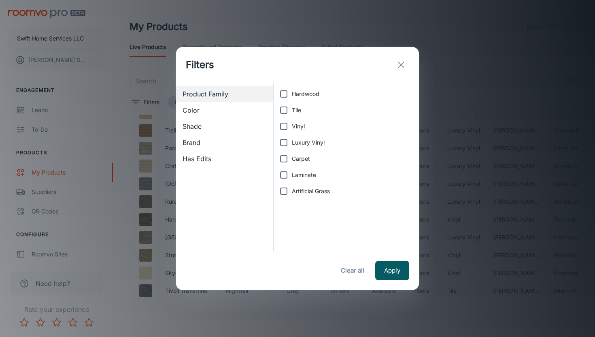
click at [202, 143] on span "Brand" at bounding box center [225, 143] width 84 height 10
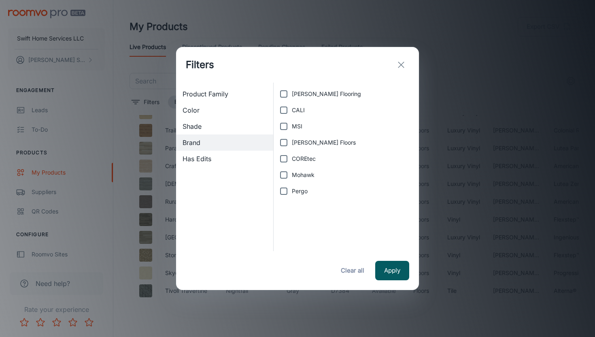
click at [306, 148] on label "[PERSON_NAME] Floors" at bounding box center [344, 142] width 137 height 16
click at [292, 148] on input "[PERSON_NAME] Floors" at bounding box center [284, 142] width 16 height 16
checkbox input "true"
click at [391, 279] on button "Apply" at bounding box center [392, 270] width 34 height 19
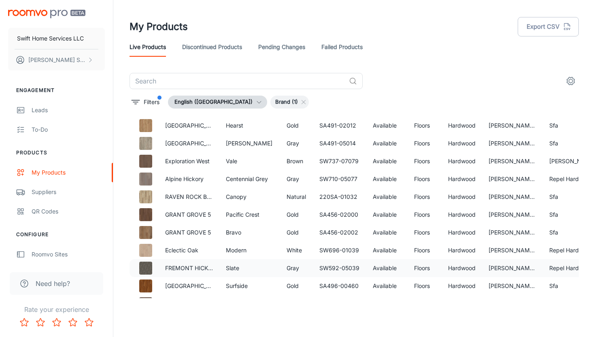
scroll to position [883, 0]
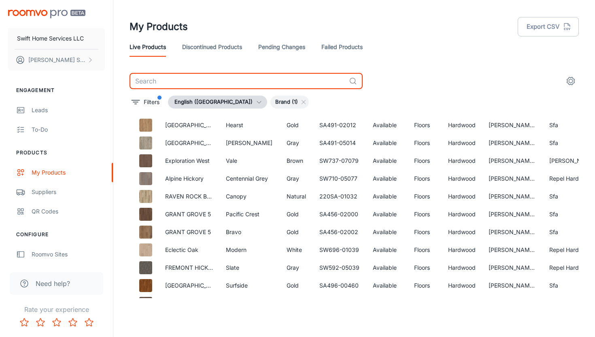
click at [263, 83] on input "text" at bounding box center [238, 81] width 216 height 16
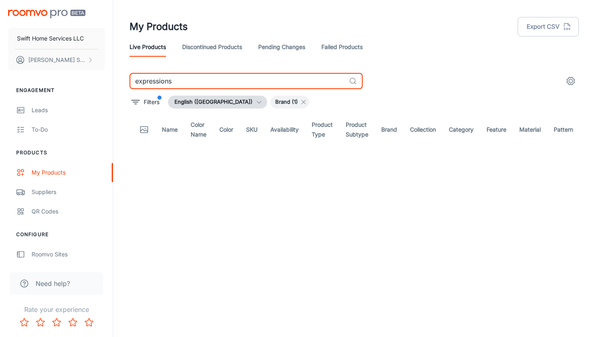
type input "expressions"
click at [301, 102] on icon at bounding box center [304, 102] width 6 height 6
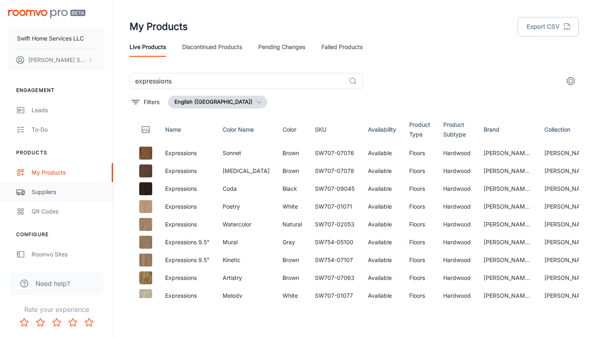
click at [63, 195] on div "Suppliers" at bounding box center [68, 192] width 73 height 9
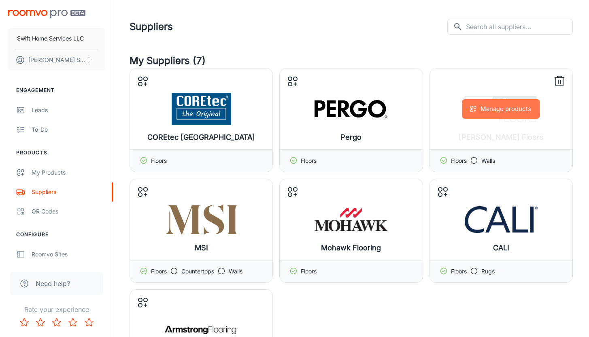
click at [503, 111] on button "Manage products" at bounding box center [501, 108] width 78 height 19
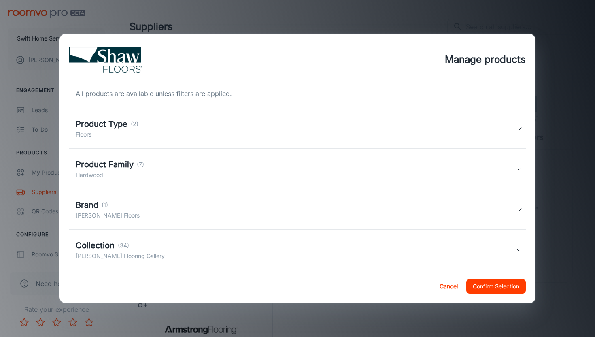
click at [97, 214] on p "[PERSON_NAME] Floors" at bounding box center [108, 215] width 64 height 9
click at [85, 243] on input "checkbox" at bounding box center [84, 244] width 16 height 16
checkbox input "false"
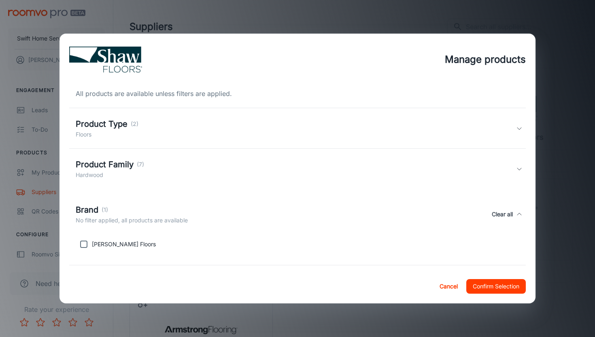
click at [485, 288] on button "Confirm Selection" at bounding box center [497, 286] width 60 height 15
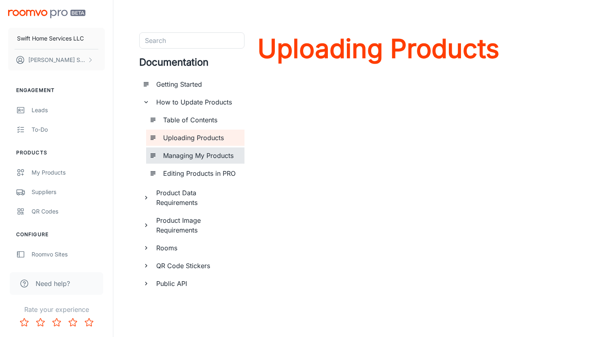
click at [181, 154] on h6 "Managing My Products" at bounding box center [200, 156] width 75 height 10
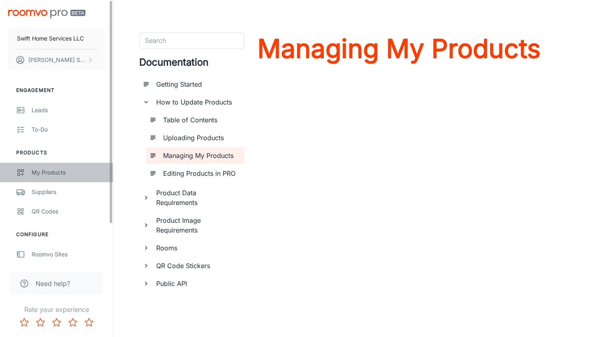
click at [56, 171] on div "My Products" at bounding box center [68, 172] width 73 height 9
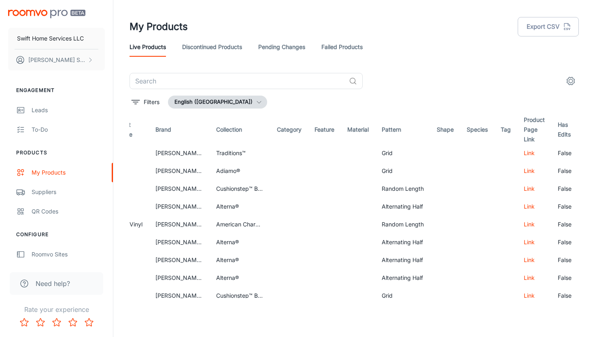
scroll to position [0, 399]
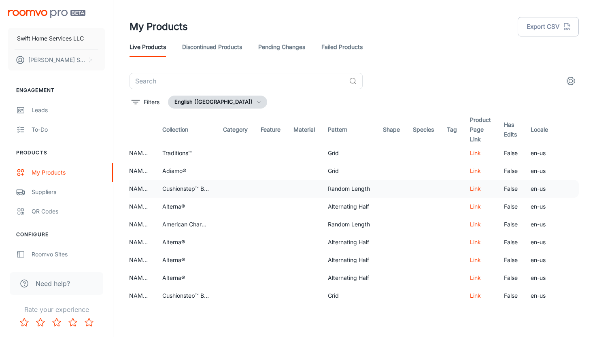
click at [559, 189] on td at bounding box center [568, 189] width 21 height 18
